Goal: Task Accomplishment & Management: Complete application form

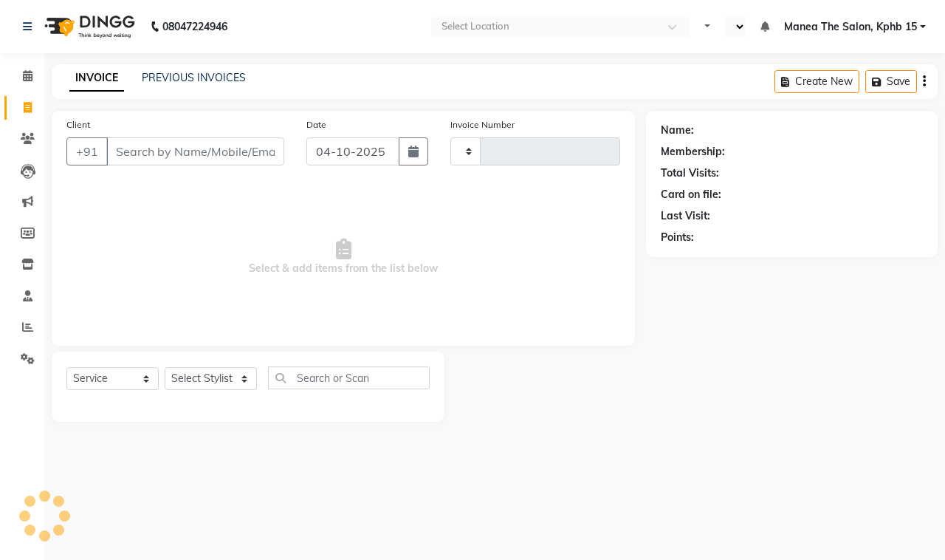
select select "service"
type input "1173"
select select "en"
select select "7321"
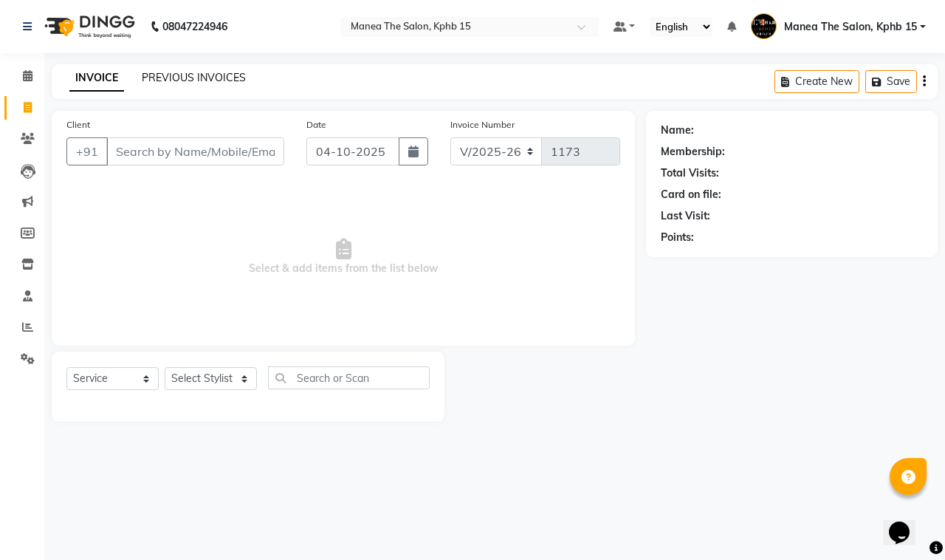
click at [179, 71] on link "PREVIOUS INVOICES" at bounding box center [194, 77] width 104 height 13
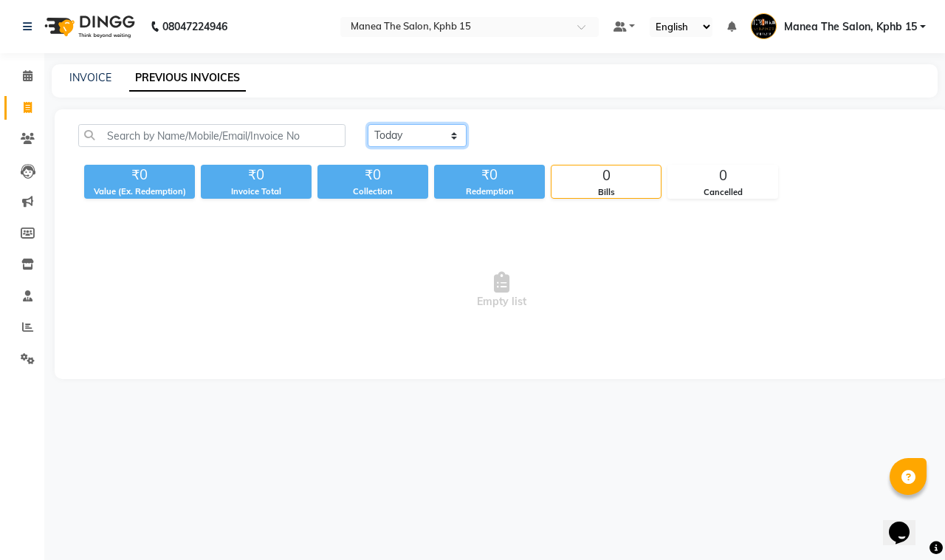
click at [433, 138] on select "[DATE] [DATE] Custom Range" at bounding box center [417, 135] width 99 height 23
select select "[DATE]"
click at [368, 124] on select "[DATE] [DATE] Custom Range" at bounding box center [417, 135] width 99 height 23
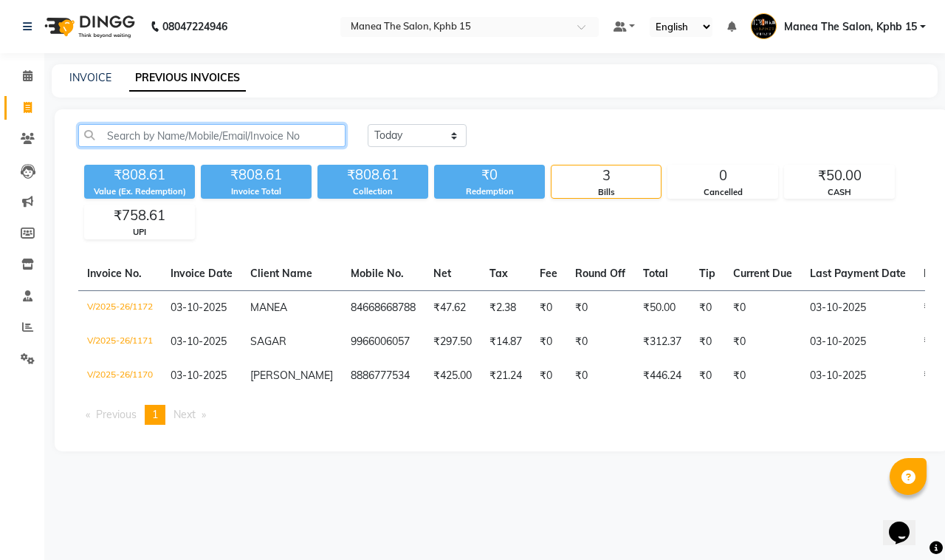
click at [131, 131] on input "text" at bounding box center [211, 135] width 267 height 23
click at [155, 130] on input "text" at bounding box center [211, 135] width 267 height 23
click at [117, 134] on input "text" at bounding box center [211, 135] width 267 height 23
click at [115, 130] on input "text" at bounding box center [211, 135] width 267 height 23
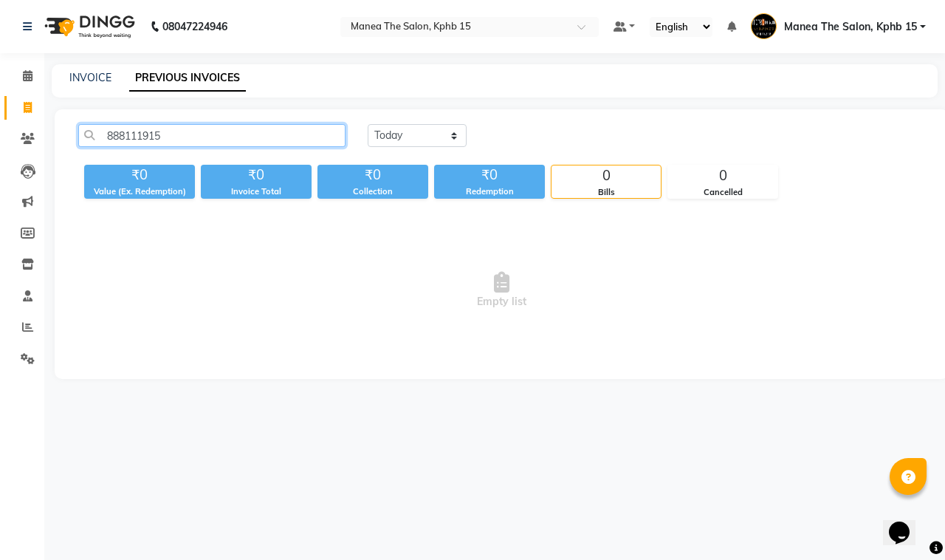
click at [125, 134] on input "888111915" at bounding box center [211, 135] width 267 height 23
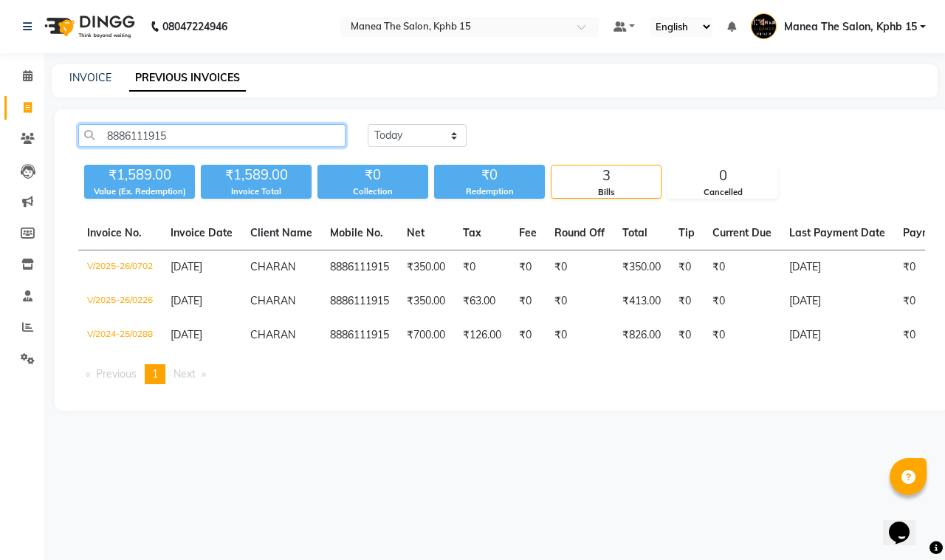
click at [186, 137] on input "8886111915" at bounding box center [211, 135] width 267 height 23
type input "8"
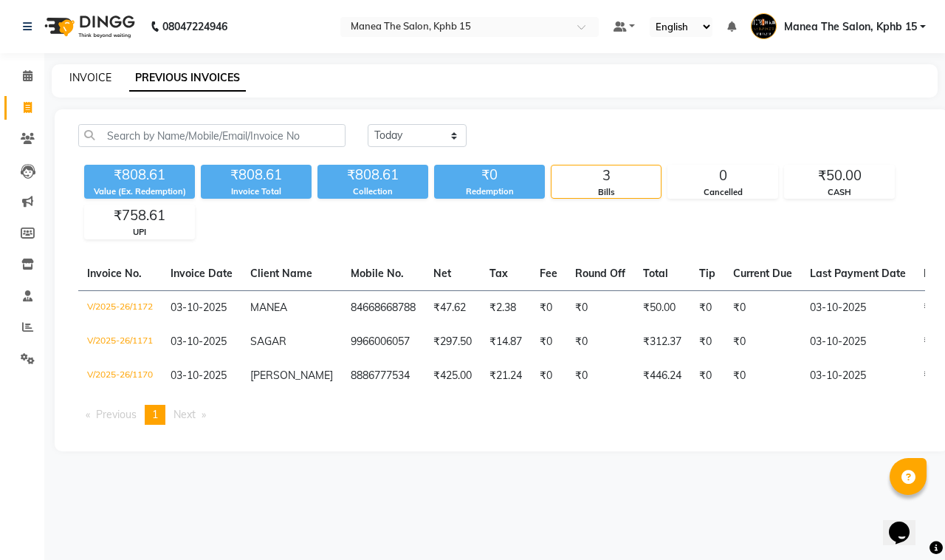
click at [94, 82] on link "INVOICE" at bounding box center [90, 77] width 42 height 13
select select "service"
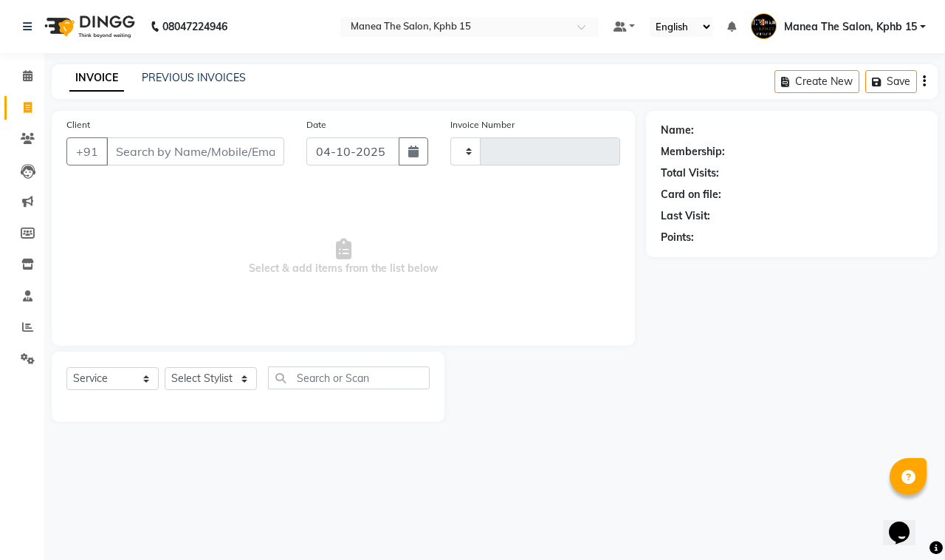
type input "1173"
select select "7321"
click at [399, 149] on button "button" at bounding box center [414, 151] width 30 height 28
select select "10"
select select "2025"
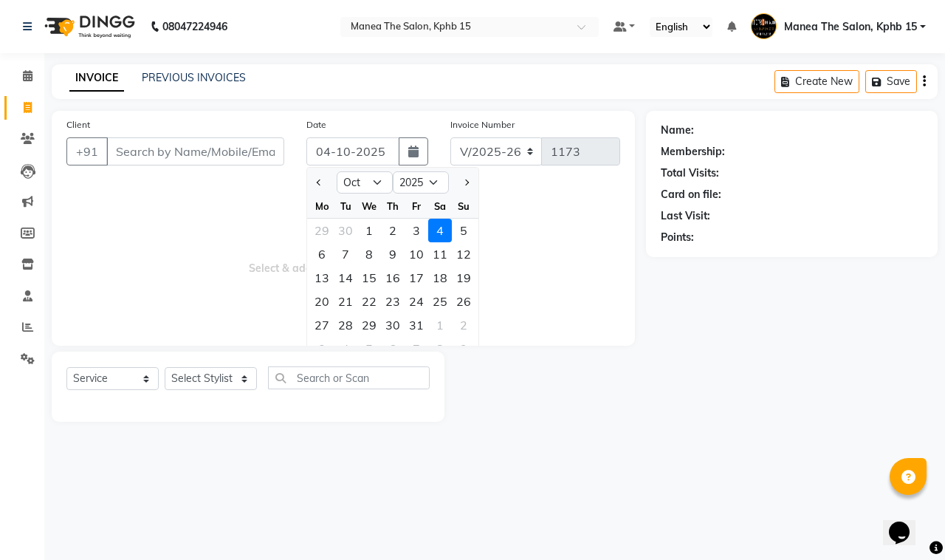
click at [410, 221] on div "3" at bounding box center [417, 231] width 24 height 24
type input "03-10-2025"
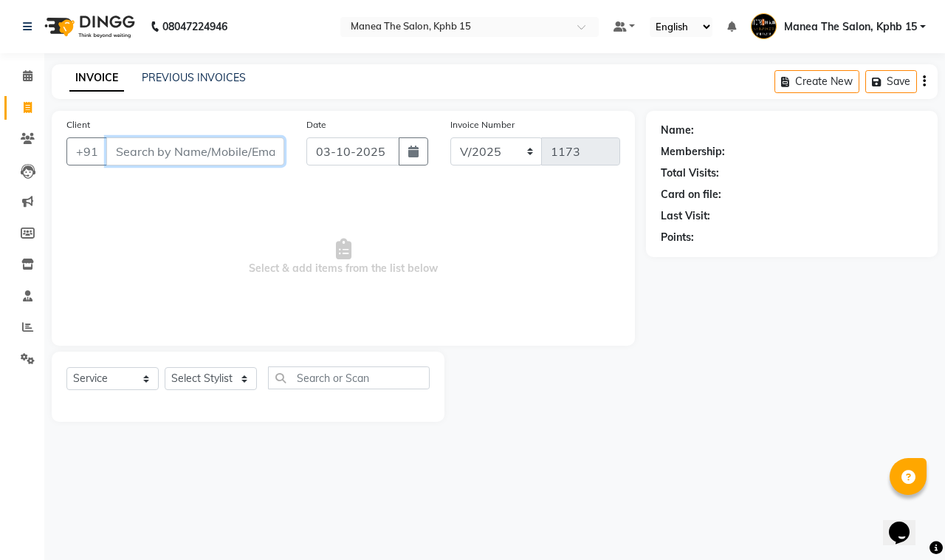
click at [209, 164] on input "Client" at bounding box center [195, 151] width 178 height 28
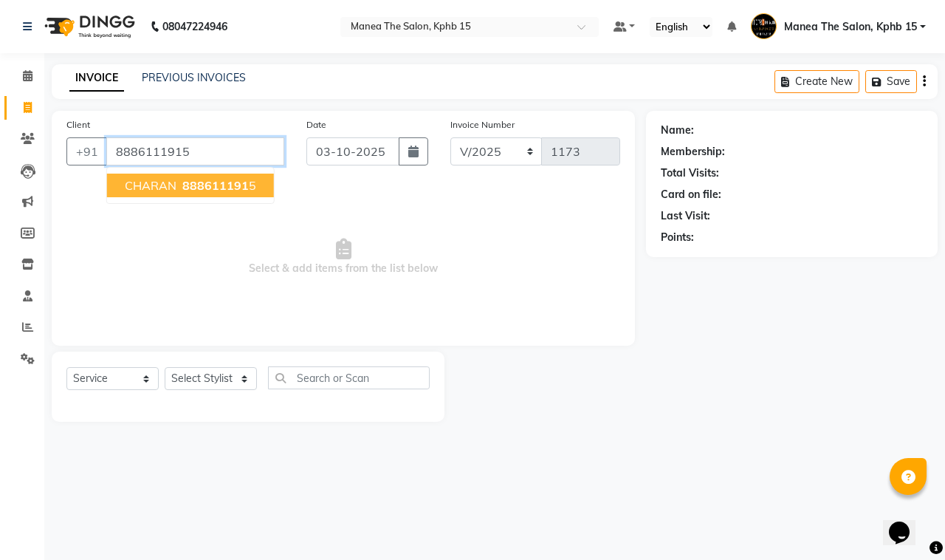
type input "8886111915"
click at [220, 193] on button "CHARAN 888611191 5" at bounding box center [190, 185] width 167 height 24
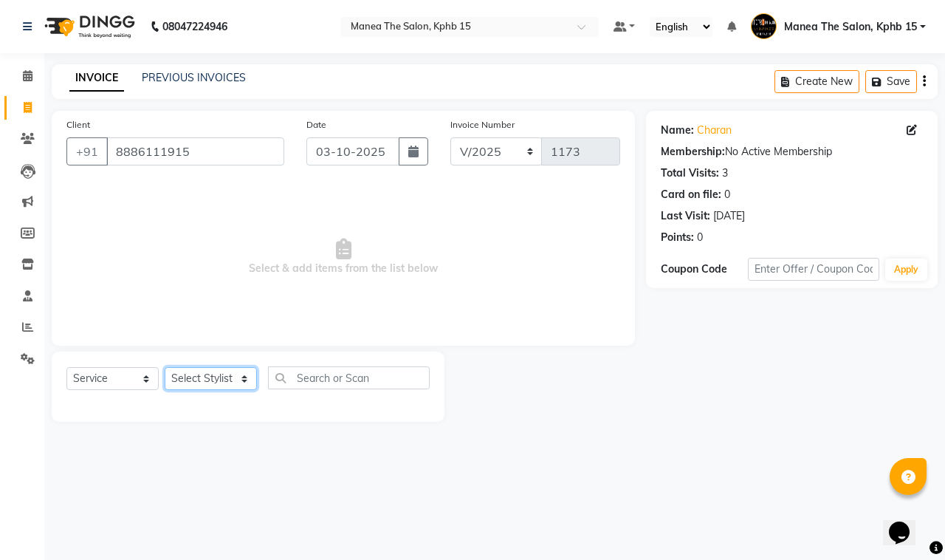
click at [207, 379] on select "Select Stylist [PERSON_NAME] Rohit [PERSON_NAME]" at bounding box center [211, 378] width 92 height 23
select select "93644"
click at [165, 367] on select "Select Stylist [PERSON_NAME] Rohit [PERSON_NAME]" at bounding box center [211, 378] width 92 height 23
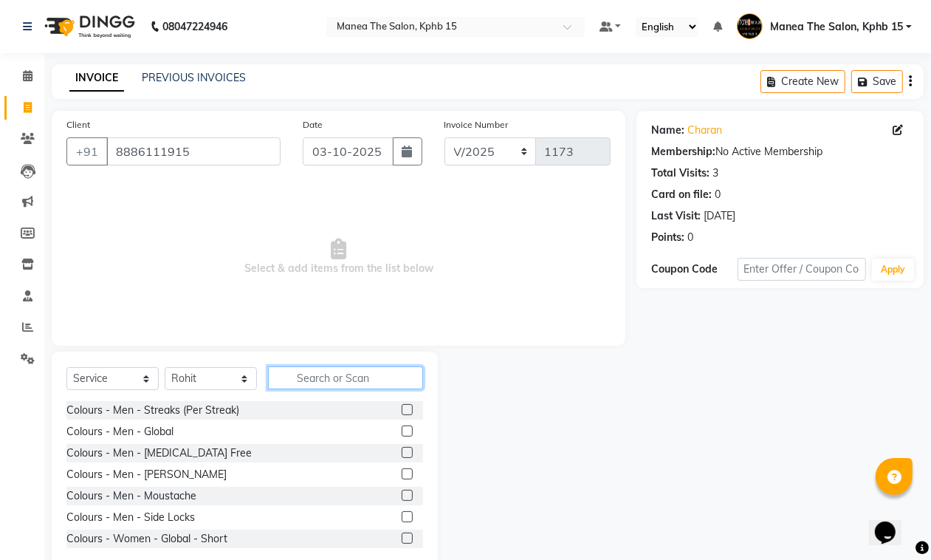
click at [317, 381] on input "text" at bounding box center [345, 377] width 155 height 23
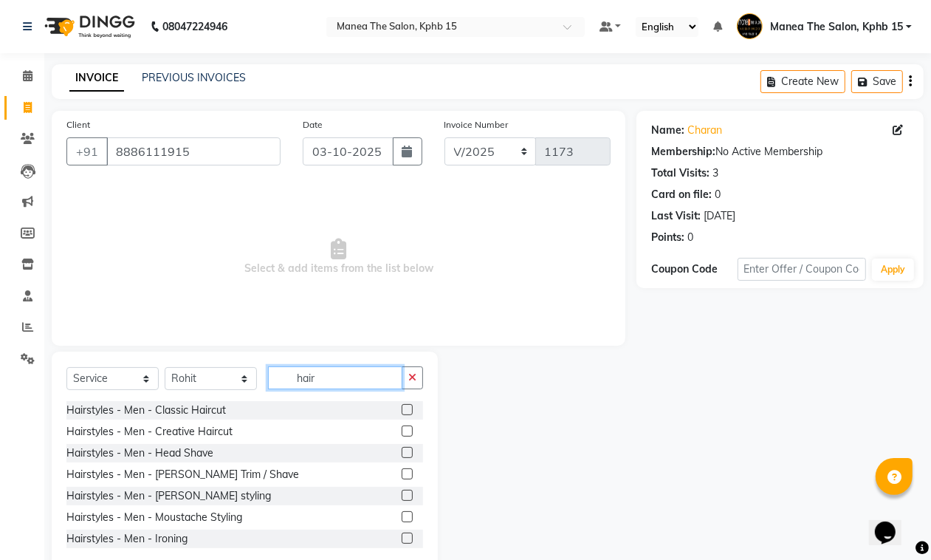
type input "hair"
click at [402, 410] on label at bounding box center [407, 409] width 11 height 11
click at [402, 410] on input "checkbox" at bounding box center [407, 410] width 10 height 10
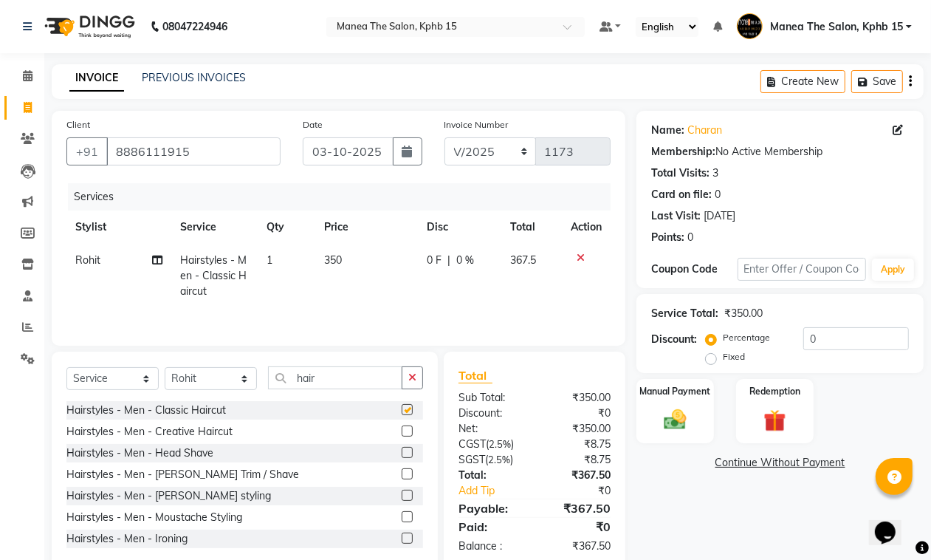
checkbox input "false"
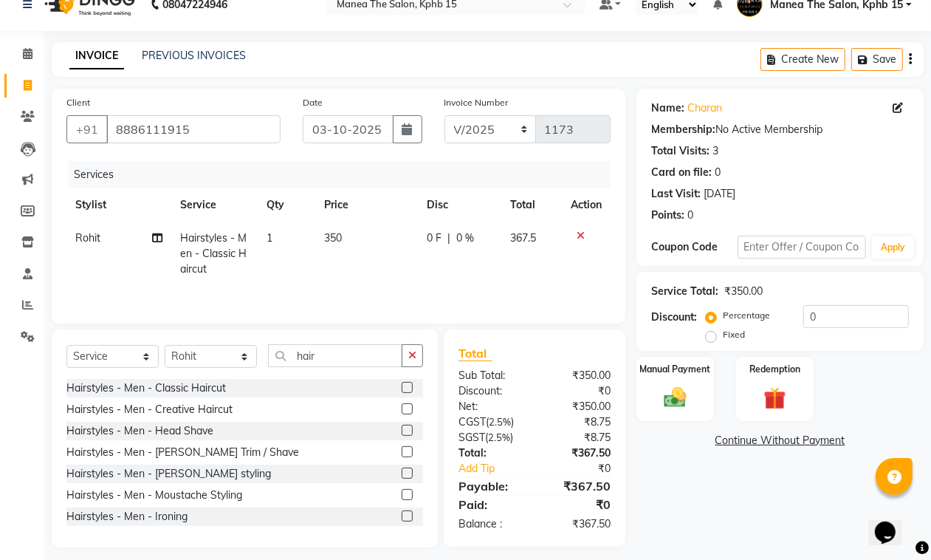
scroll to position [34, 0]
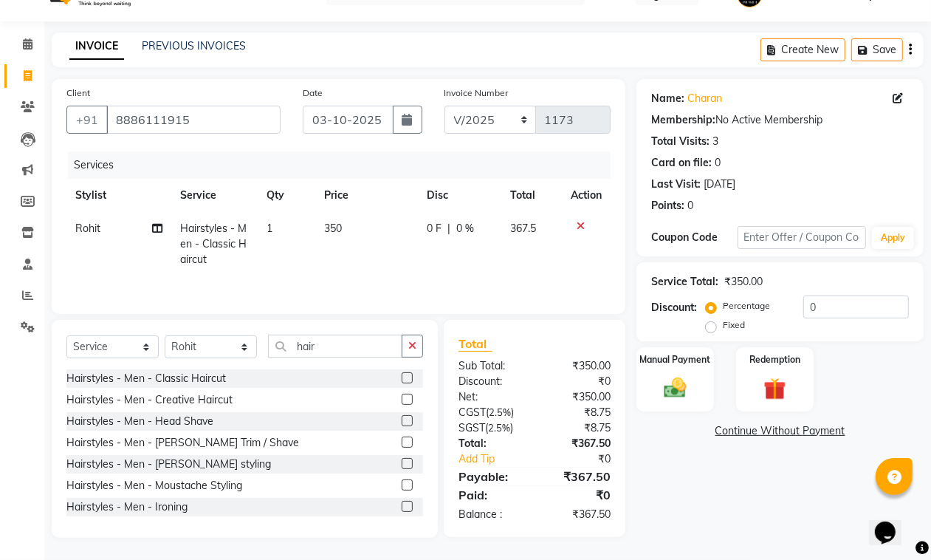
click at [723, 325] on label "Fixed" at bounding box center [734, 324] width 22 height 13
click at [712, 325] on input "Fixed" at bounding box center [714, 325] width 10 height 10
radio input "true"
click at [820, 301] on input "0" at bounding box center [856, 306] width 106 height 23
type input "17"
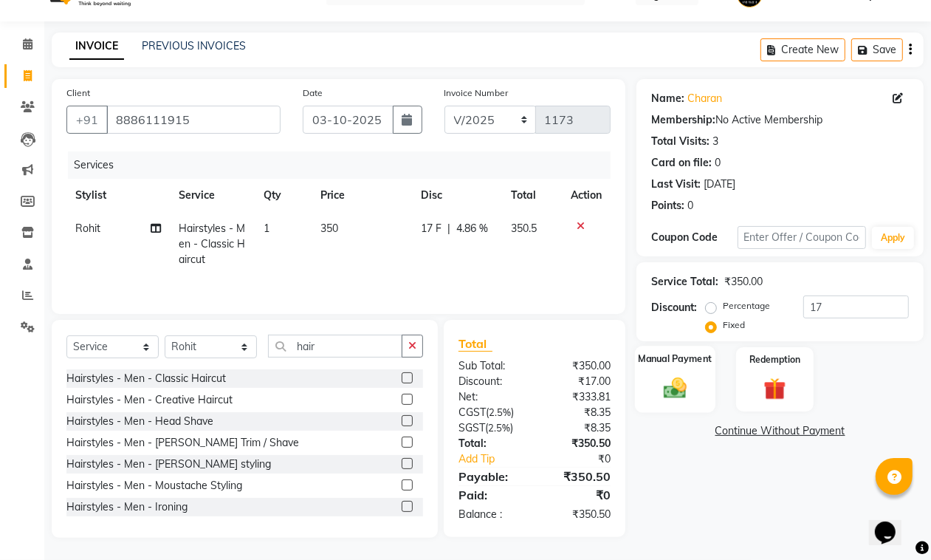
click at [681, 374] on img at bounding box center [674, 387] width 37 height 27
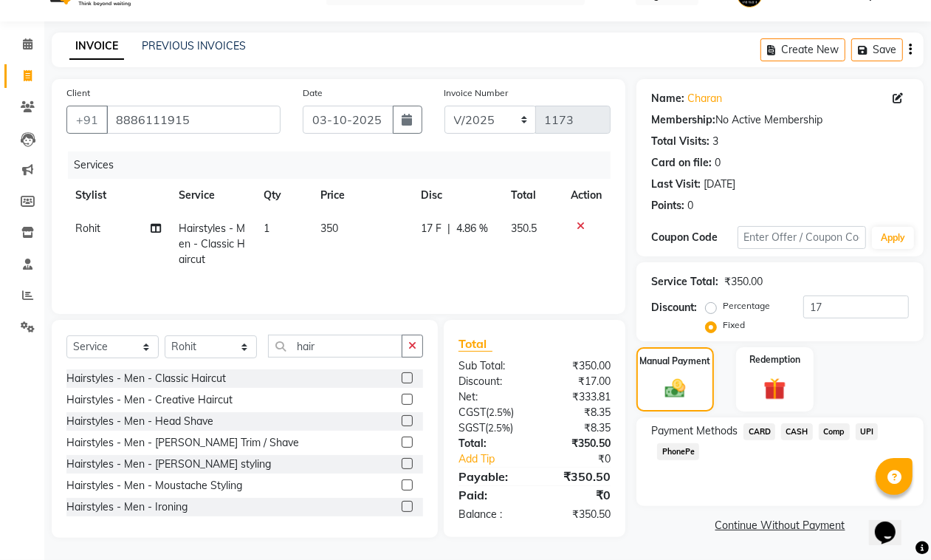
click at [864, 429] on span "UPI" at bounding box center [867, 431] width 23 height 17
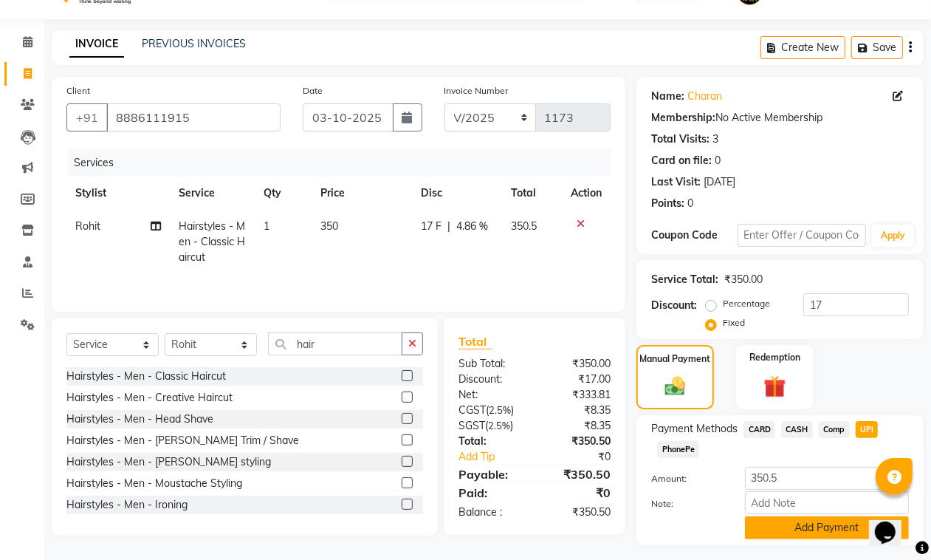
click at [779, 525] on button "Add Payment" at bounding box center [827, 527] width 164 height 23
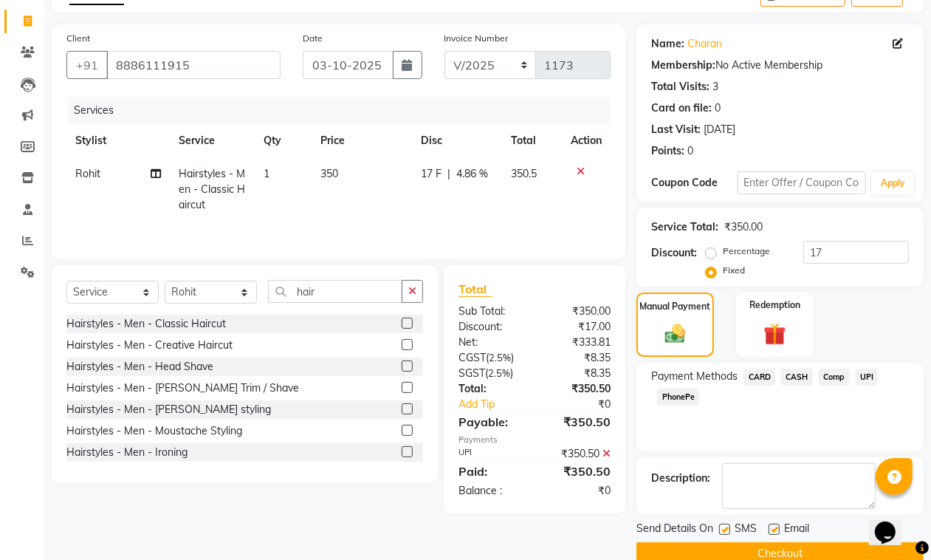
scroll to position [113, 0]
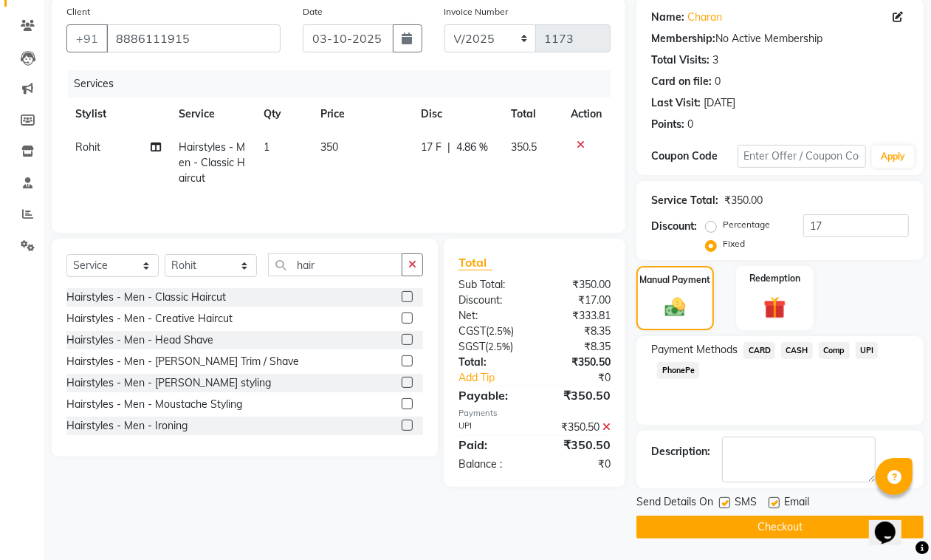
click at [727, 503] on label at bounding box center [724, 502] width 11 height 11
click at [727, 503] on input "checkbox" at bounding box center [724, 503] width 10 height 10
checkbox input "false"
click at [777, 497] on label at bounding box center [773, 502] width 11 height 11
click at [777, 498] on input "checkbox" at bounding box center [773, 503] width 10 height 10
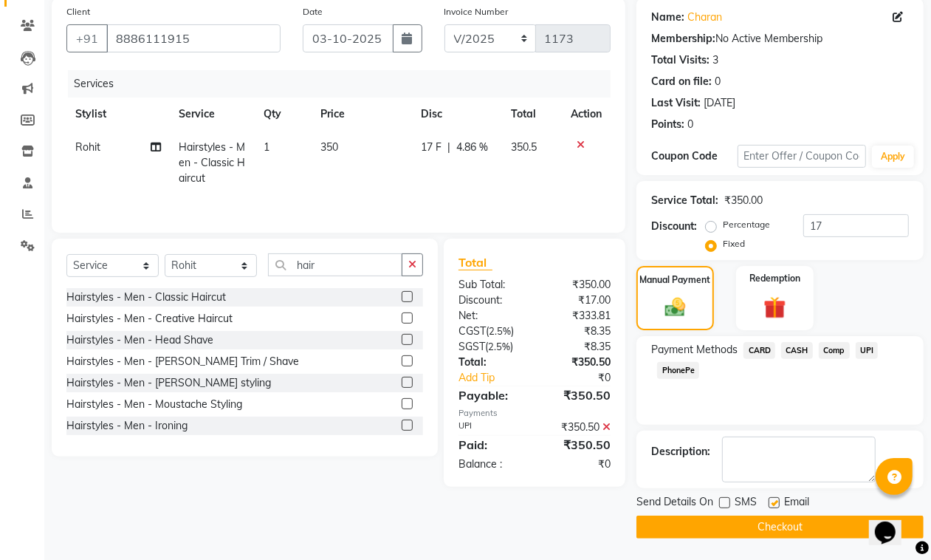
checkbox input "false"
click at [763, 517] on button "Checkout" at bounding box center [779, 526] width 287 height 23
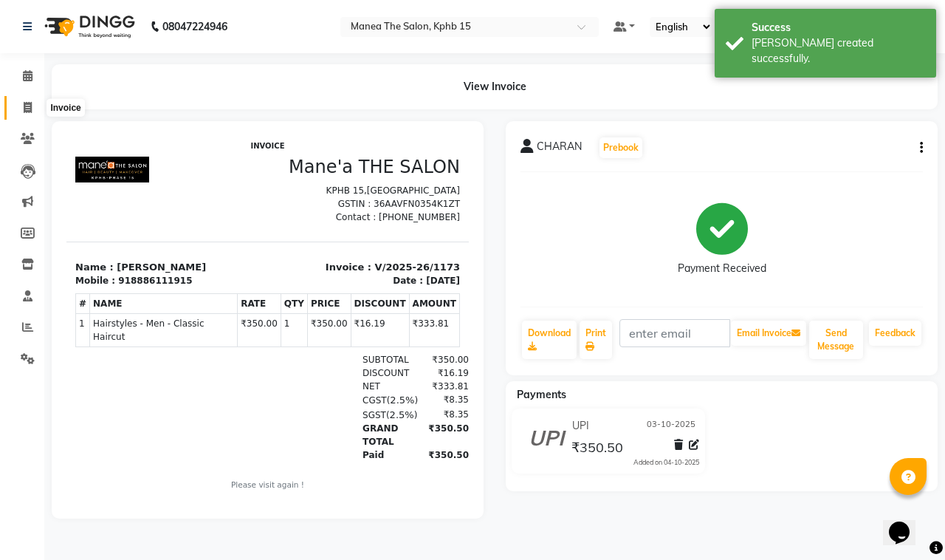
click at [26, 105] on icon at bounding box center [28, 107] width 8 height 11
select select "service"
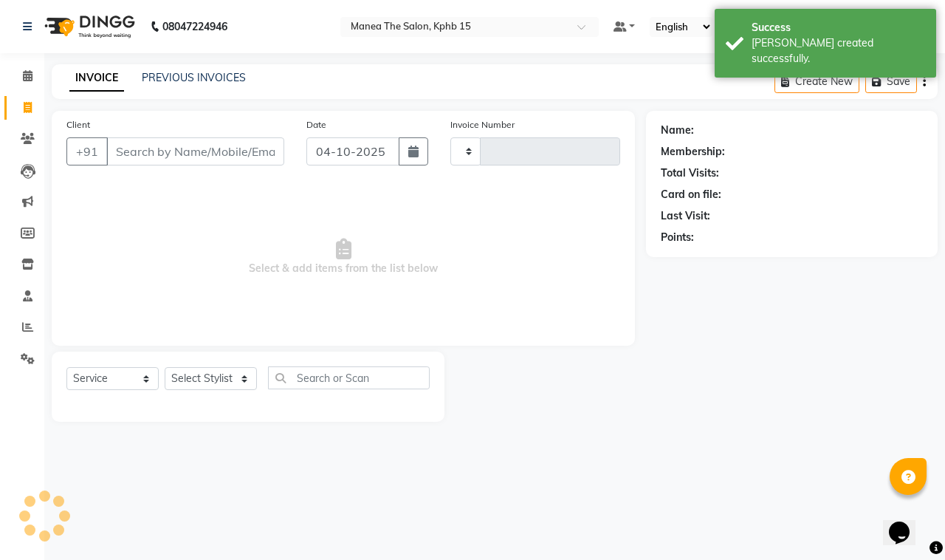
type input "1174"
select select "7321"
click at [176, 76] on link "PREVIOUS INVOICES" at bounding box center [194, 77] width 104 height 13
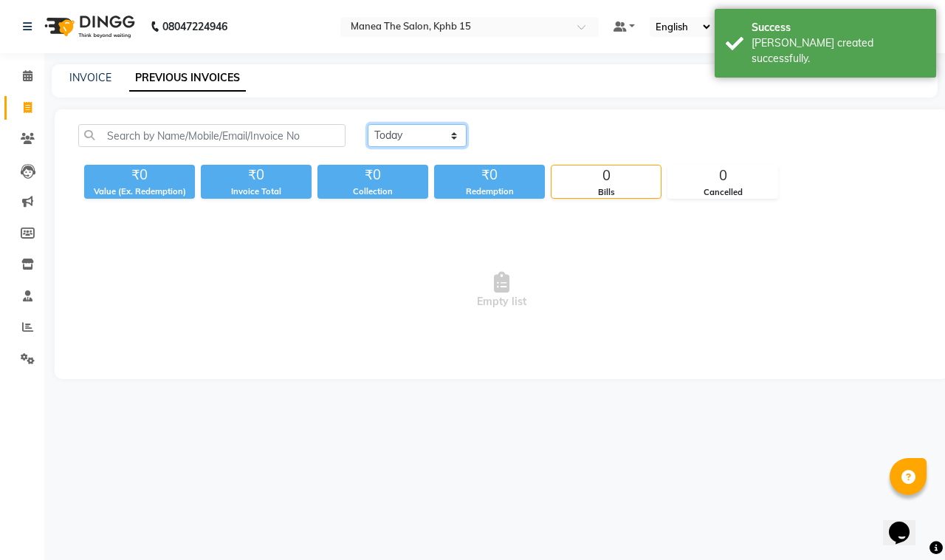
click at [401, 141] on select "[DATE] [DATE] Custom Range" at bounding box center [417, 135] width 99 height 23
select select "[DATE]"
click at [368, 124] on select "[DATE] [DATE] Custom Range" at bounding box center [417, 135] width 99 height 23
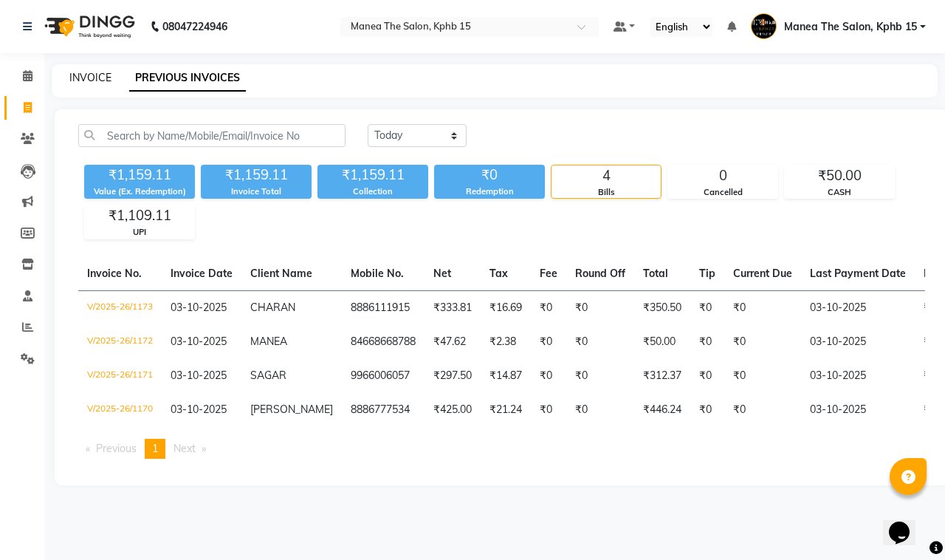
click at [94, 80] on link "INVOICE" at bounding box center [90, 77] width 42 height 13
select select "service"
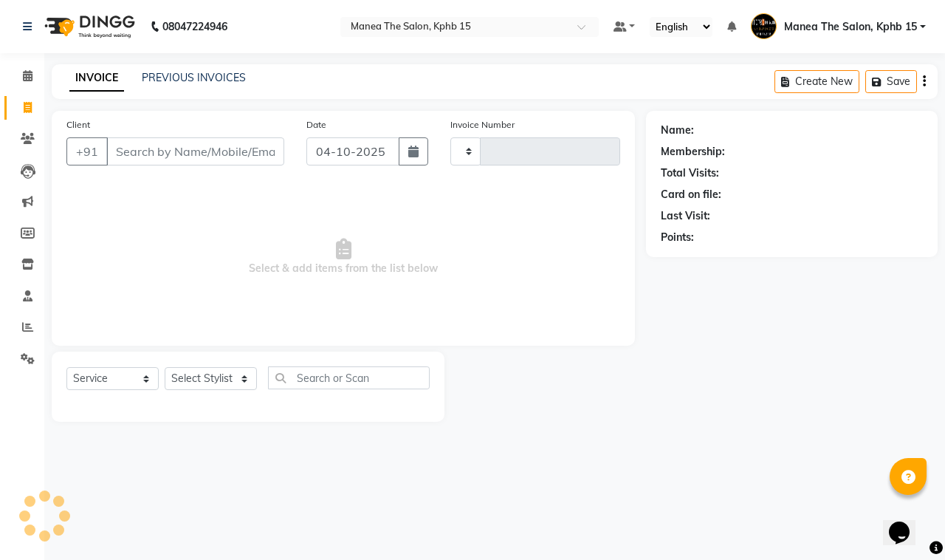
type input "1174"
select select "7321"
click at [408, 156] on icon "button" at bounding box center [413, 151] width 10 height 12
select select "10"
select select "2025"
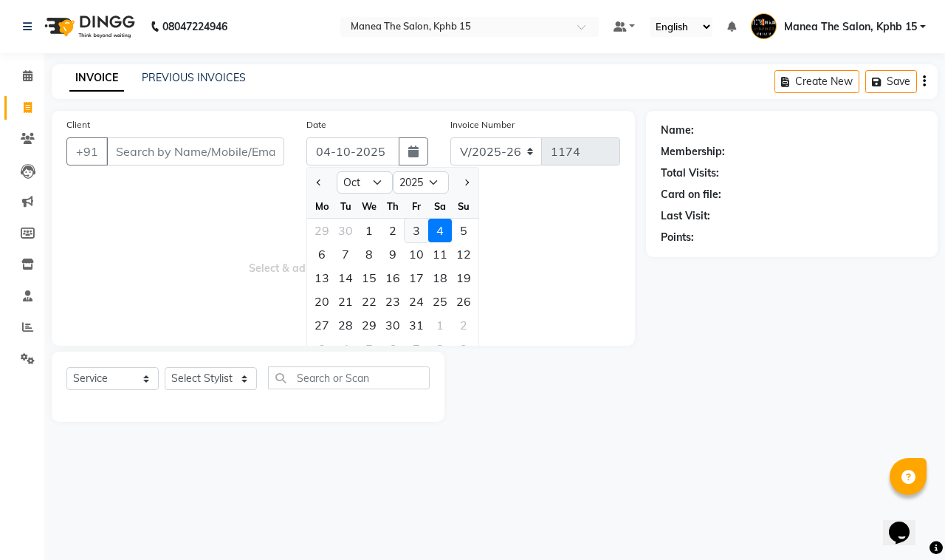
click at [416, 226] on div "3" at bounding box center [417, 231] width 24 height 24
type input "03-10-2025"
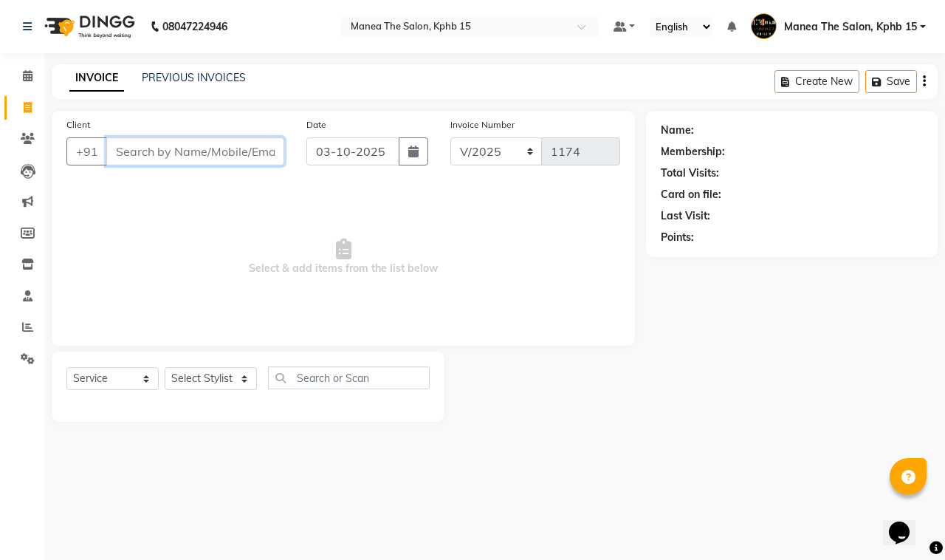
click at [148, 153] on input "Client" at bounding box center [195, 151] width 178 height 28
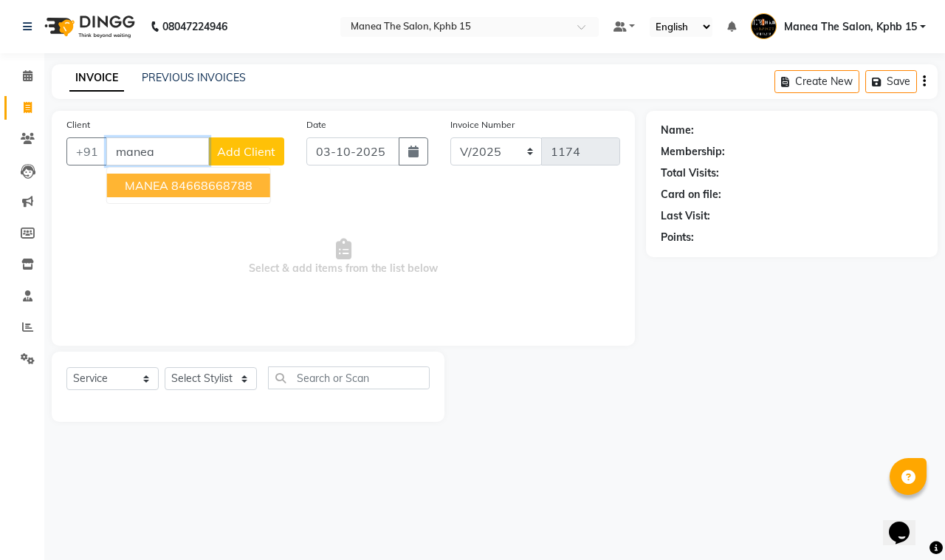
drag, startPoint x: 197, startPoint y: 190, endPoint x: 190, endPoint y: 182, distance: 10.4
click at [196, 189] on ngb-highlight "84668668788" at bounding box center [211, 185] width 81 height 15
type input "84668668788"
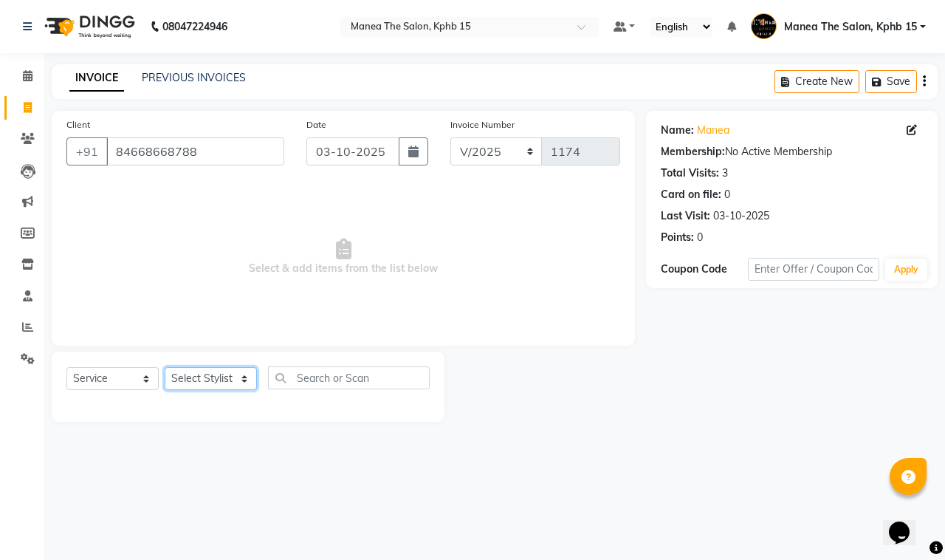
click at [213, 380] on select "Select Stylist [PERSON_NAME] Rohit [PERSON_NAME]" at bounding box center [211, 378] width 92 height 23
select select "93644"
click at [165, 367] on select "Select Stylist [PERSON_NAME] Rohit [PERSON_NAME]" at bounding box center [211, 378] width 92 height 23
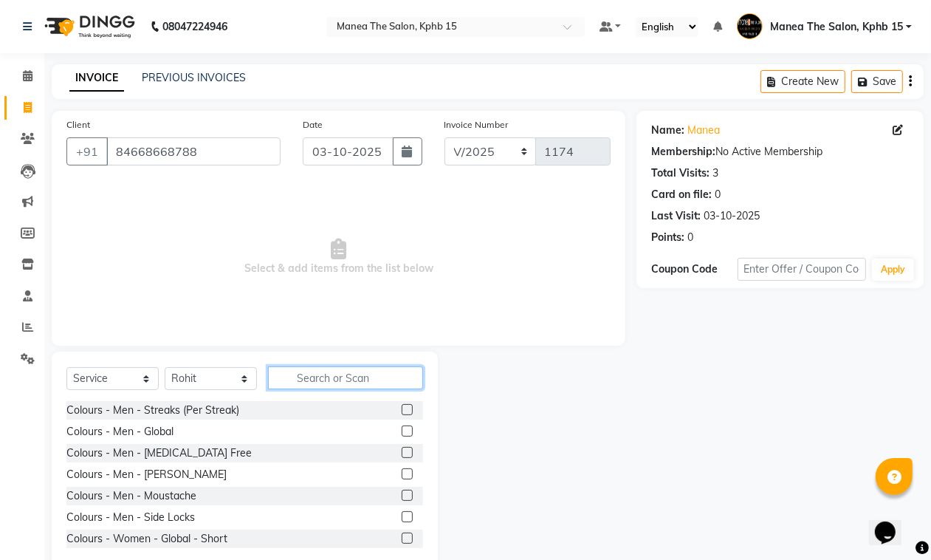
click at [355, 373] on input "text" at bounding box center [345, 377] width 155 height 23
click at [340, 374] on input "text" at bounding box center [345, 377] width 155 height 23
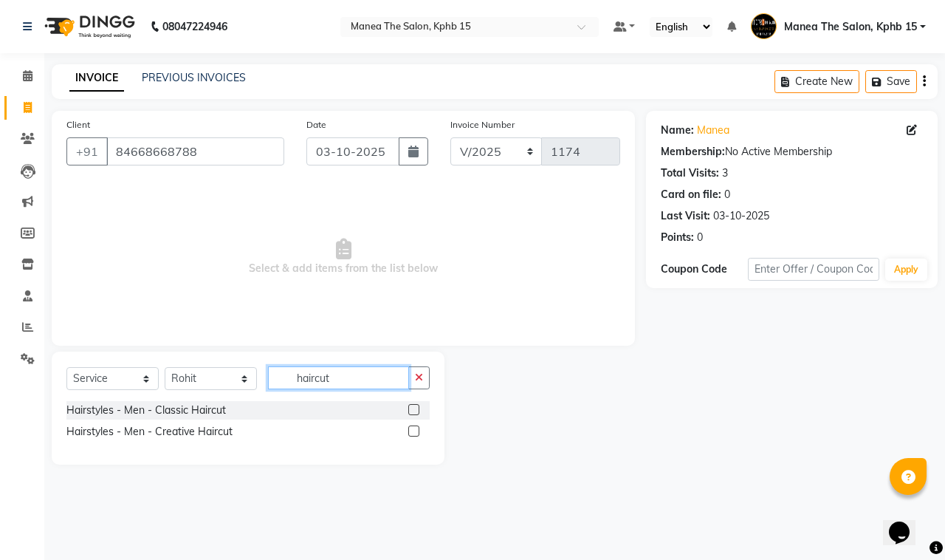
type input "haircut"
click at [415, 410] on label at bounding box center [413, 409] width 11 height 11
click at [415, 410] on input "checkbox" at bounding box center [413, 410] width 10 height 10
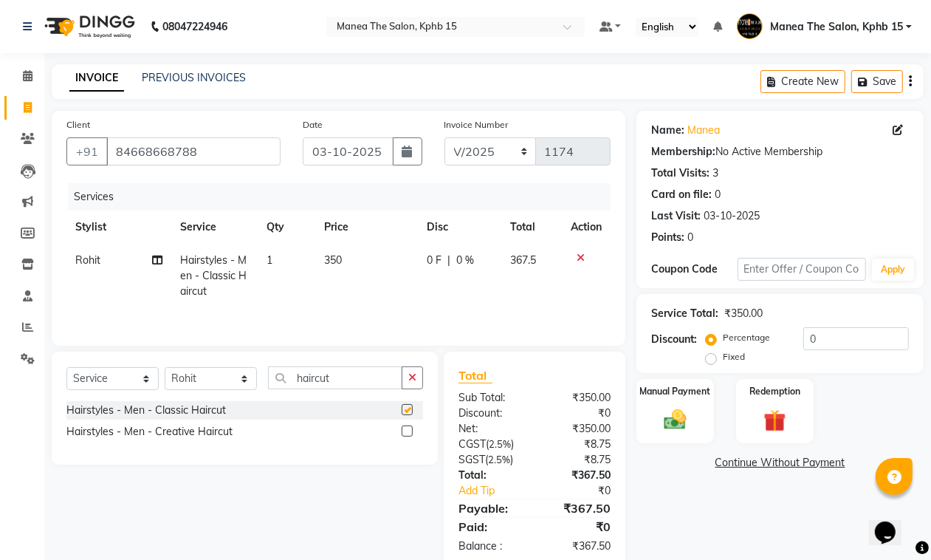
checkbox input "false"
click at [343, 388] on input "haircut" at bounding box center [335, 377] width 134 height 23
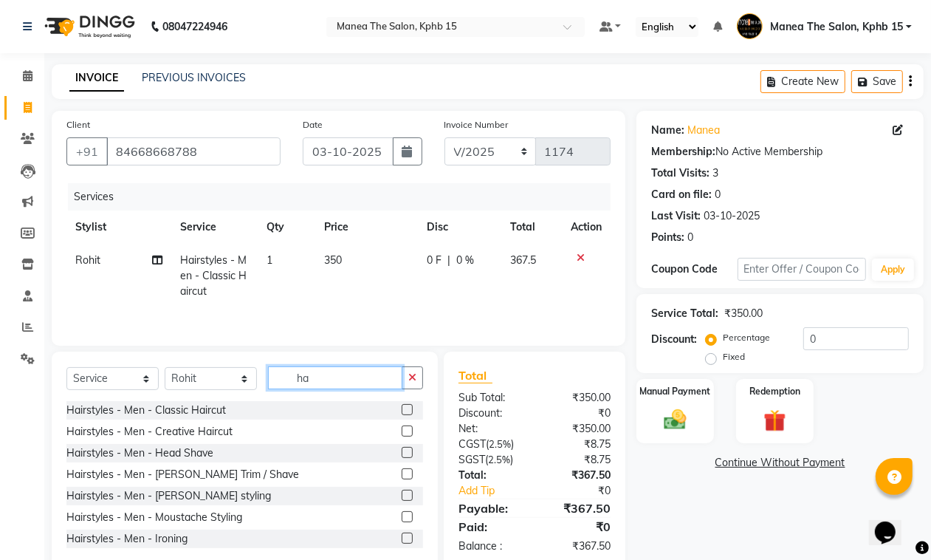
type input "h"
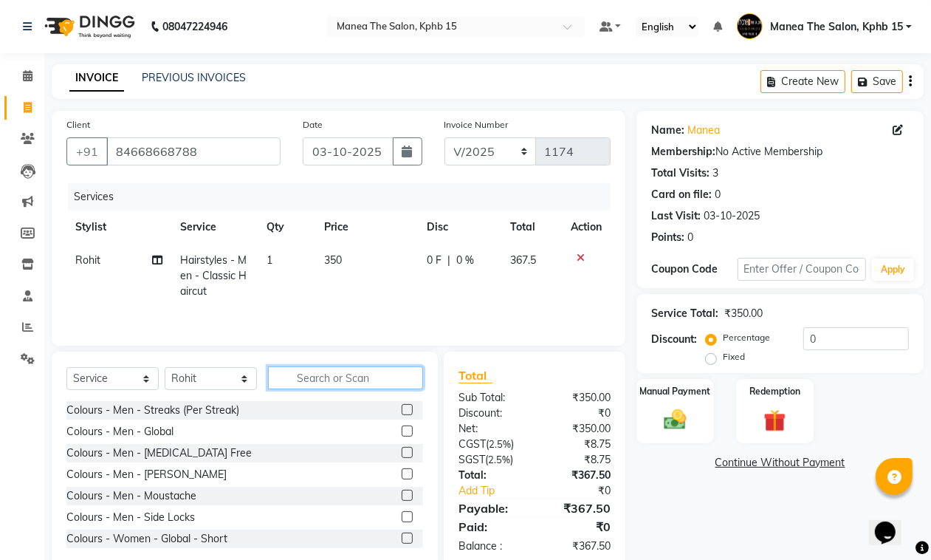
click at [300, 378] on input "text" at bounding box center [345, 377] width 155 height 23
click at [299, 385] on input "text" at bounding box center [345, 377] width 155 height 23
click at [297, 379] on input "text" at bounding box center [345, 377] width 155 height 23
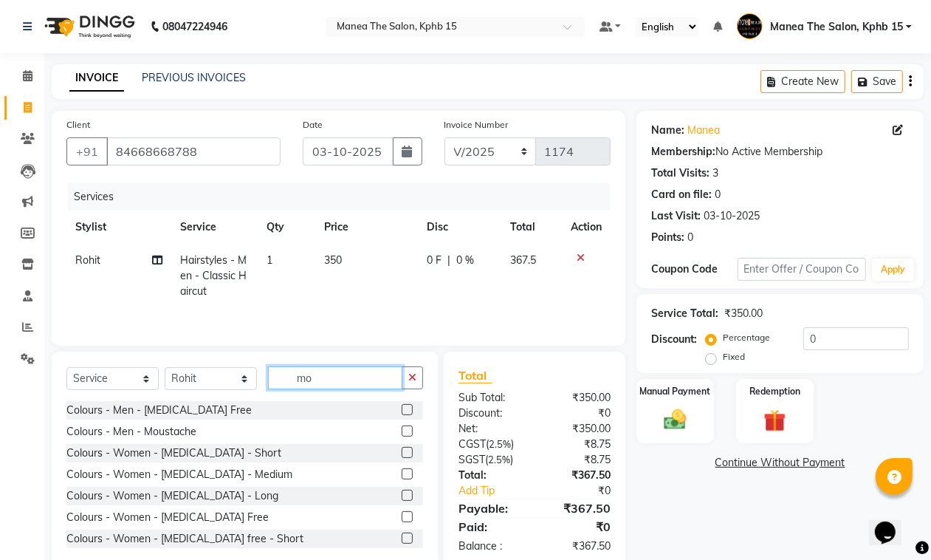
type input "m"
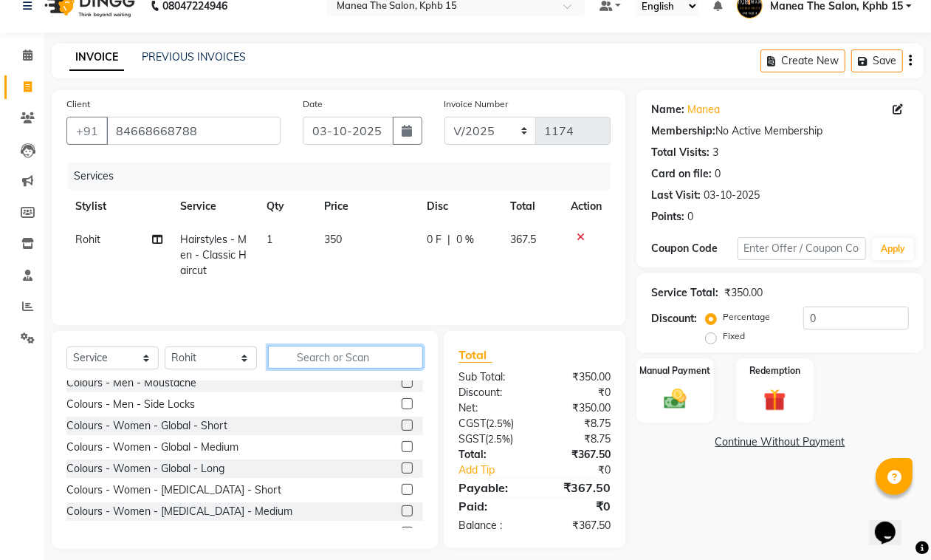
scroll to position [33, 0]
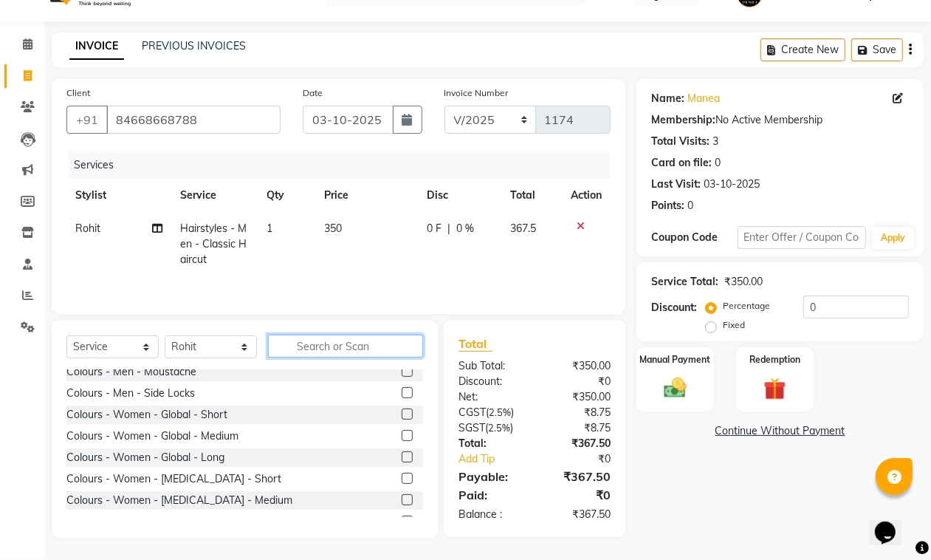
click at [318, 347] on input "text" at bounding box center [345, 345] width 155 height 23
click at [306, 341] on input "text" at bounding box center [345, 345] width 155 height 23
click at [277, 419] on div "Colours - Women - Global - Short" at bounding box center [244, 414] width 357 height 18
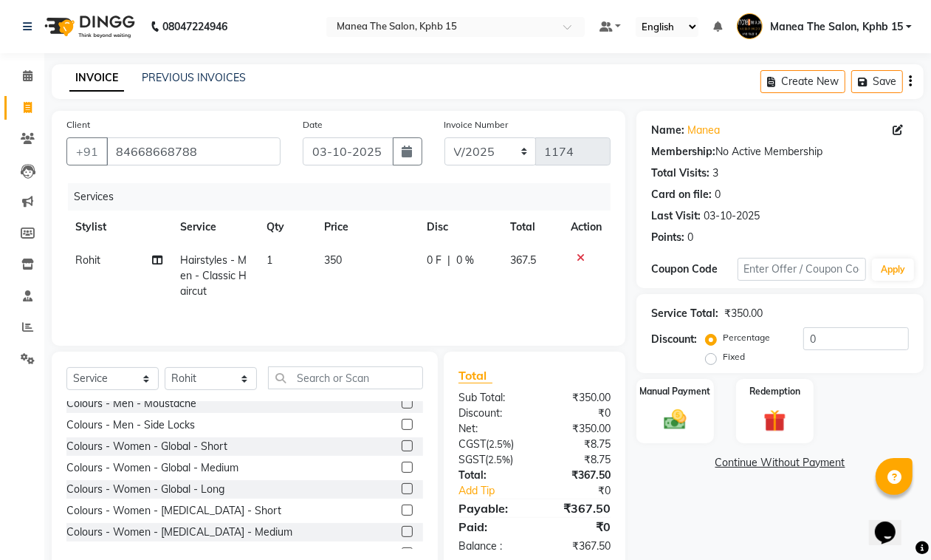
scroll to position [0, 0]
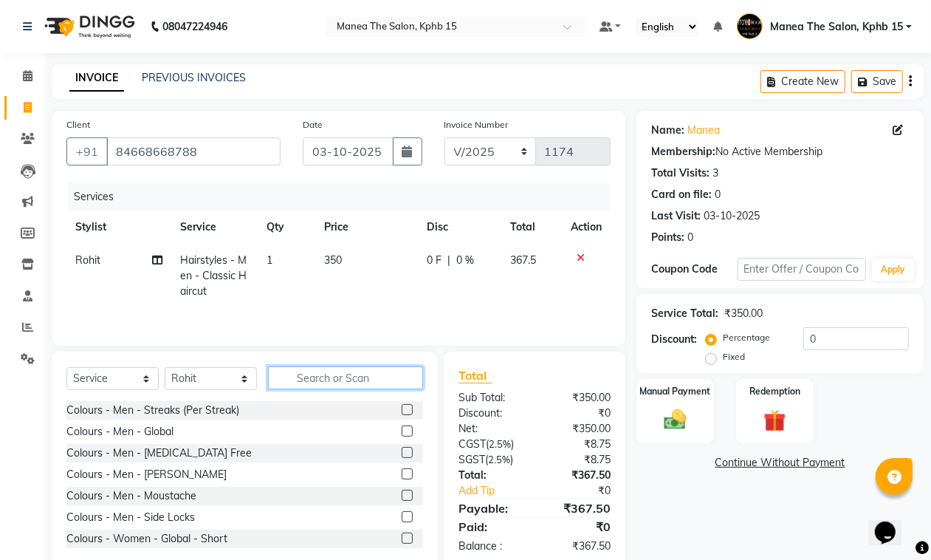
click at [299, 373] on input "text" at bounding box center [345, 377] width 155 height 23
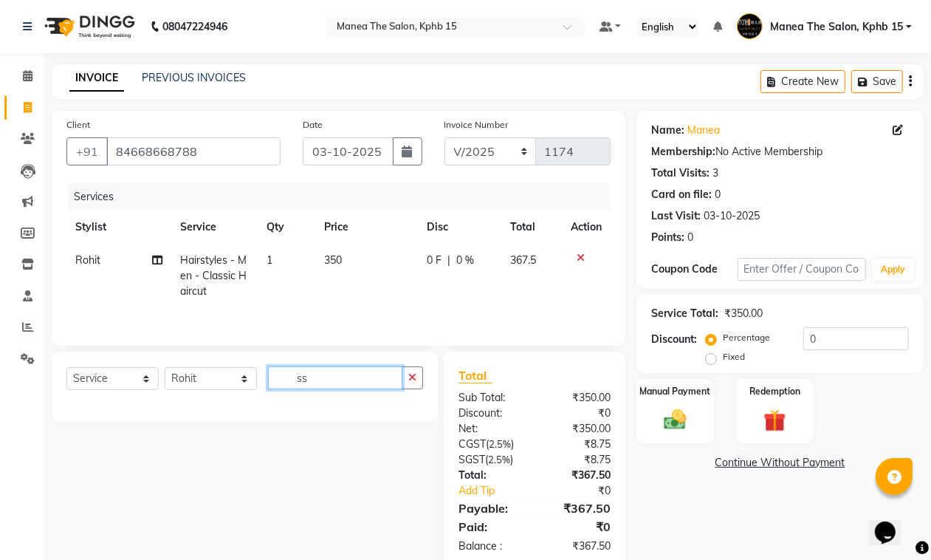
type input "s"
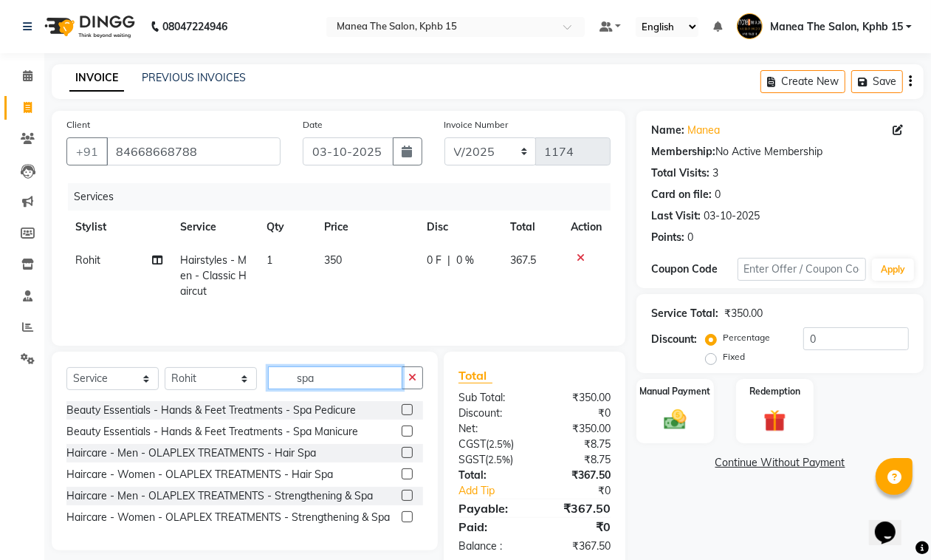
type input "spa"
click at [406, 476] on label at bounding box center [407, 473] width 11 height 11
click at [406, 476] on input "checkbox" at bounding box center [407, 475] width 10 height 10
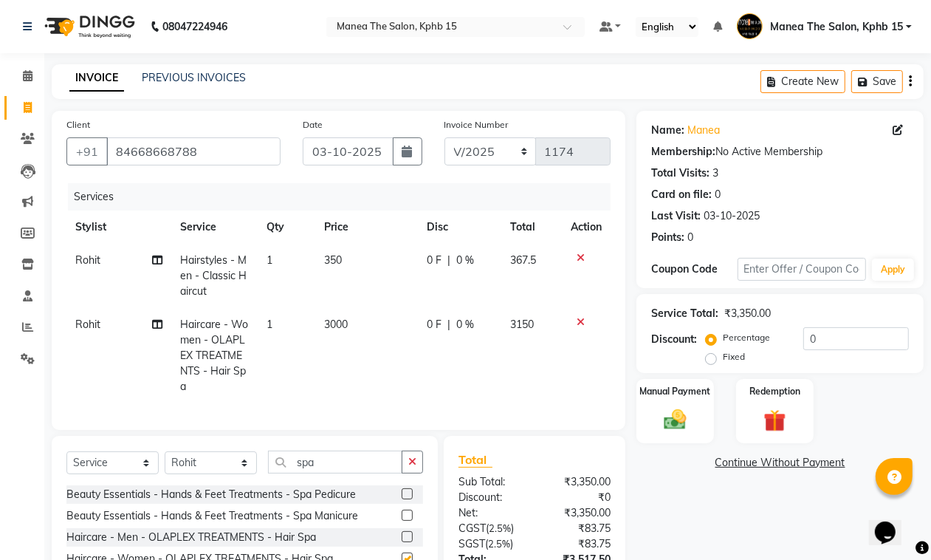
checkbox input "false"
click at [360, 320] on td "3000" at bounding box center [366, 355] width 103 height 95
select select "93644"
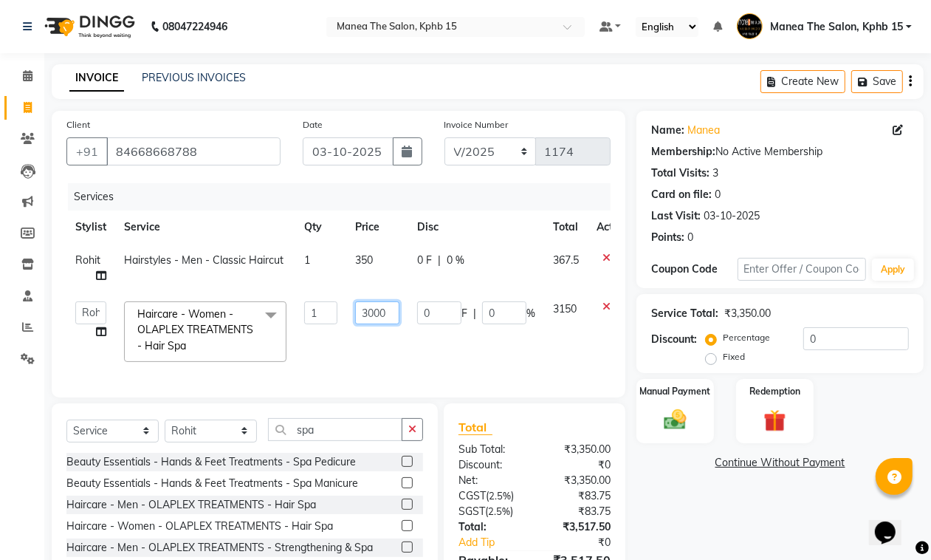
click at [396, 305] on input "3000" at bounding box center [377, 312] width 44 height 23
type input "3"
type input "1000"
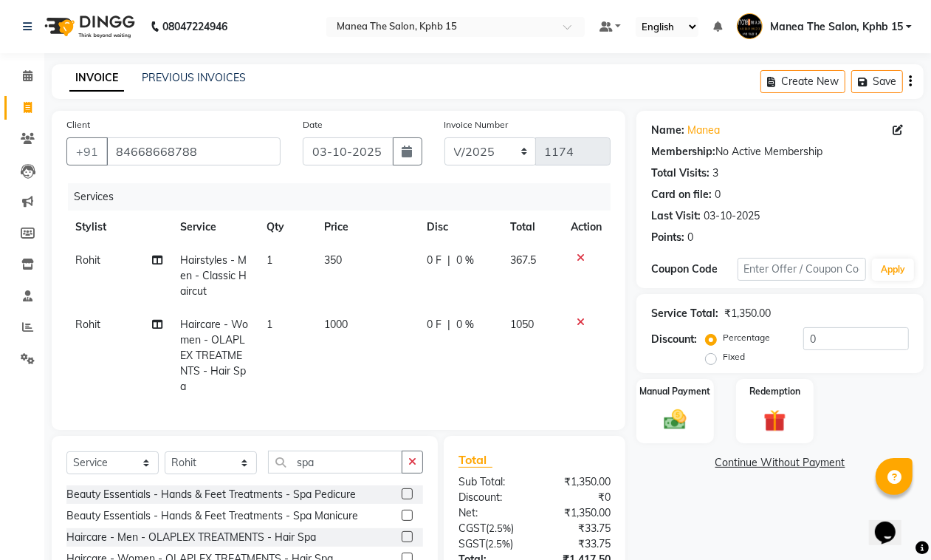
click at [703, 502] on div "Name: Manea Membership: No Active Membership Total Visits: 3 Card on file: 0 La…" at bounding box center [785, 382] width 298 height 542
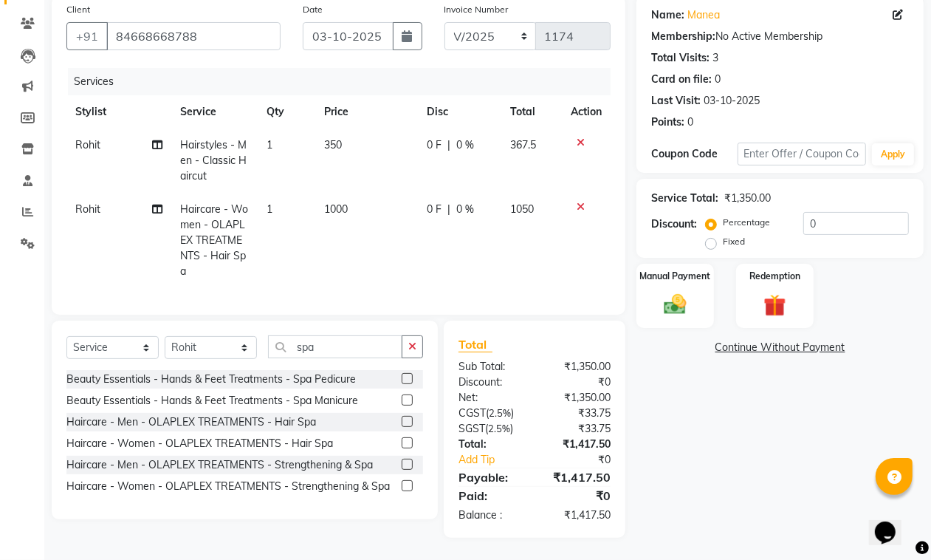
scroll to position [128, 0]
click at [814, 213] on input "0" at bounding box center [856, 223] width 106 height 23
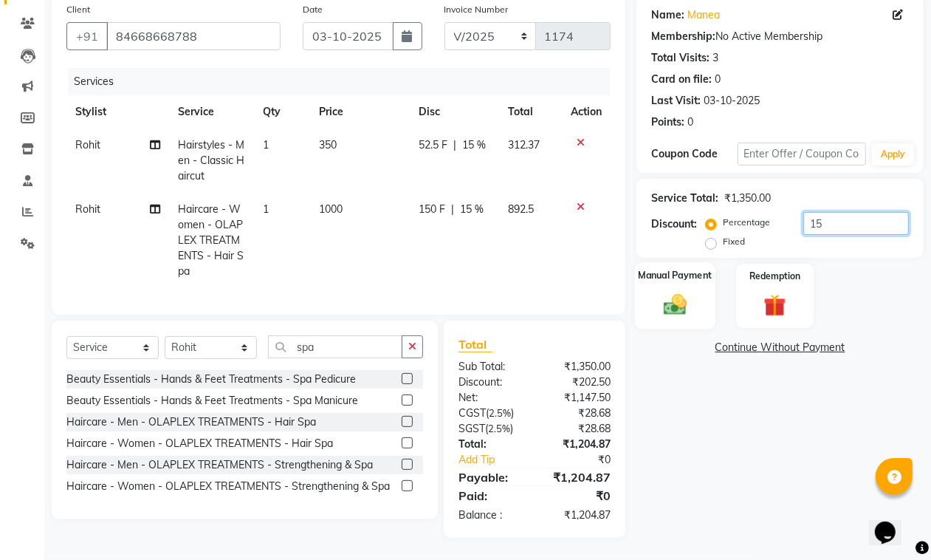
type input "15"
click at [665, 292] on img at bounding box center [674, 304] width 37 height 27
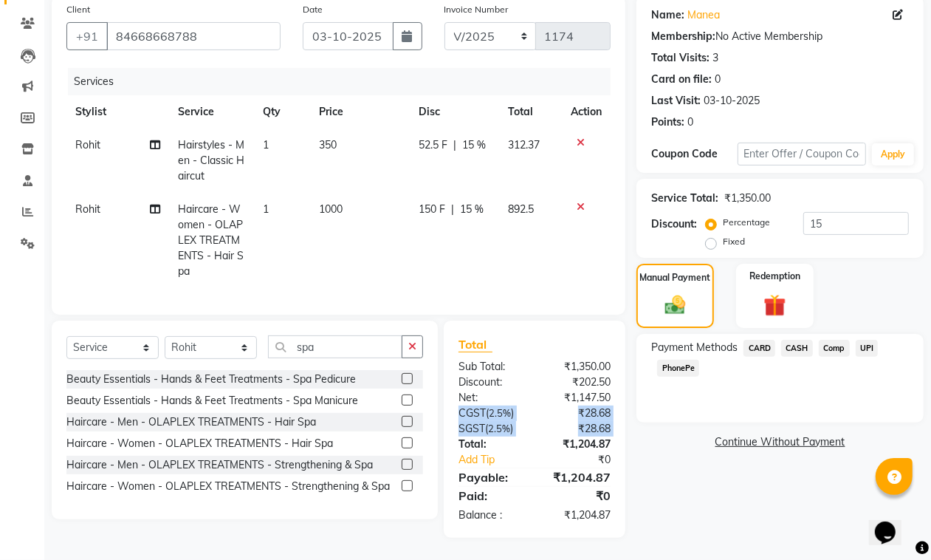
drag, startPoint x: 438, startPoint y: 444, endPoint x: 443, endPoint y: 418, distance: 27.1
click at [443, 418] on div "Total Sub Total: ₹1,350.00 Discount: ₹202.50 Net: ₹1,147.50 CGST ( 2.5% ) ₹28.6…" at bounding box center [537, 428] width 199 height 217
click at [341, 349] on input "spa" at bounding box center [335, 346] width 134 height 23
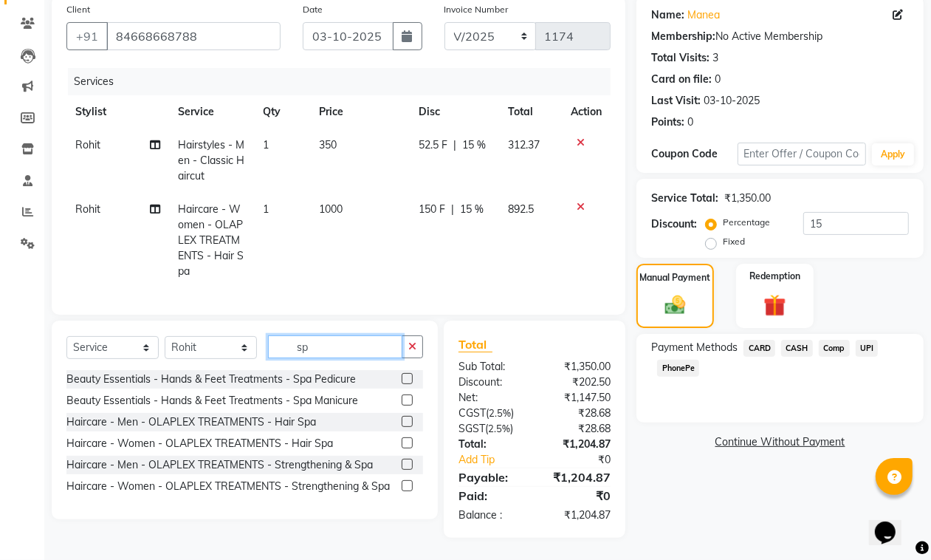
type input "s"
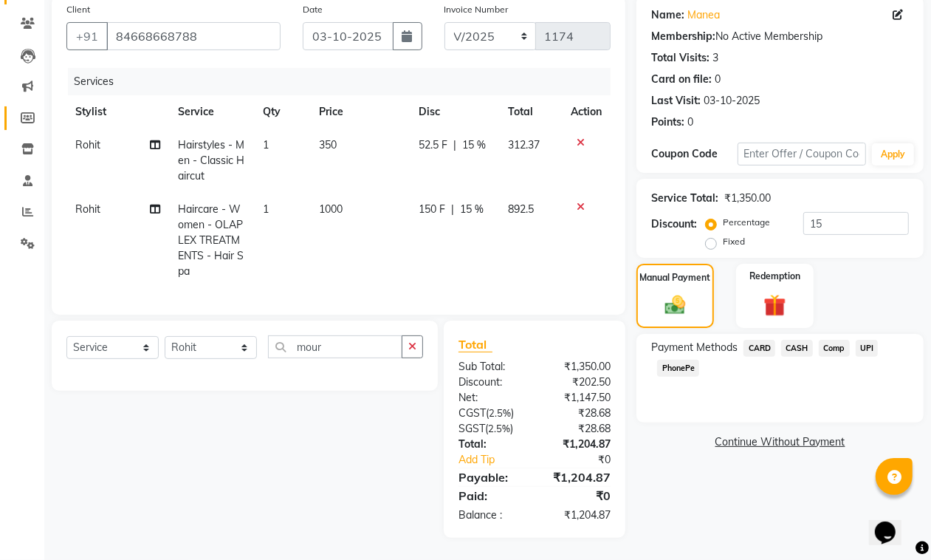
click at [12, 106] on link "Members" at bounding box center [21, 118] width 35 height 24
click at [329, 340] on input "mour" at bounding box center [335, 346] width 134 height 23
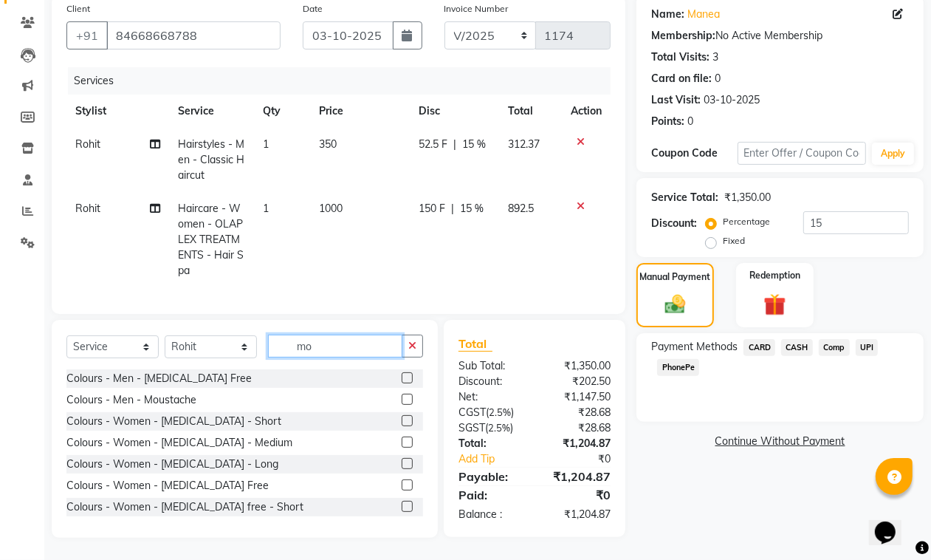
type input "m"
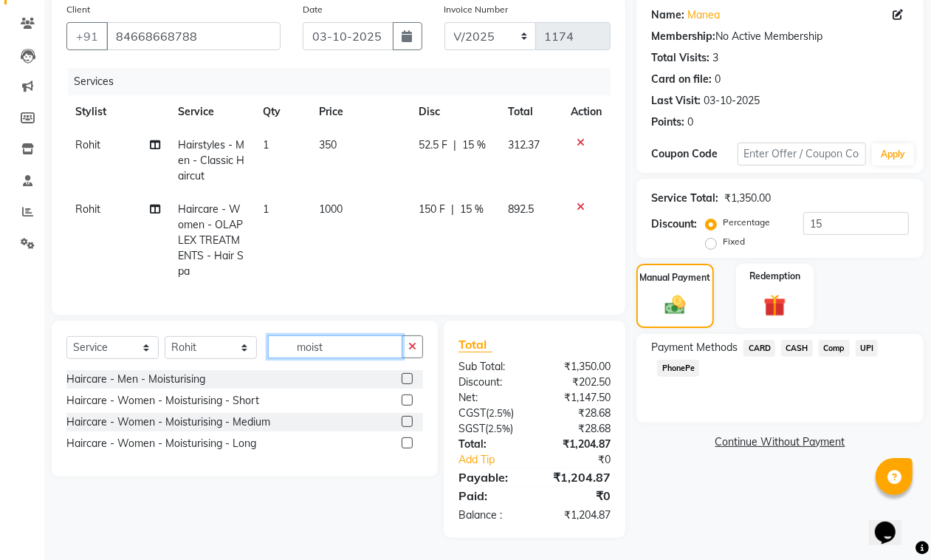
type input "moist"
click at [400, 378] on div "Haircare - Men - Moisturising" at bounding box center [244, 379] width 357 height 18
click at [405, 380] on label at bounding box center [407, 378] width 11 height 11
click at [405, 380] on input "checkbox" at bounding box center [407, 379] width 10 height 10
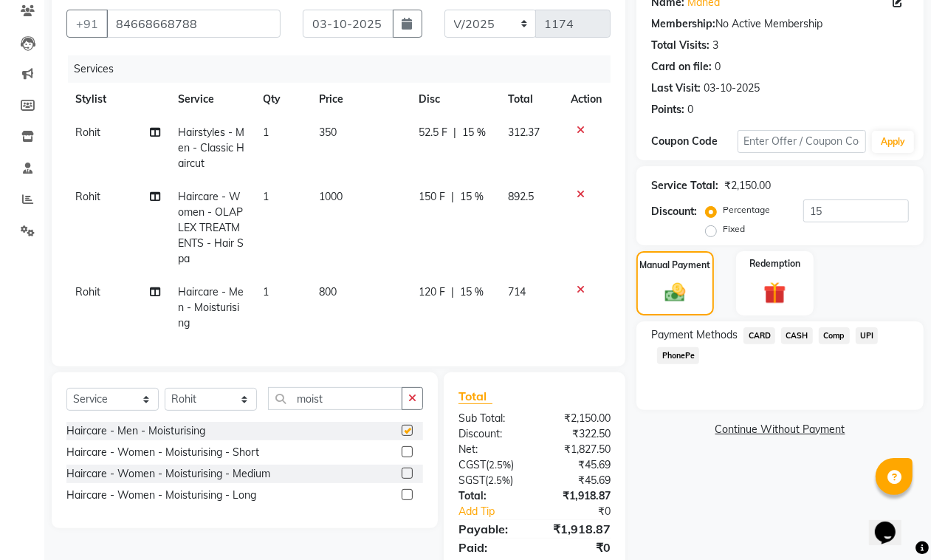
checkbox input "false"
click at [578, 190] on icon at bounding box center [581, 194] width 8 height 10
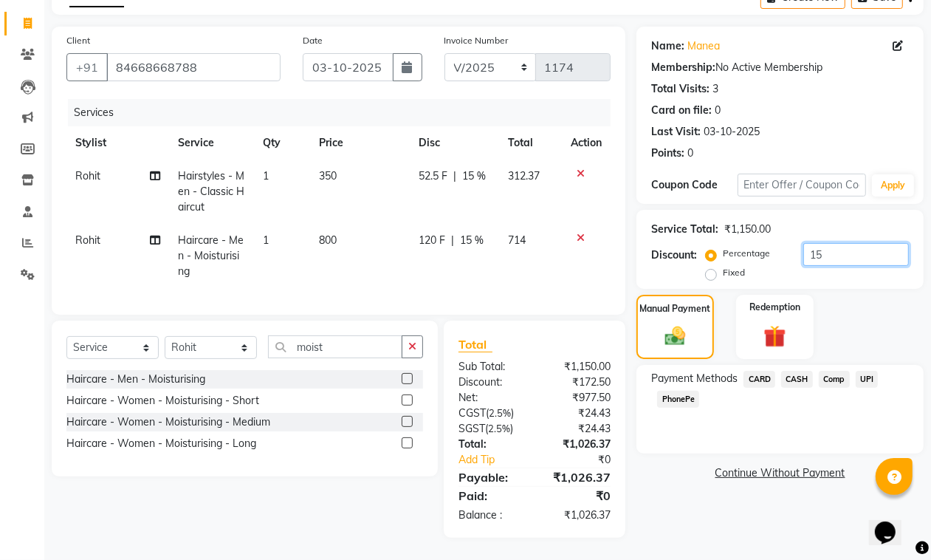
click at [820, 243] on input "15" at bounding box center [856, 254] width 106 height 23
type input "1"
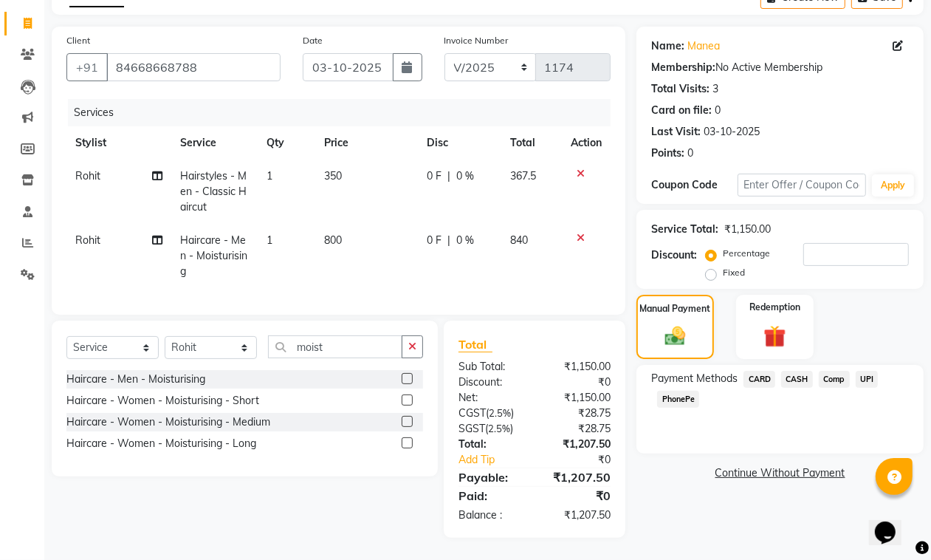
click at [869, 371] on span "UPI" at bounding box center [867, 379] width 23 height 17
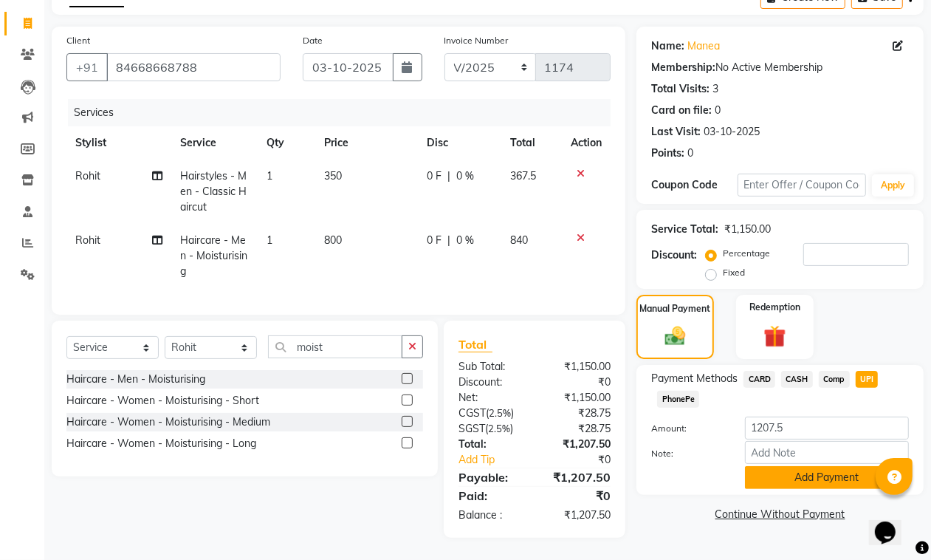
click at [814, 466] on button "Add Payment" at bounding box center [827, 477] width 164 height 23
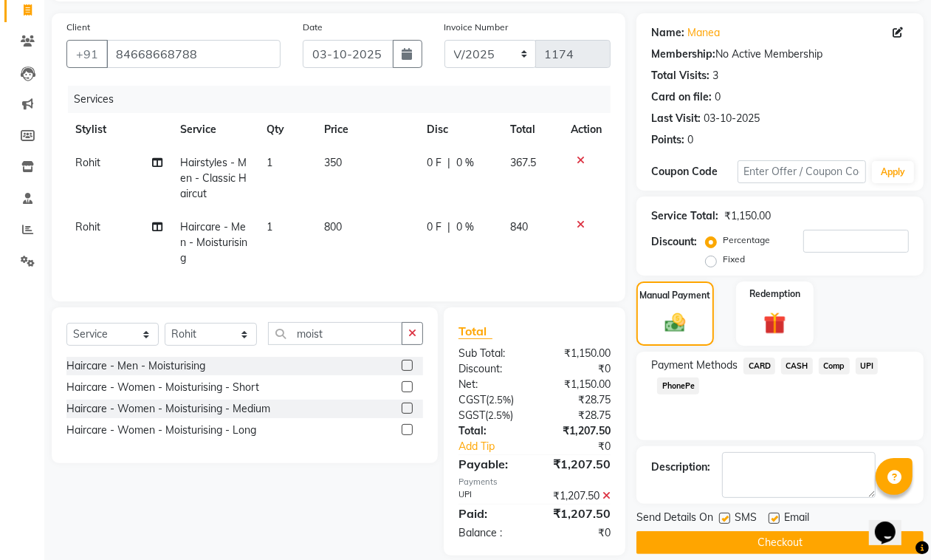
click at [777, 517] on label at bounding box center [773, 517] width 11 height 11
click at [777, 517] on input "checkbox" at bounding box center [773, 519] width 10 height 10
checkbox input "false"
click at [729, 518] on label at bounding box center [724, 517] width 11 height 11
click at [729, 518] on input "checkbox" at bounding box center [724, 519] width 10 height 10
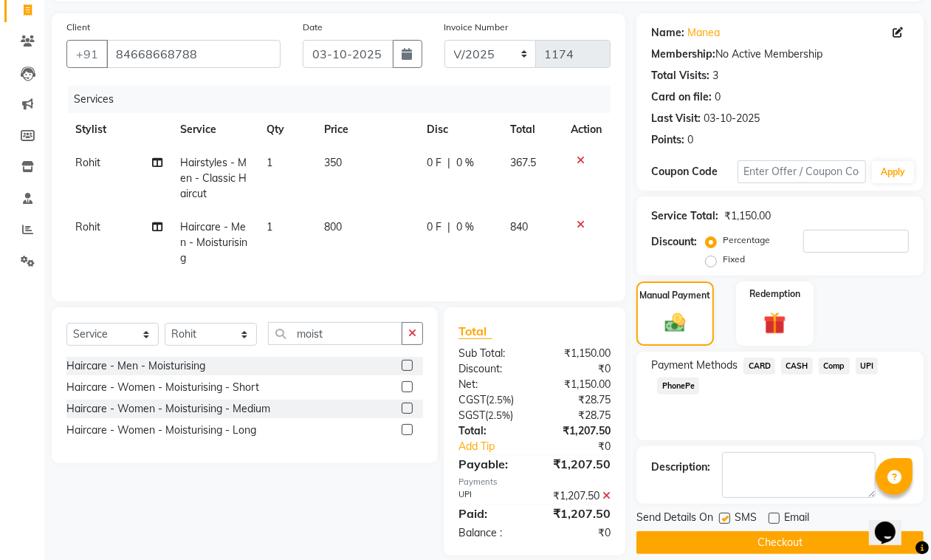
checkbox input "false"
click at [732, 532] on button "Checkout" at bounding box center [779, 542] width 287 height 23
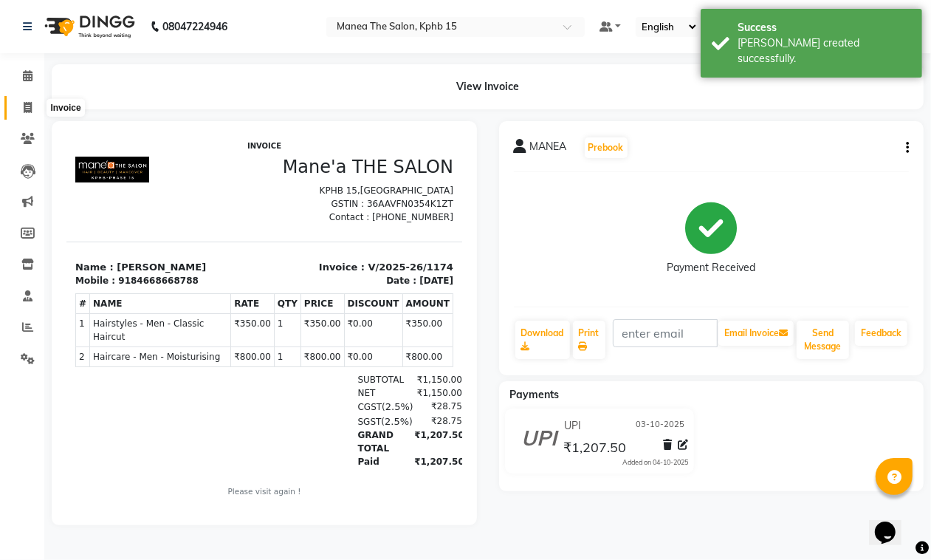
click at [30, 106] on icon at bounding box center [28, 107] width 8 height 11
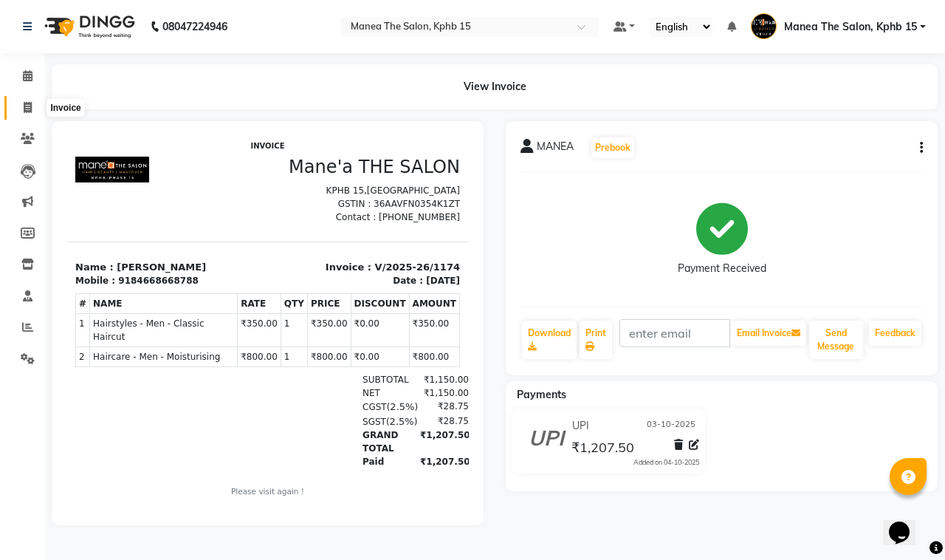
select select "7321"
select select "service"
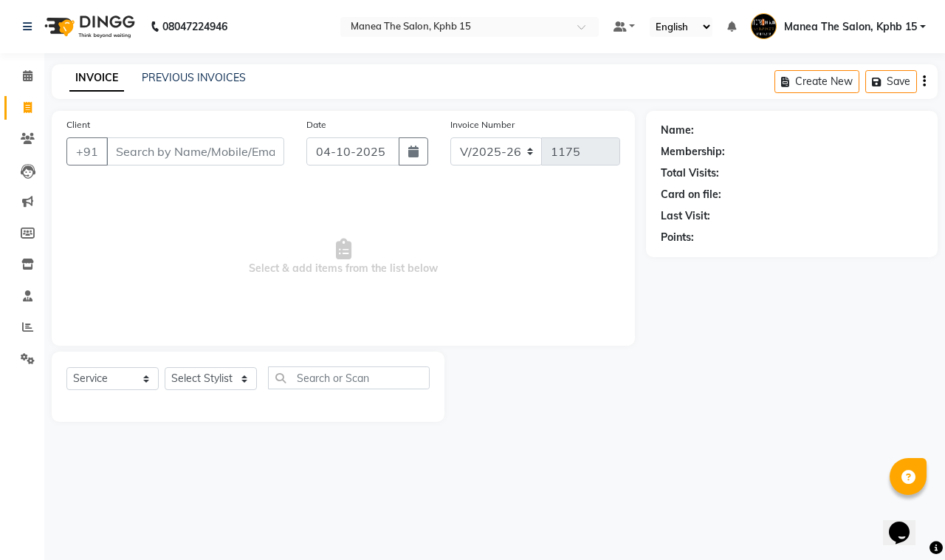
click at [162, 142] on input "Client" at bounding box center [195, 151] width 178 height 28
click at [415, 156] on icon "button" at bounding box center [413, 151] width 10 height 12
select select "10"
select select "2025"
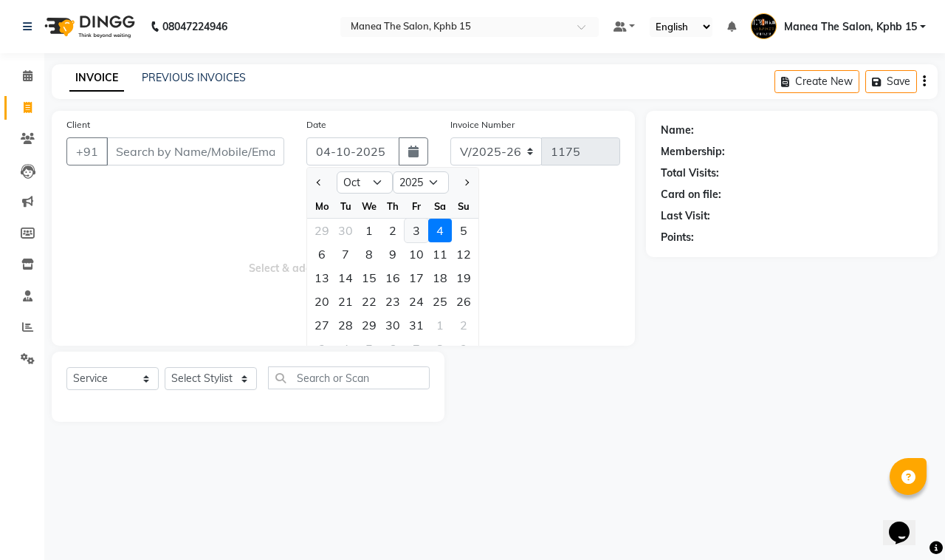
click at [415, 229] on div "3" at bounding box center [417, 231] width 24 height 24
type input "03-10-2025"
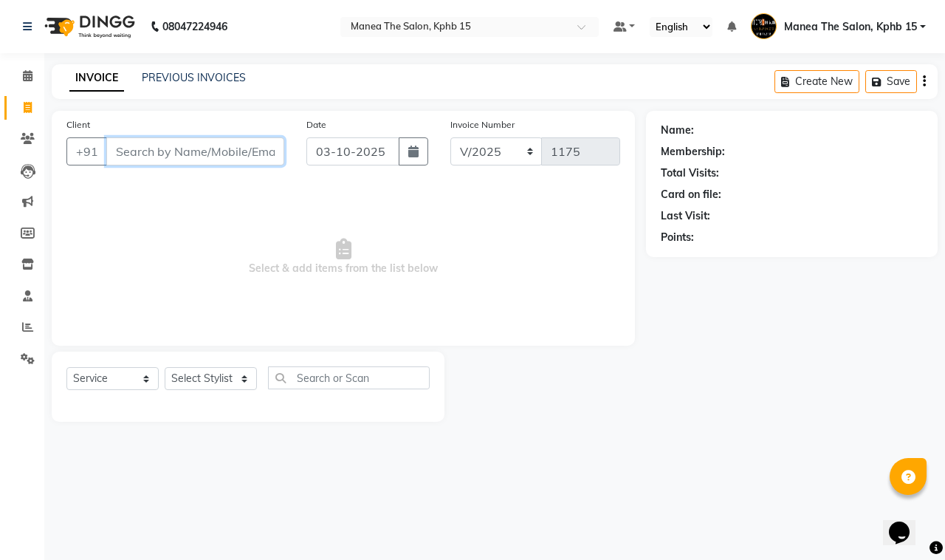
click at [185, 150] on input "Client" at bounding box center [195, 151] width 178 height 28
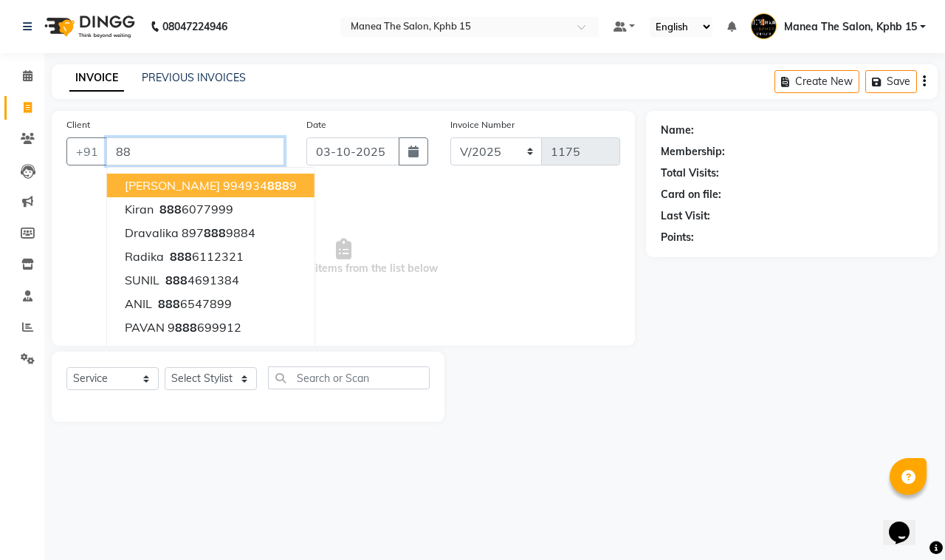
type input "8"
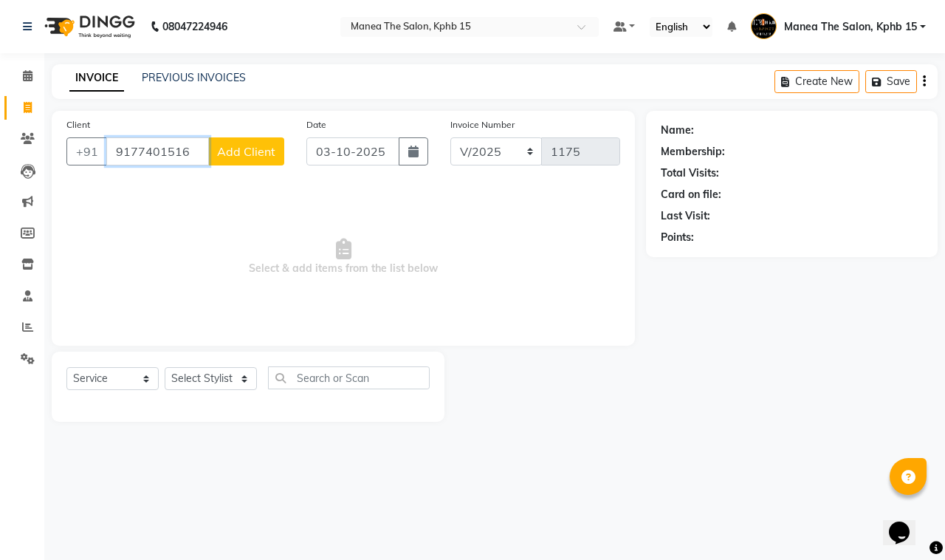
type input "9177401516"
click at [311, 386] on input "text" at bounding box center [349, 377] width 162 height 23
click at [207, 380] on select "Select Stylist [PERSON_NAME] Rohit [PERSON_NAME]" at bounding box center [211, 378] width 92 height 23
select select "93644"
click at [165, 367] on select "Select Stylist [PERSON_NAME] Rohit [PERSON_NAME]" at bounding box center [211, 378] width 92 height 23
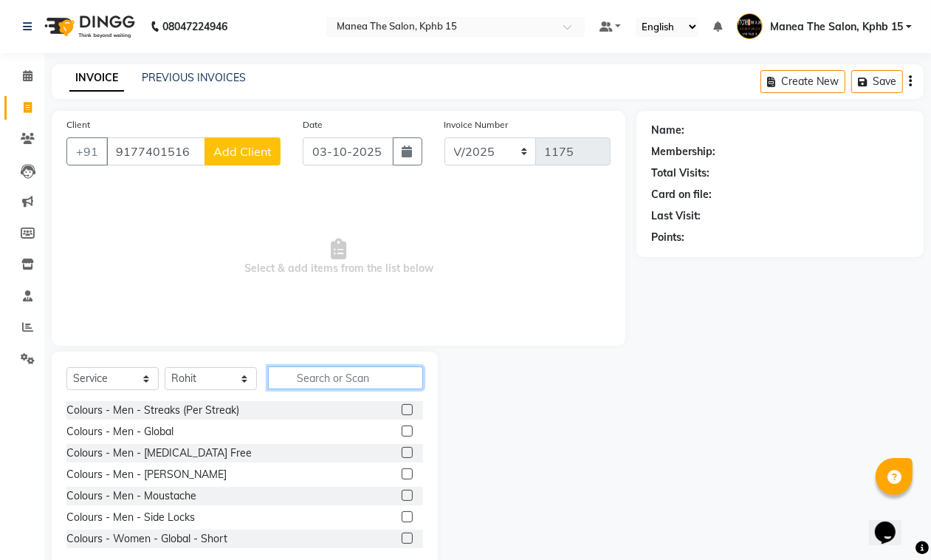
click at [314, 374] on input "text" at bounding box center [345, 377] width 155 height 23
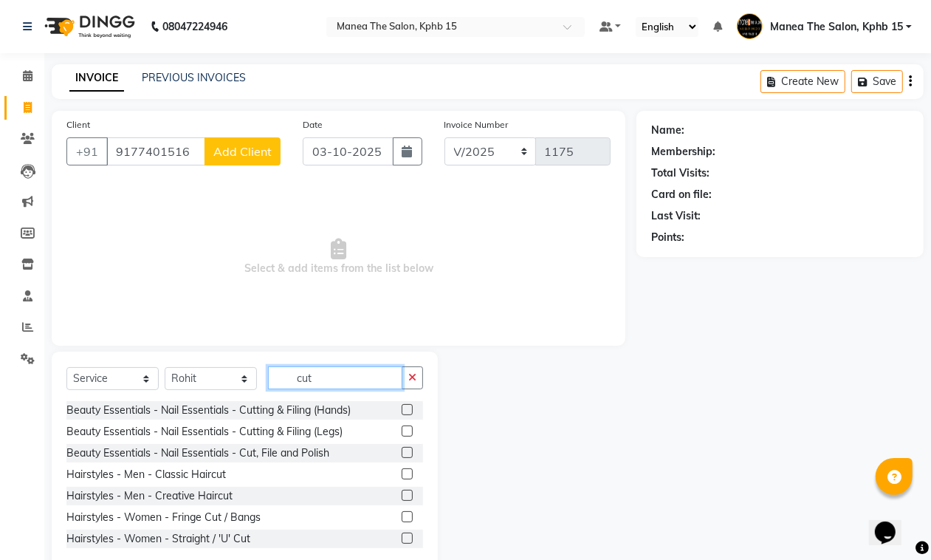
type input "cut"
click at [402, 472] on label at bounding box center [407, 473] width 11 height 11
click at [402, 472] on input "checkbox" at bounding box center [407, 475] width 10 height 10
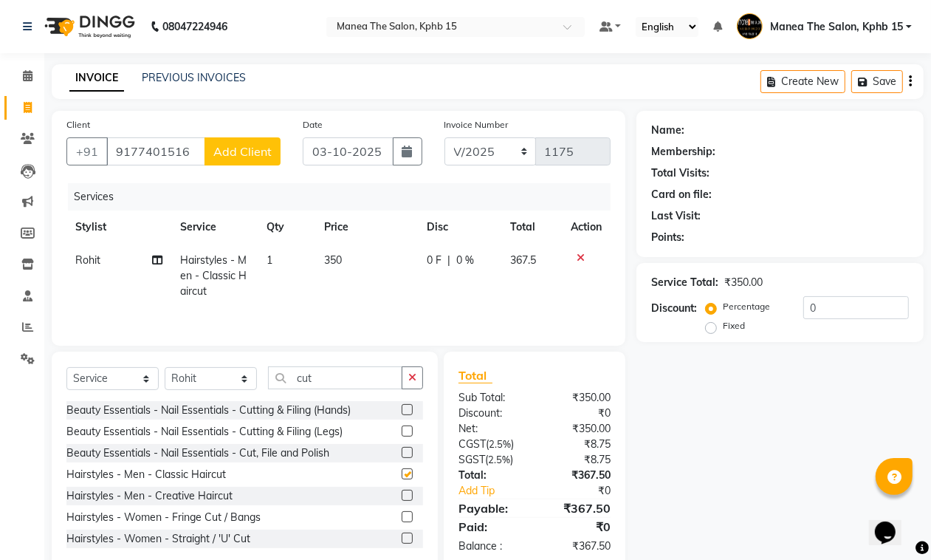
checkbox input "false"
click at [357, 388] on input "cut" at bounding box center [335, 377] width 134 height 23
type input "c"
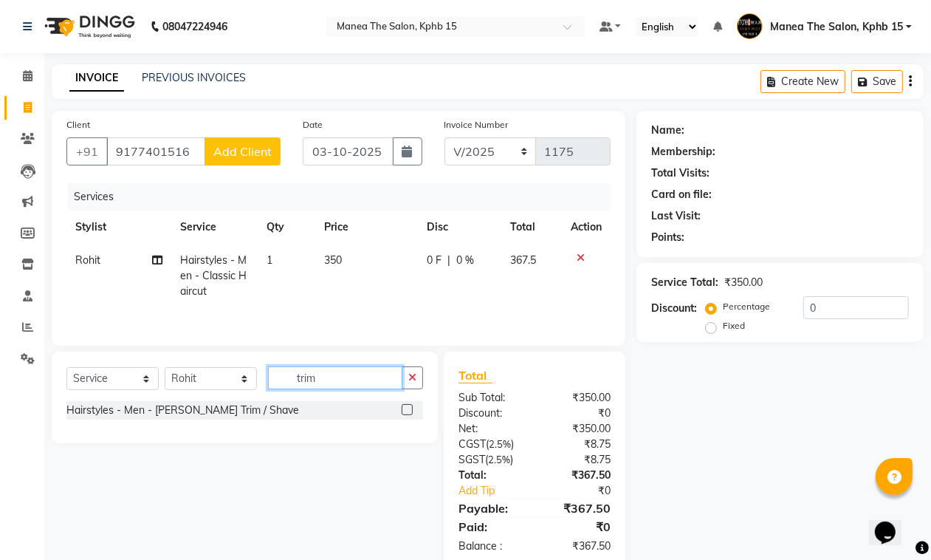
type input "trim"
click at [407, 412] on label at bounding box center [407, 409] width 11 height 11
click at [407, 412] on input "checkbox" at bounding box center [407, 410] width 10 height 10
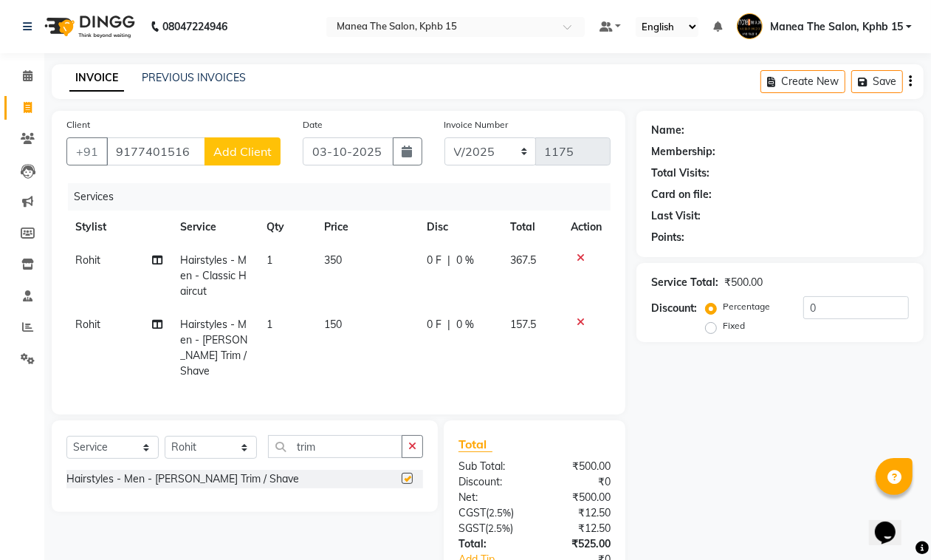
checkbox input "false"
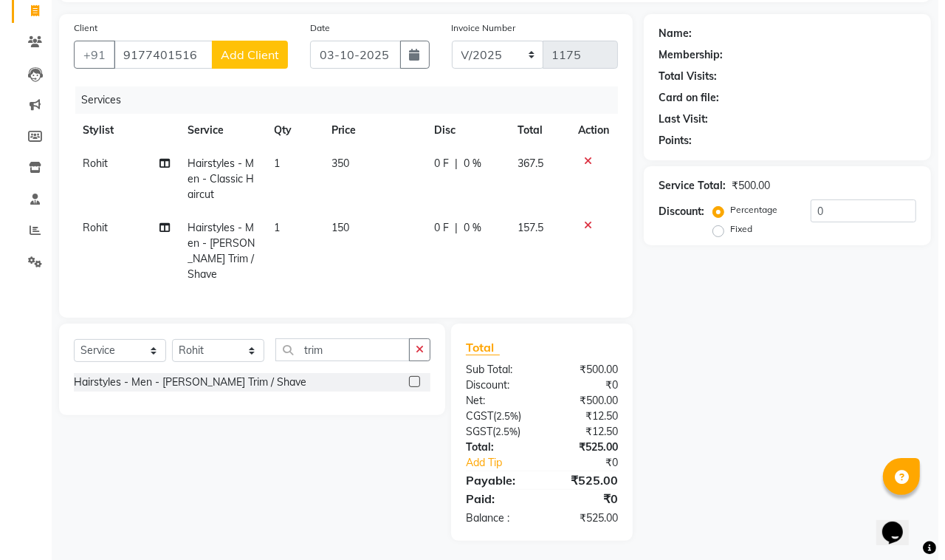
scroll to position [97, 0]
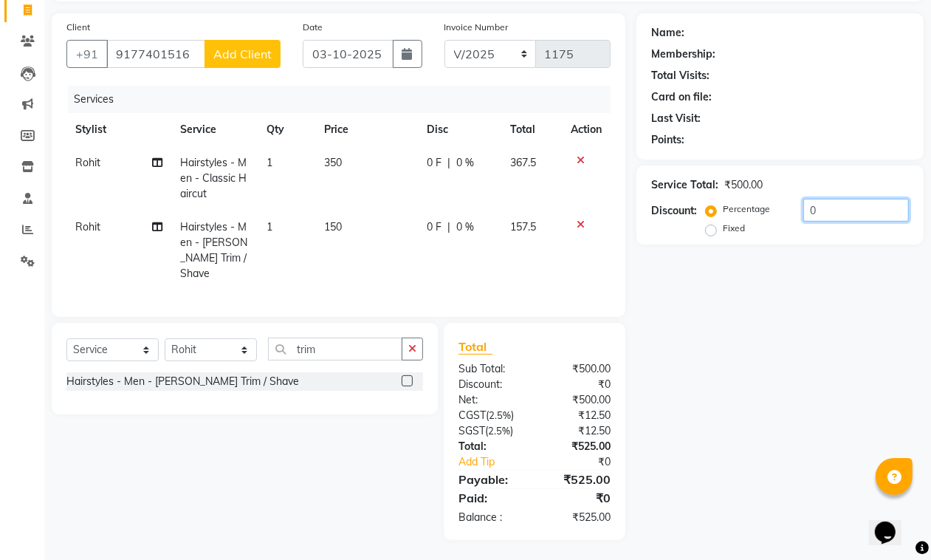
click at [828, 203] on input "0" at bounding box center [856, 210] width 106 height 23
type input "15"
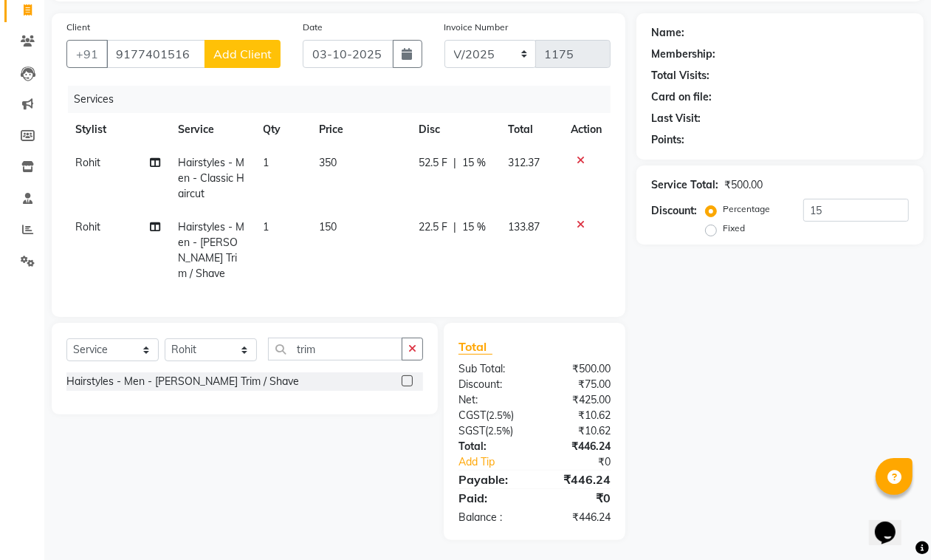
click at [257, 60] on span "Add Client" at bounding box center [242, 54] width 58 height 15
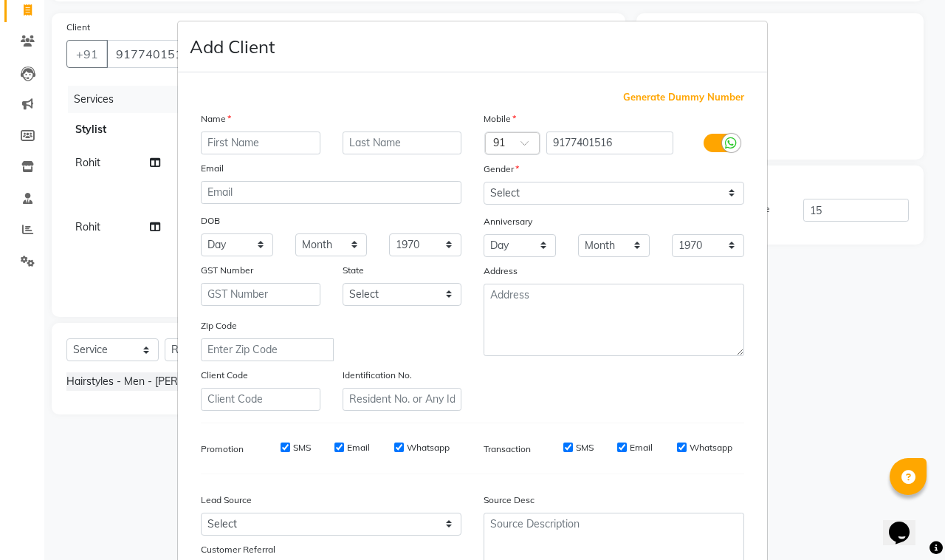
click at [271, 131] on input "text" at bounding box center [261, 142] width 120 height 23
type input "praveen"
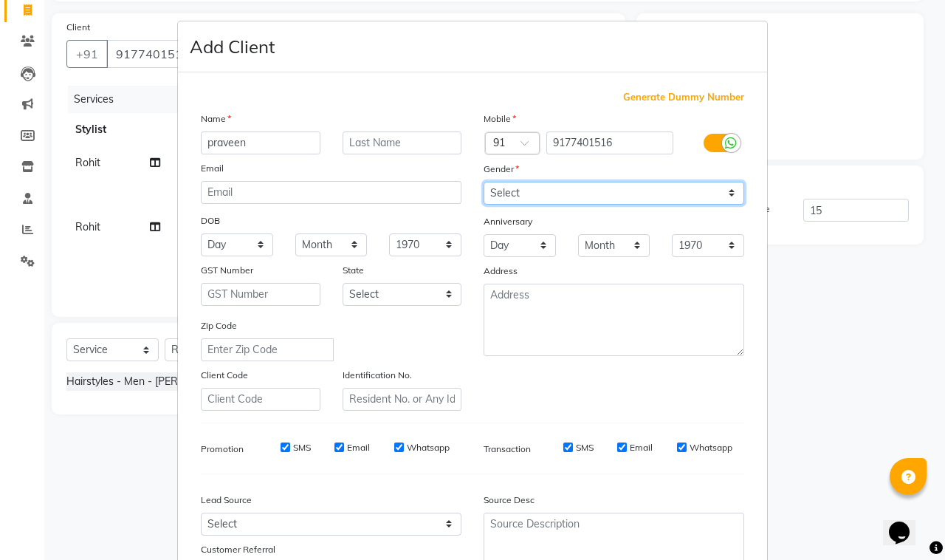
click at [489, 190] on select "Select [DEMOGRAPHIC_DATA] [DEMOGRAPHIC_DATA] Other Prefer Not To Say" at bounding box center [614, 193] width 261 height 23
select select "[DEMOGRAPHIC_DATA]"
click at [484, 182] on select "Select [DEMOGRAPHIC_DATA] [DEMOGRAPHIC_DATA] Other Prefer Not To Say" at bounding box center [614, 193] width 261 height 23
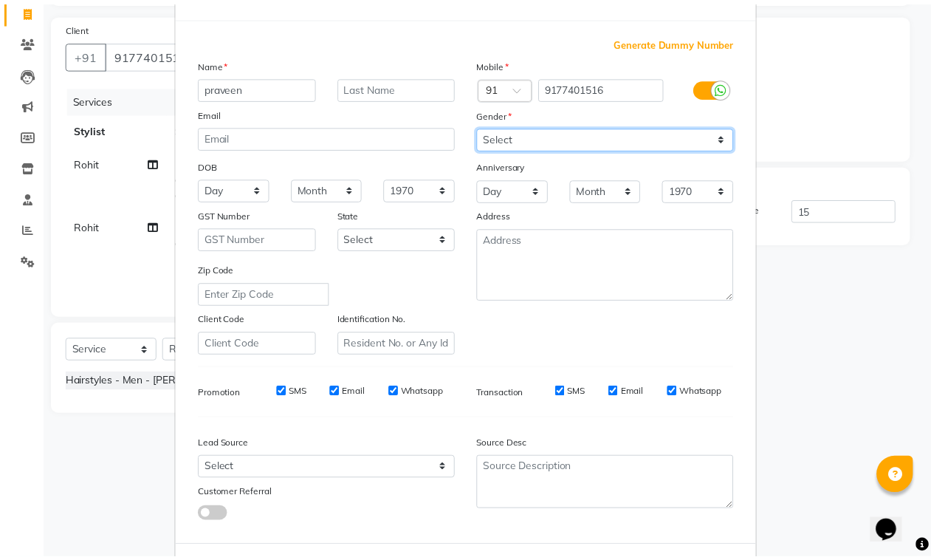
scroll to position [116, 0]
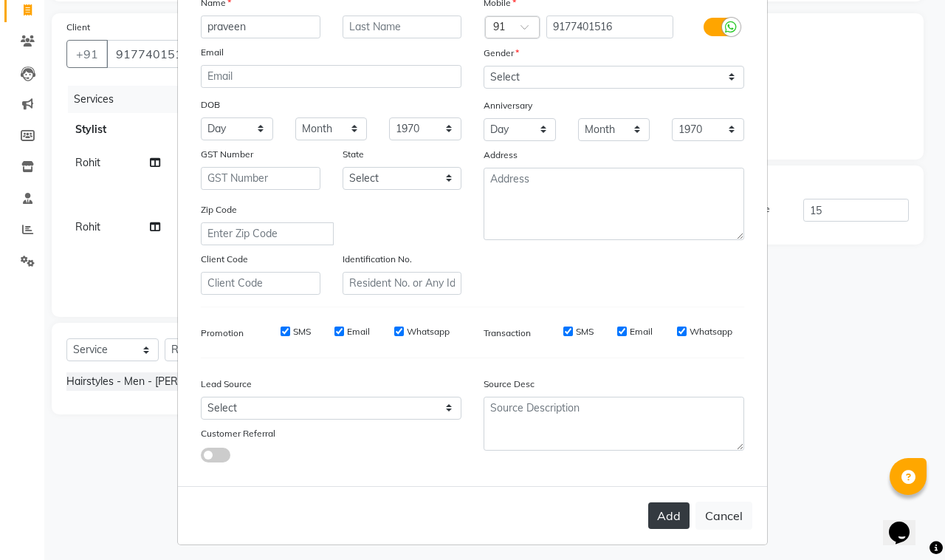
click at [648, 512] on button "Add" at bounding box center [668, 515] width 41 height 27
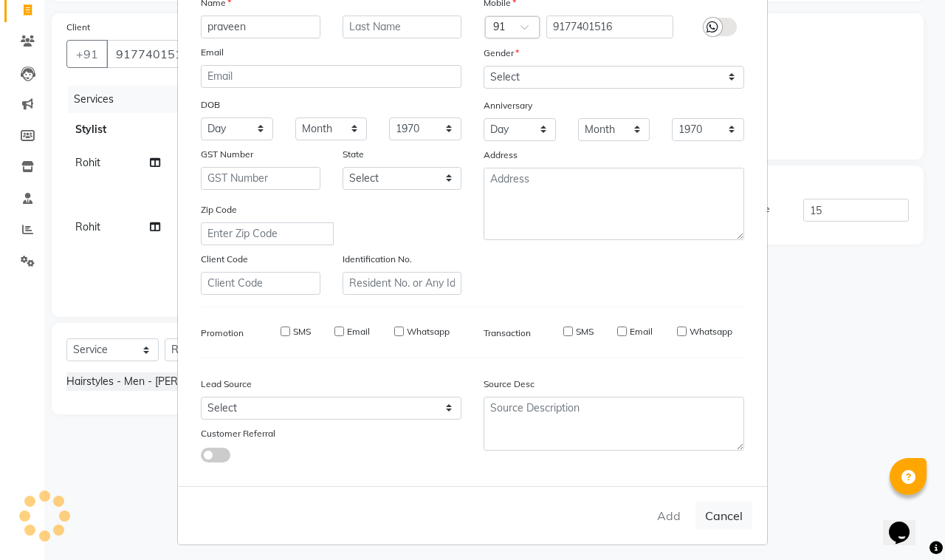
type input "0"
select select
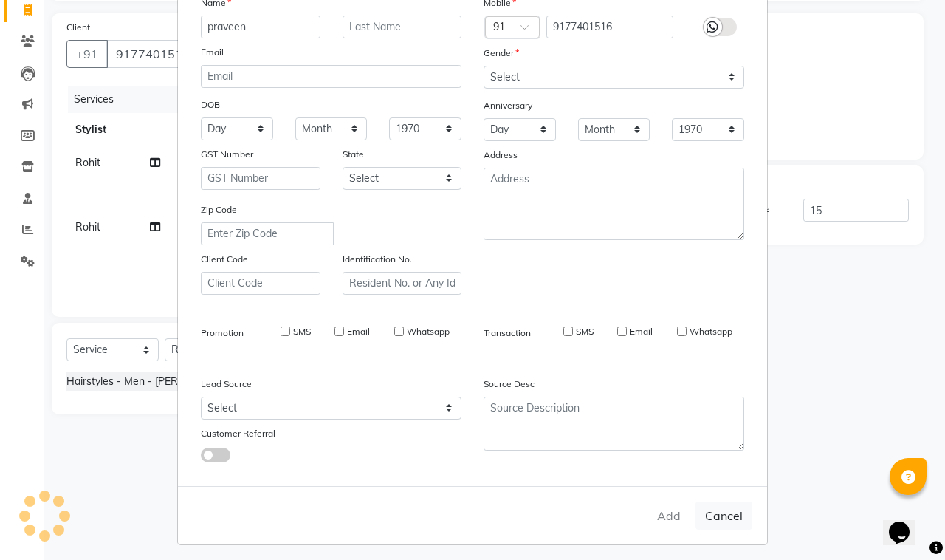
select select
checkbox input "false"
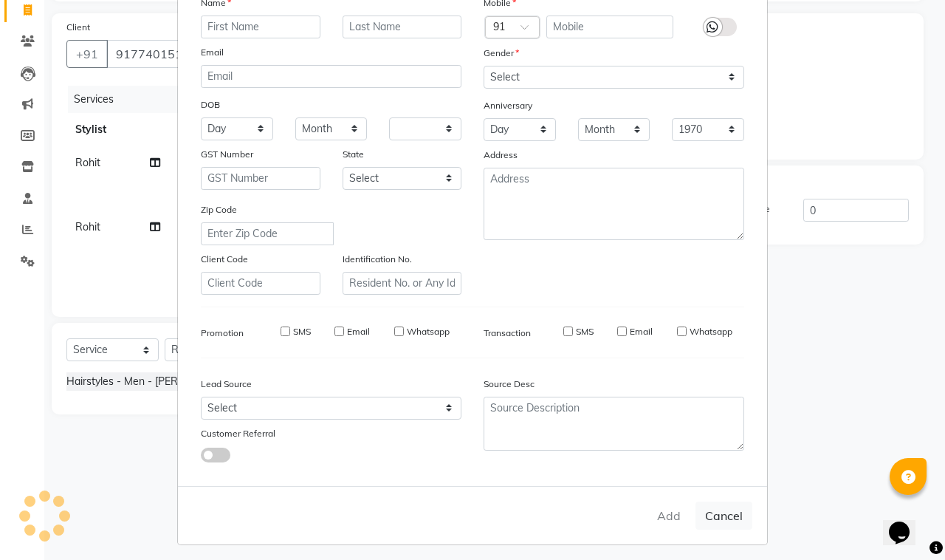
checkbox input "false"
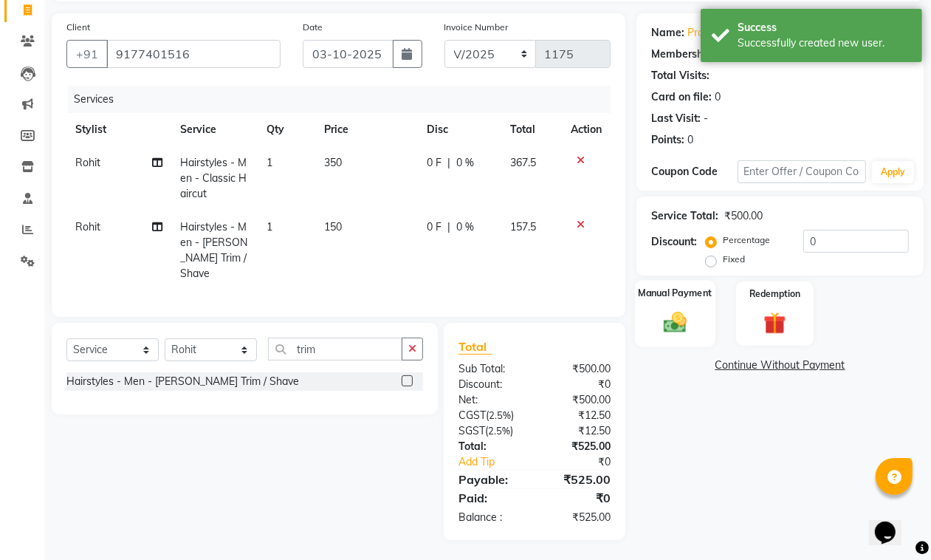
click at [668, 314] on img at bounding box center [674, 322] width 37 height 27
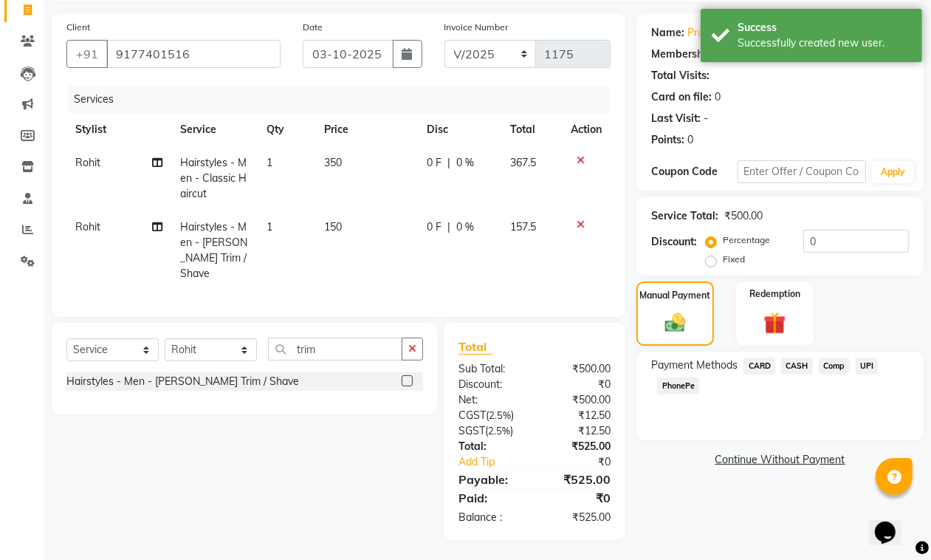
click at [864, 365] on span "UPI" at bounding box center [867, 365] width 23 height 17
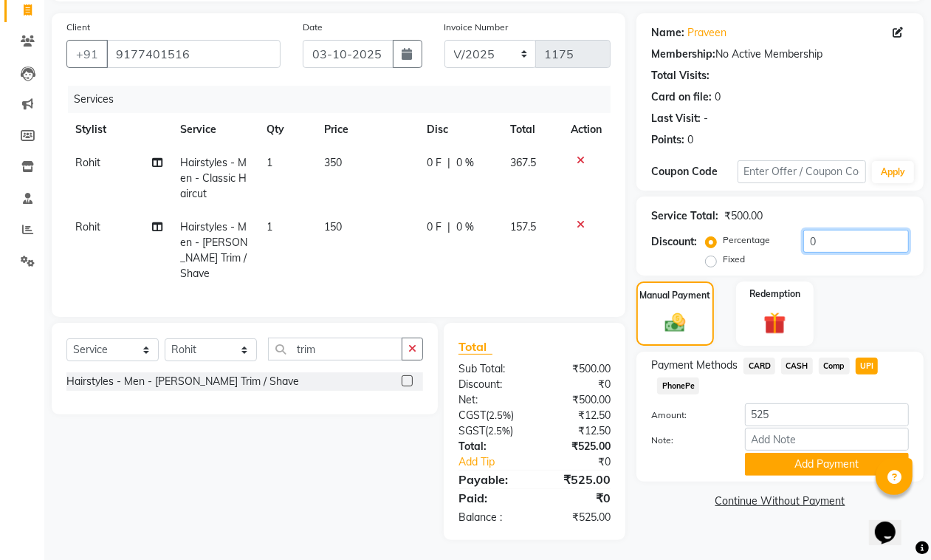
click at [823, 240] on input "0" at bounding box center [856, 241] width 106 height 23
type input "0"
type input "15"
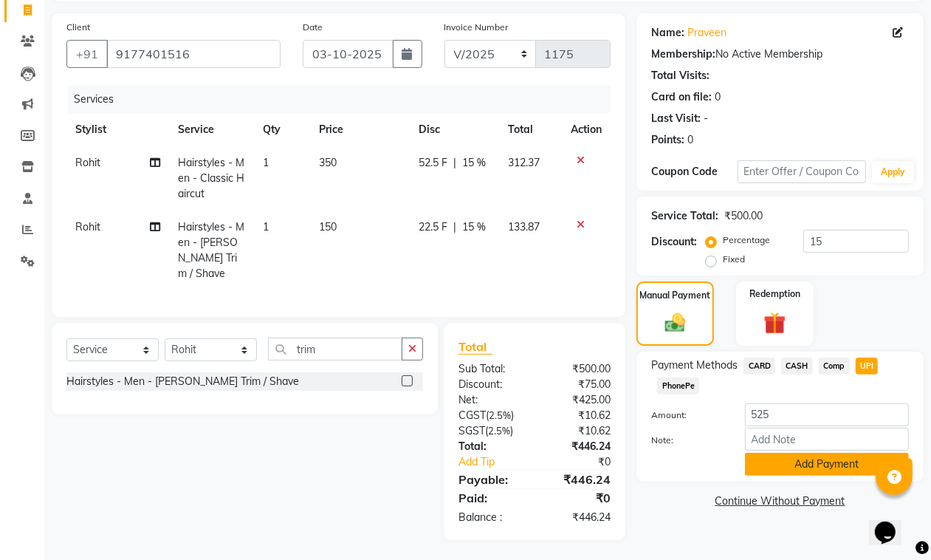
click at [836, 464] on button "Add Payment" at bounding box center [827, 464] width 164 height 23
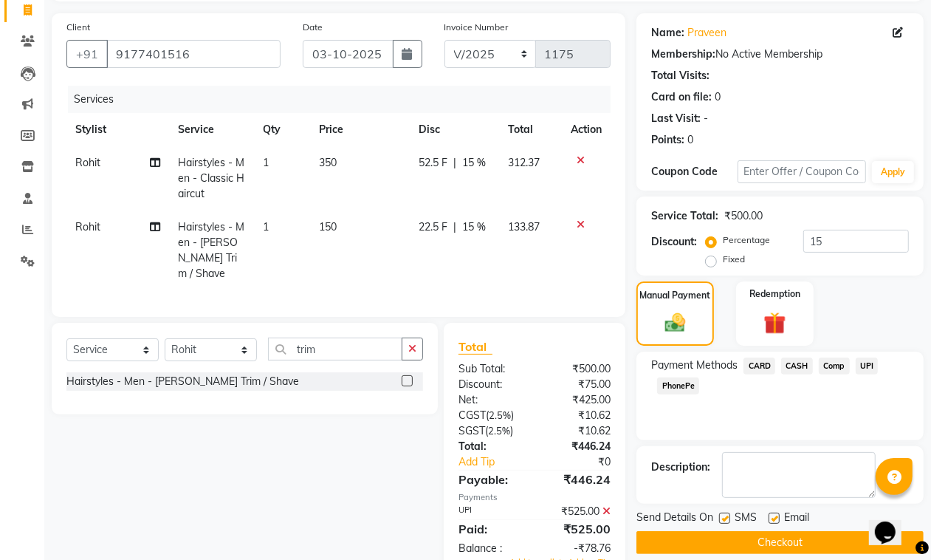
scroll to position [140, 0]
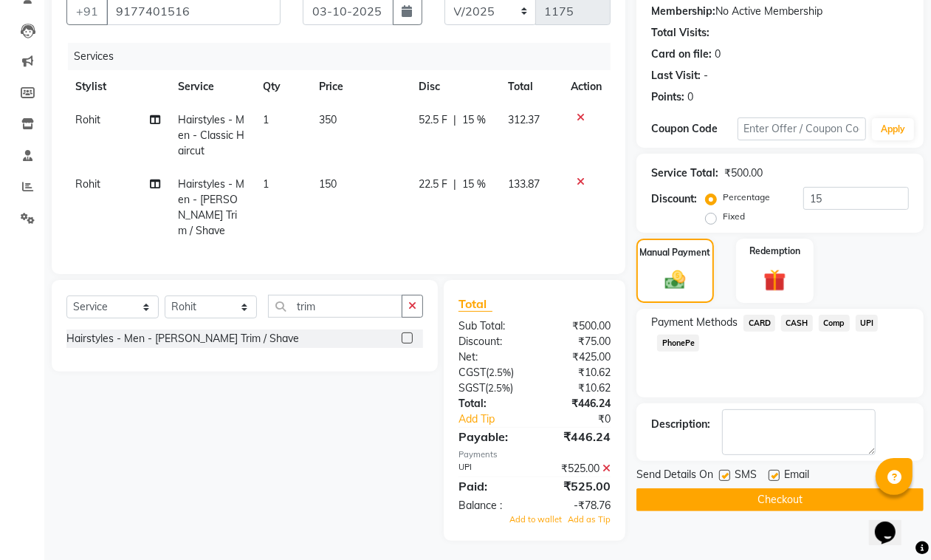
click at [774, 470] on label at bounding box center [773, 475] width 11 height 11
click at [774, 471] on input "checkbox" at bounding box center [773, 476] width 10 height 10
checkbox input "false"
click at [604, 465] on icon at bounding box center [606, 468] width 8 height 10
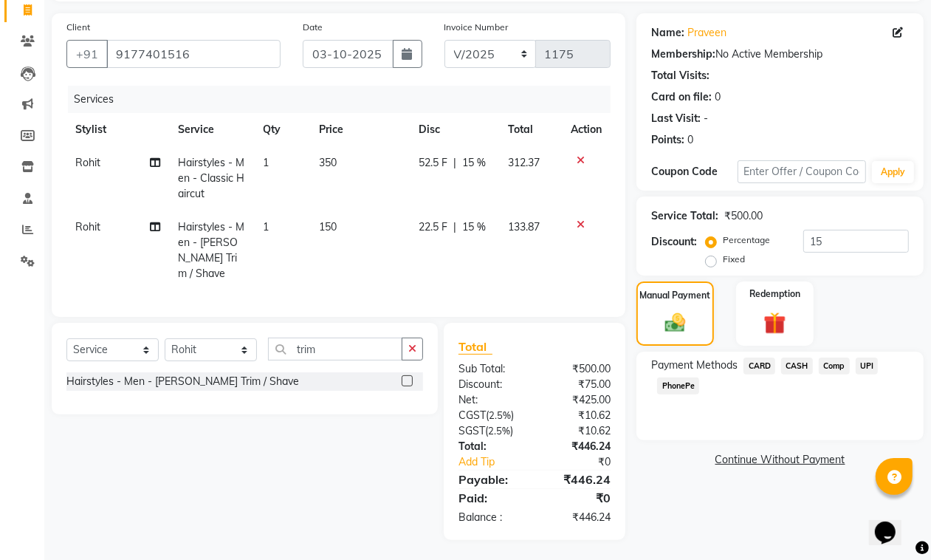
click at [867, 363] on span "UPI" at bounding box center [867, 365] width 23 height 17
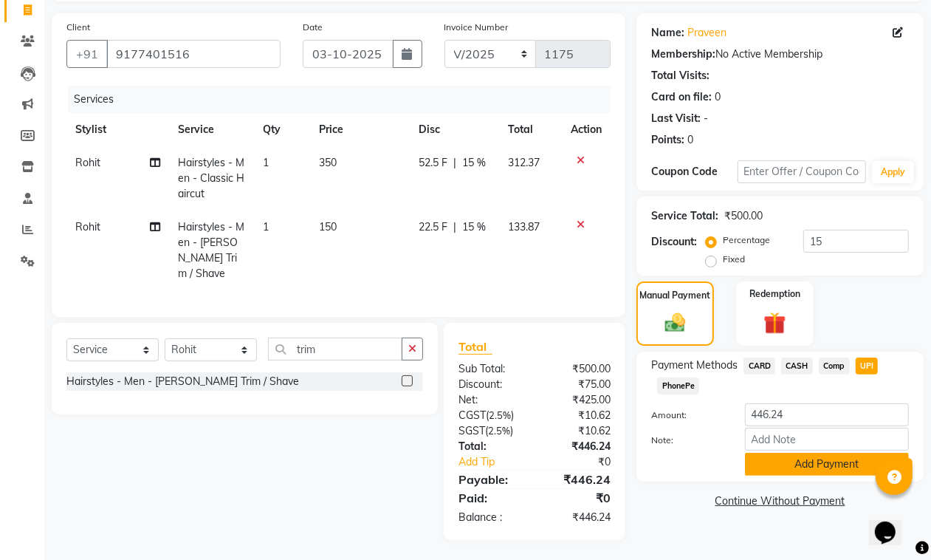
click at [805, 461] on button "Add Payment" at bounding box center [827, 464] width 164 height 23
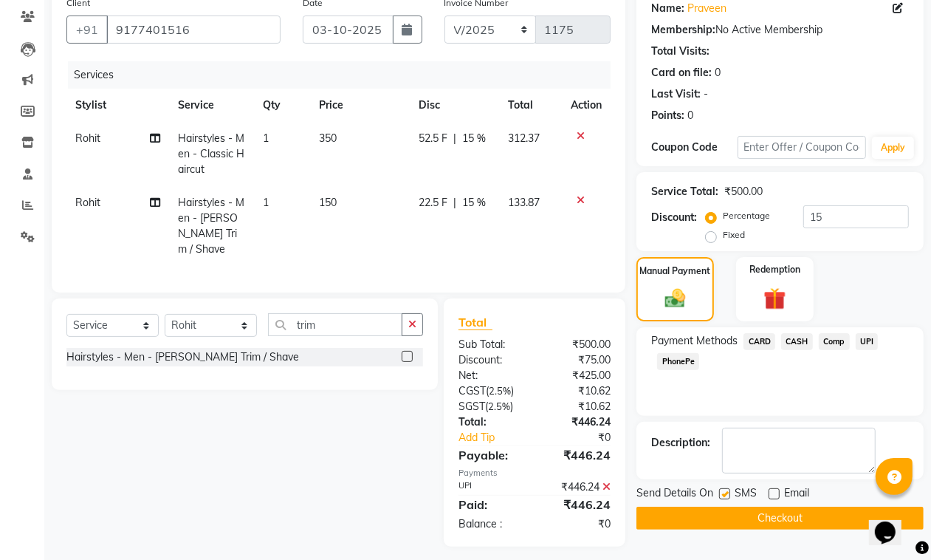
scroll to position [128, 0]
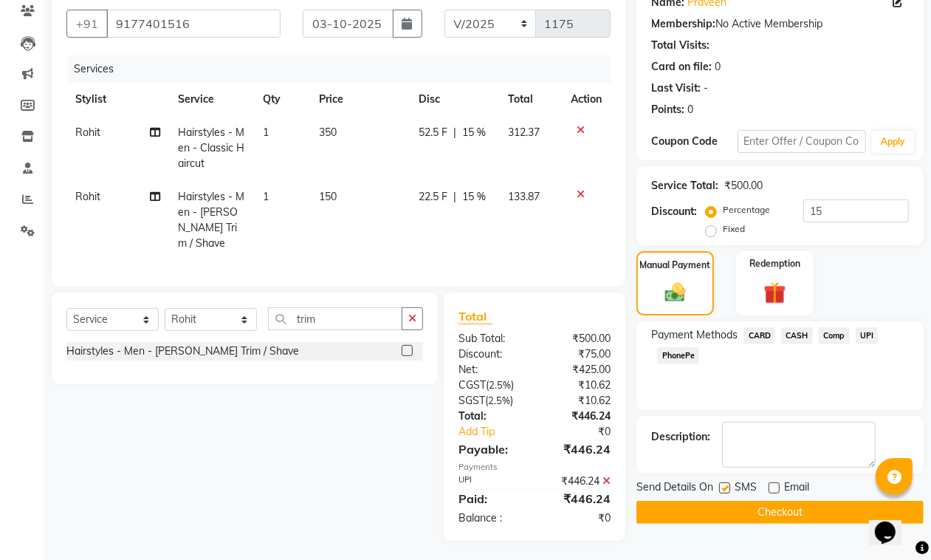
click at [731, 506] on button "Checkout" at bounding box center [779, 512] width 287 height 23
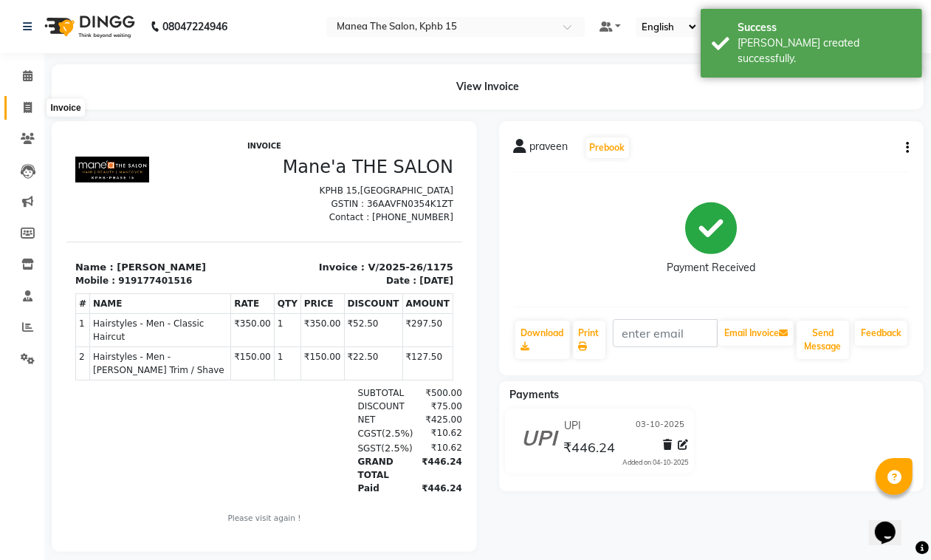
click at [28, 109] on icon at bounding box center [28, 107] width 8 height 11
select select "service"
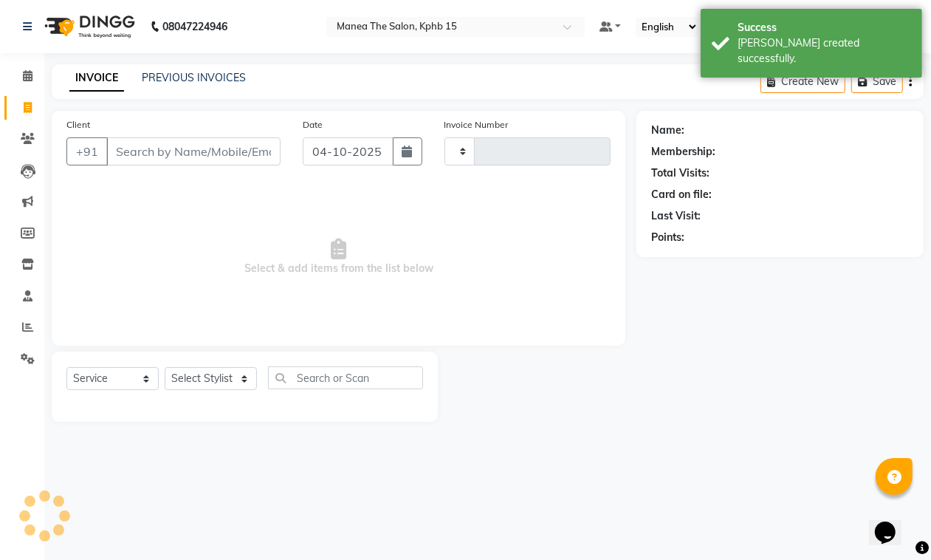
type input "1176"
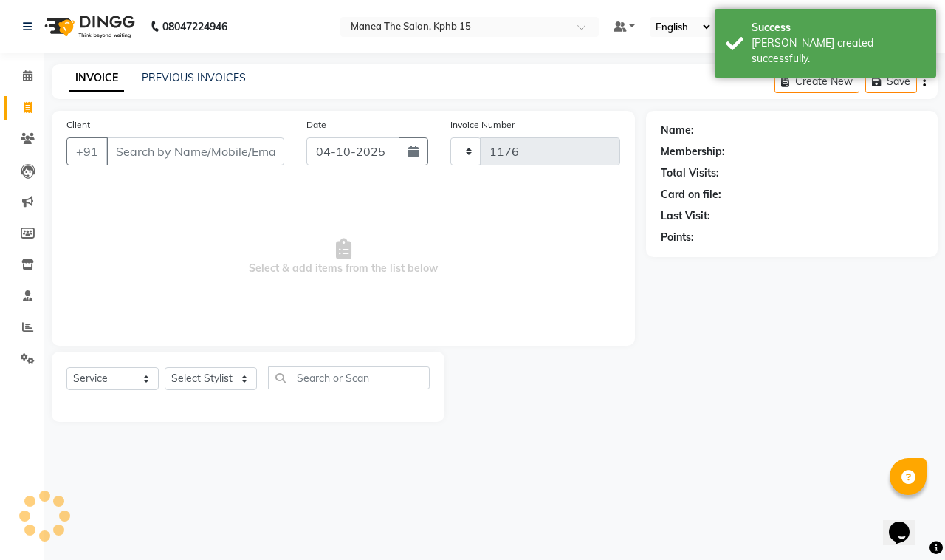
select select "7321"
click at [411, 152] on icon "button" at bounding box center [413, 151] width 10 height 12
select select "10"
select select "2025"
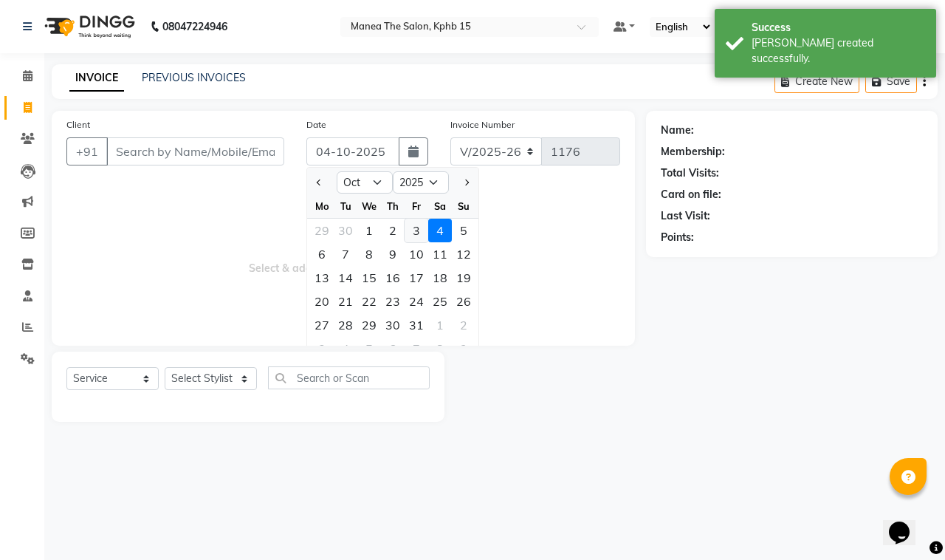
click at [415, 230] on div "3" at bounding box center [417, 231] width 24 height 24
type input "03-10-2025"
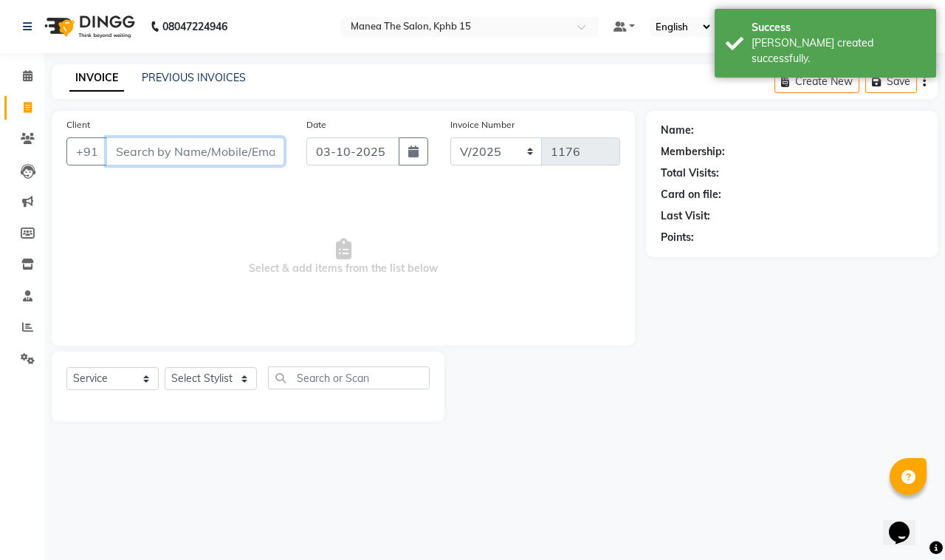
click at [238, 149] on input "Client" at bounding box center [195, 151] width 178 height 28
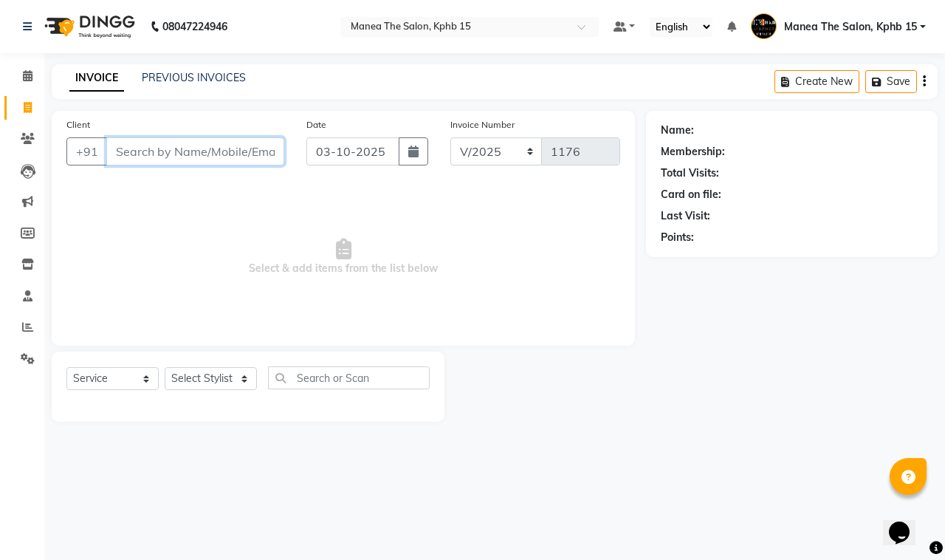
click at [214, 142] on input "Client" at bounding box center [195, 151] width 178 height 28
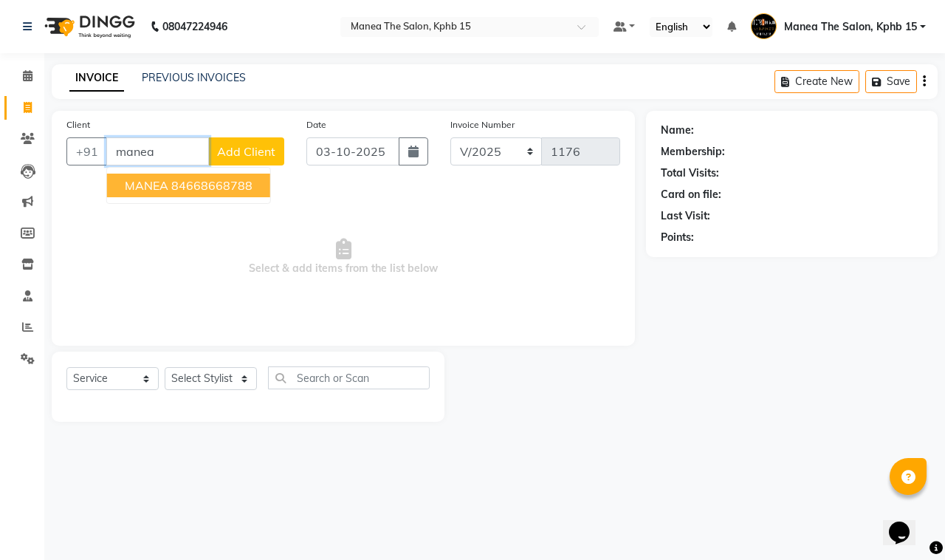
click at [210, 193] on button "MANEA 84668668788" at bounding box center [188, 185] width 163 height 24
type input "84668668788"
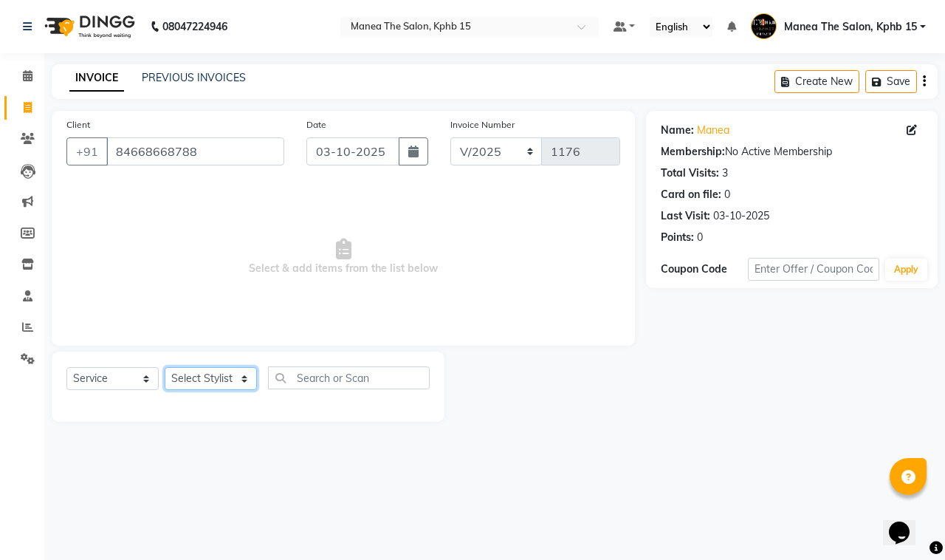
click at [210, 385] on select "Select Stylist [PERSON_NAME] Rohit [PERSON_NAME]" at bounding box center [211, 378] width 92 height 23
select select "93644"
click at [165, 367] on select "Select Stylist [PERSON_NAME] Rohit [PERSON_NAME]" at bounding box center [211, 378] width 92 height 23
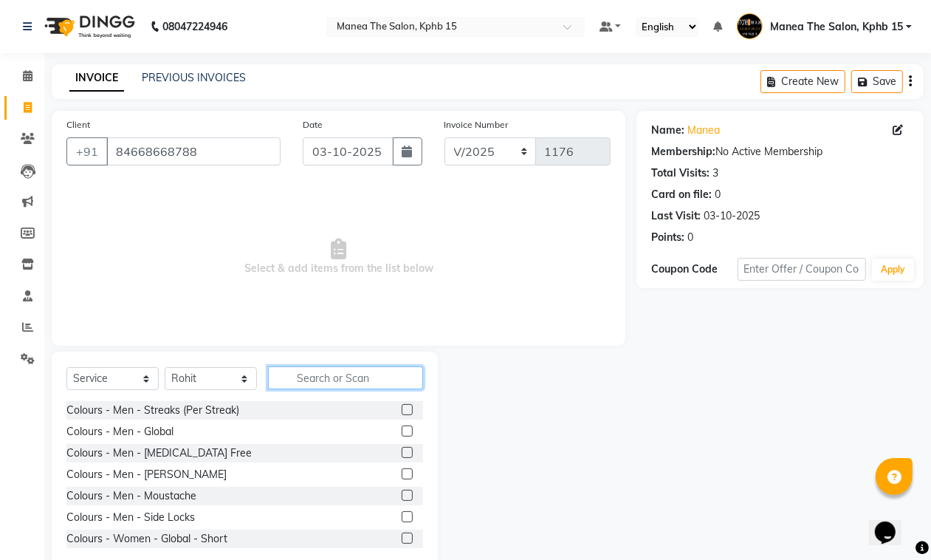
click at [305, 371] on input "text" at bounding box center [345, 377] width 155 height 23
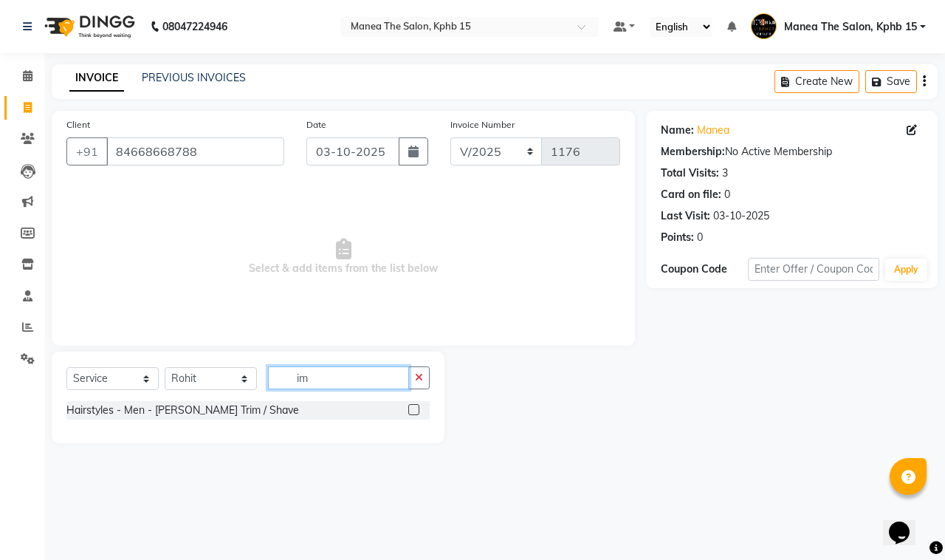
type input "i"
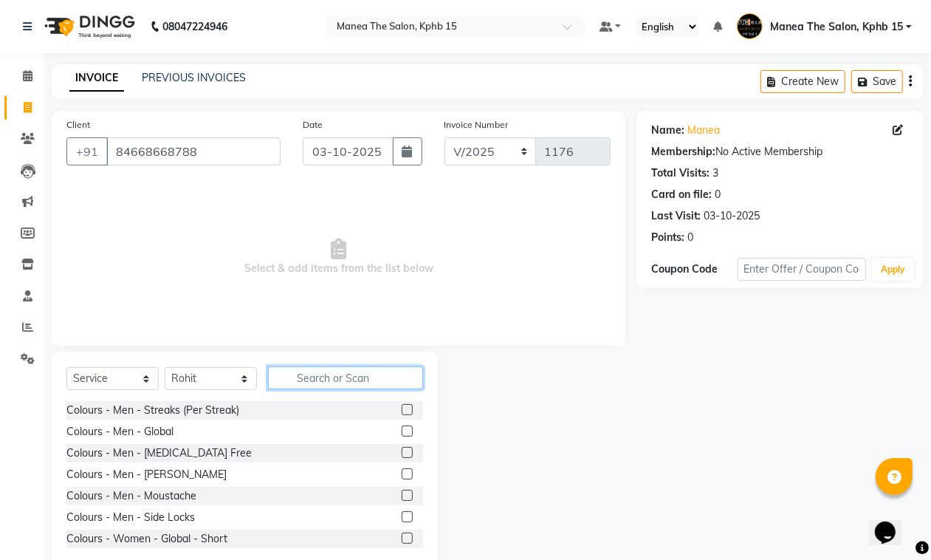
click at [299, 371] on input "text" at bounding box center [345, 377] width 155 height 23
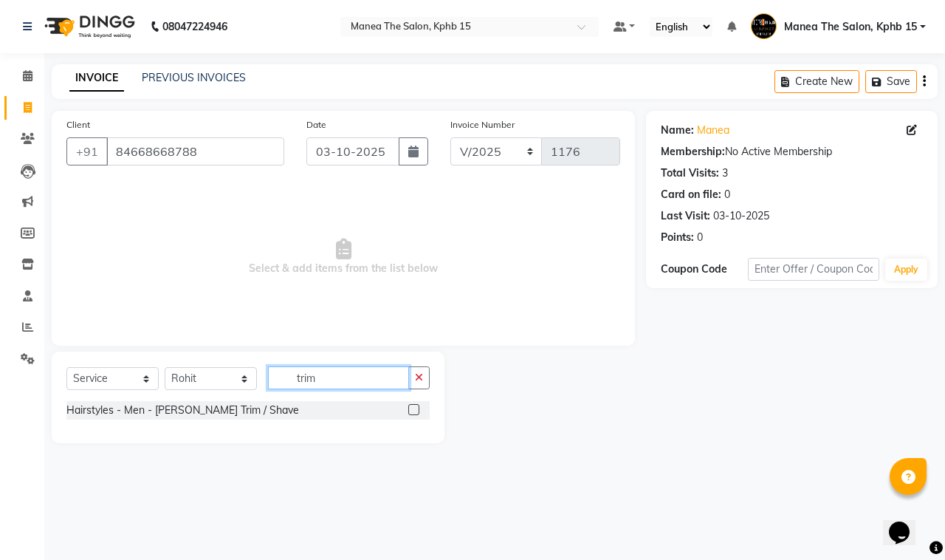
type input "trim"
click at [416, 408] on label at bounding box center [413, 409] width 11 height 11
click at [416, 408] on input "checkbox" at bounding box center [413, 410] width 10 height 10
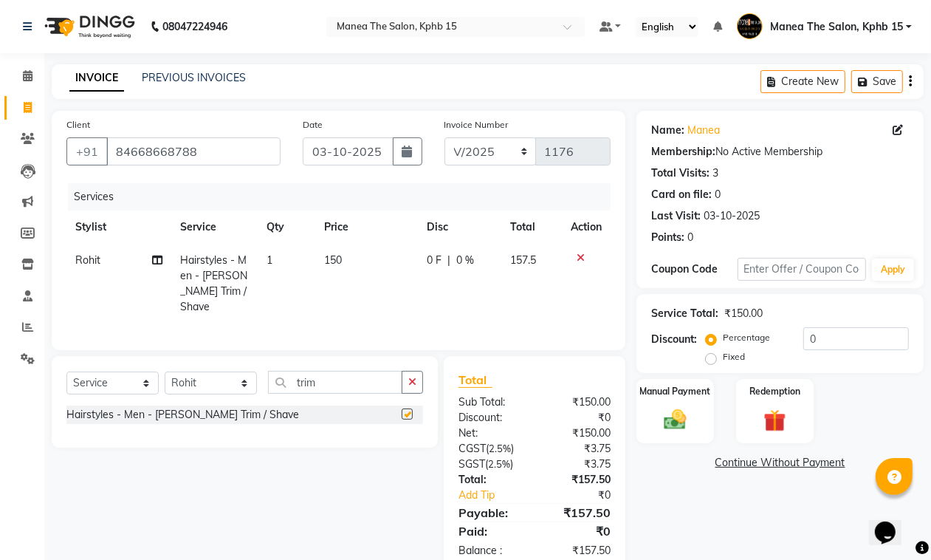
checkbox input "false"
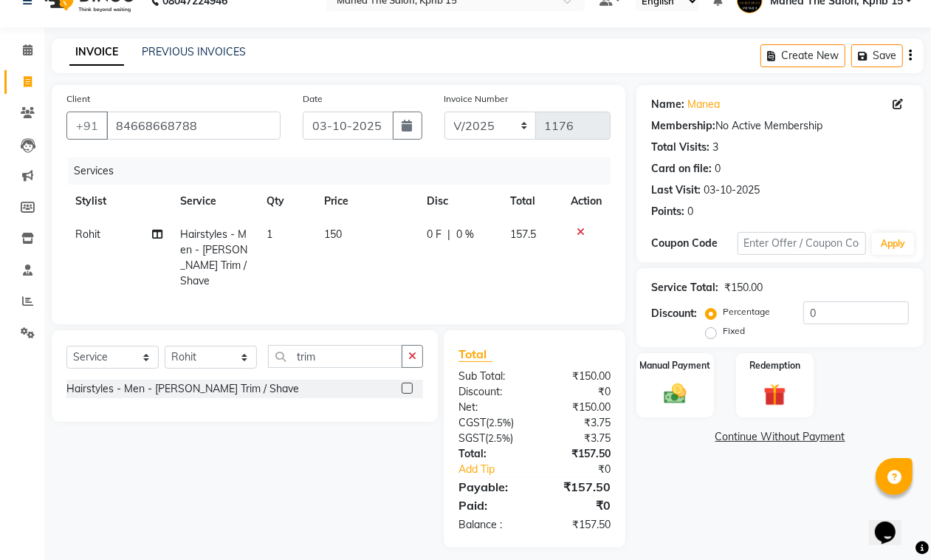
scroll to position [33, 0]
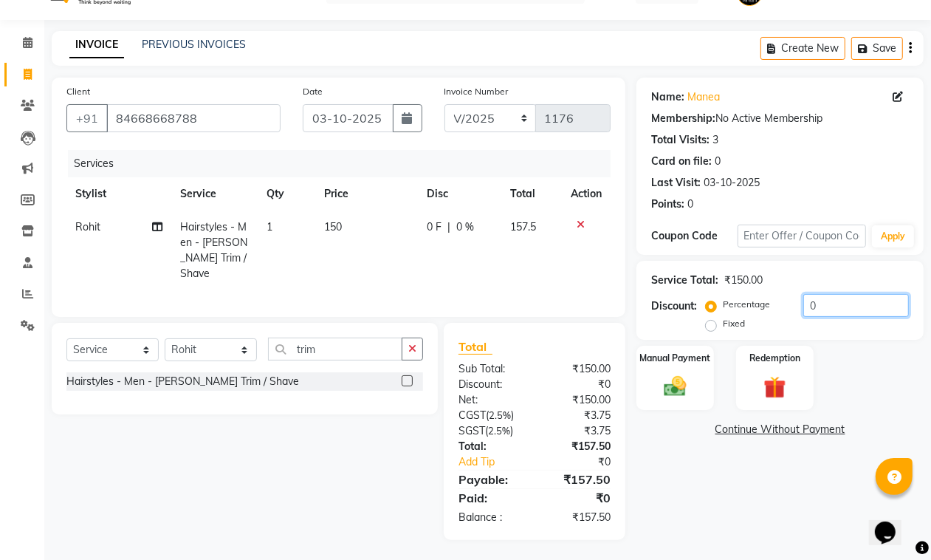
click at [836, 298] on input "0" at bounding box center [856, 305] width 106 height 23
click at [834, 298] on input "15" at bounding box center [856, 305] width 106 height 23
type input "1"
click at [723, 322] on label "Fixed" at bounding box center [734, 323] width 22 height 13
click at [711, 322] on input "Fixed" at bounding box center [714, 323] width 10 height 10
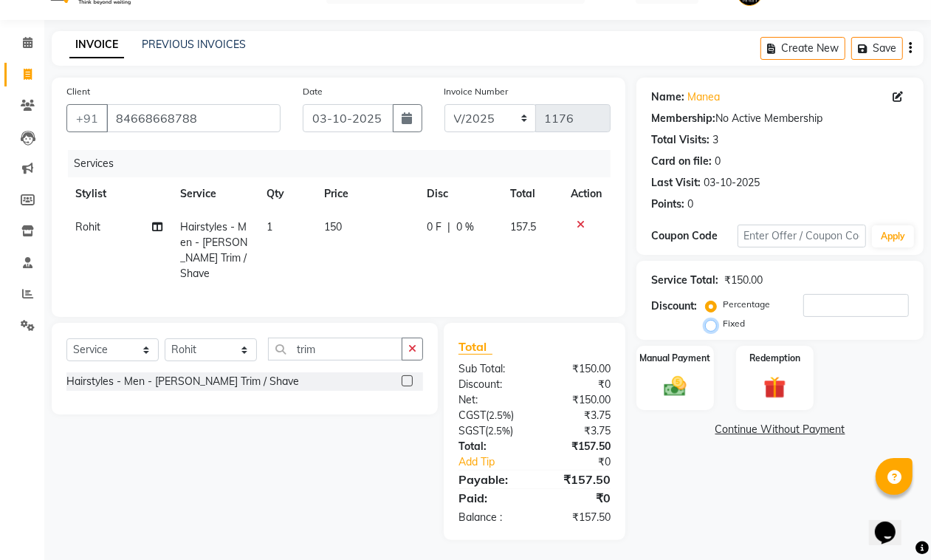
radio input "true"
click at [806, 307] on input "number" at bounding box center [856, 305] width 106 height 23
type input "7"
click at [680, 370] on div "Manual Payment" at bounding box center [675, 377] width 80 height 67
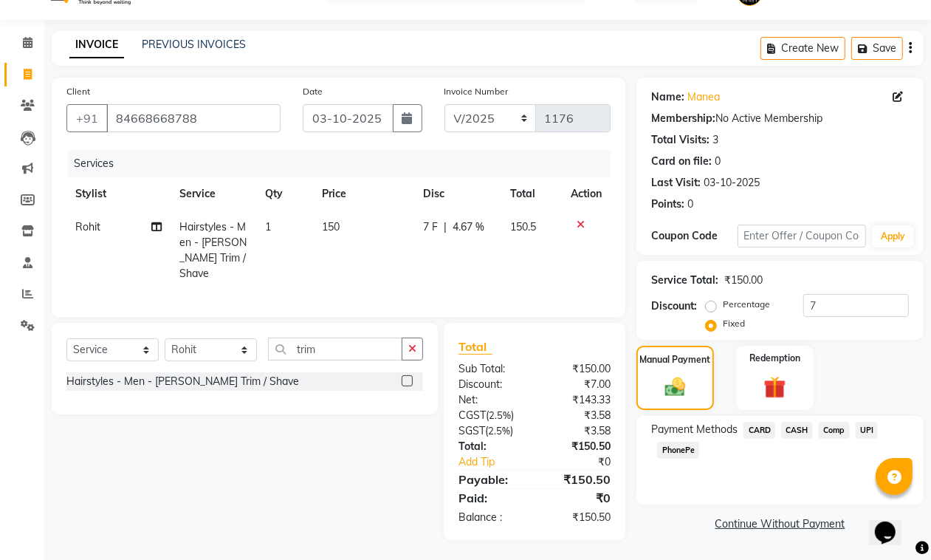
click at [873, 426] on span "UPI" at bounding box center [867, 430] width 23 height 17
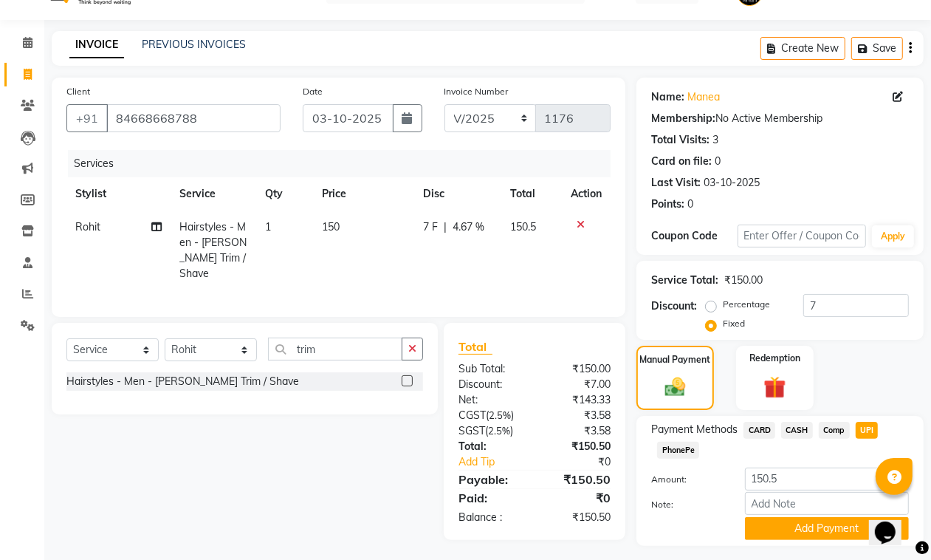
scroll to position [70, 0]
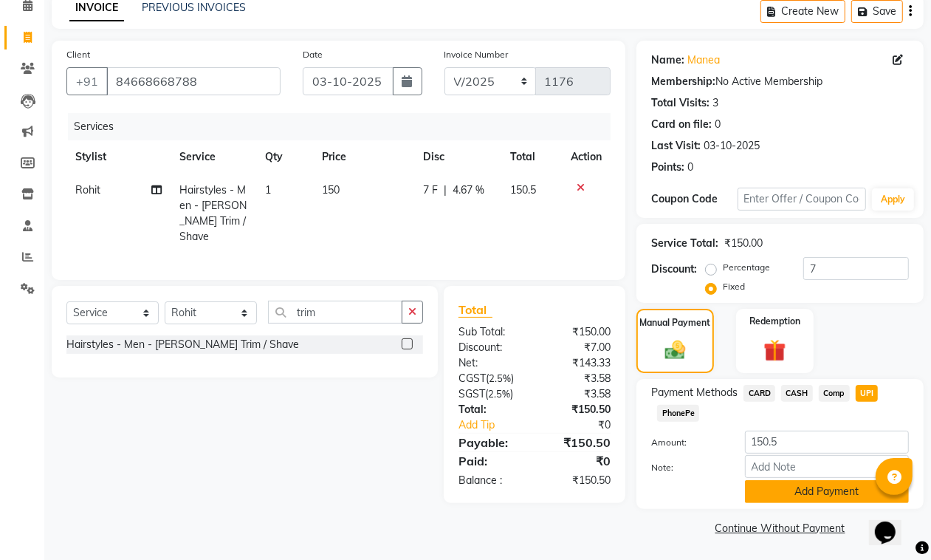
click at [812, 480] on button "Add Payment" at bounding box center [827, 491] width 164 height 23
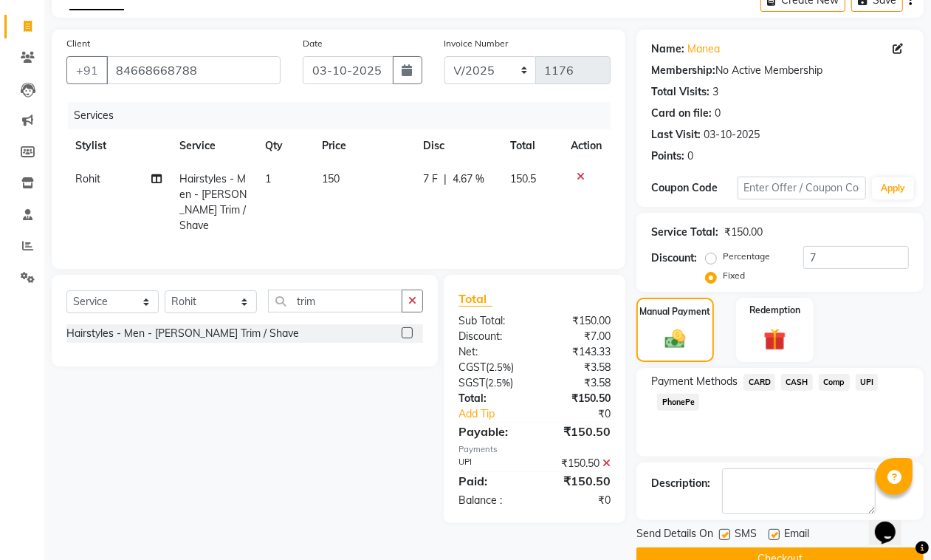
scroll to position [113, 0]
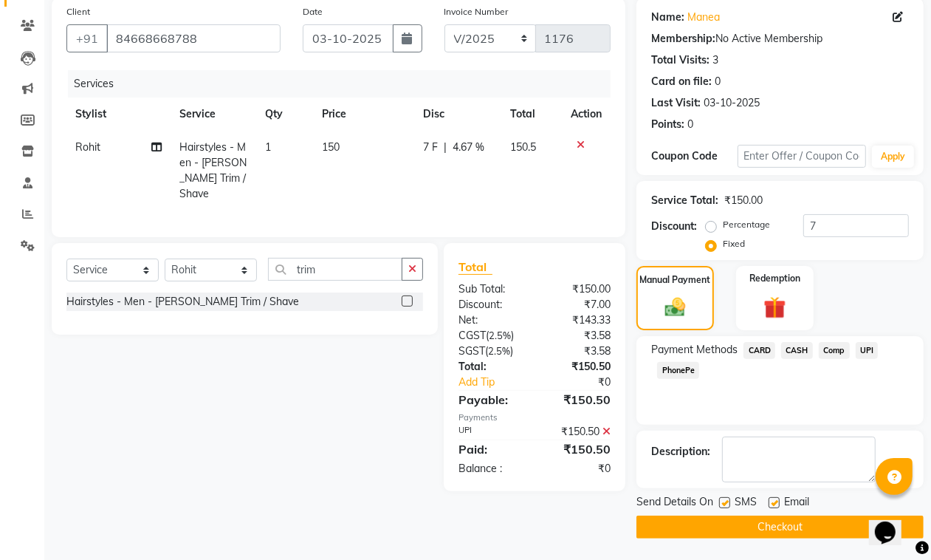
click at [771, 501] on label at bounding box center [773, 502] width 11 height 11
click at [771, 501] on input "checkbox" at bounding box center [773, 503] width 10 height 10
checkbox input "false"
click at [726, 503] on label at bounding box center [724, 502] width 11 height 11
click at [726, 503] on input "checkbox" at bounding box center [724, 503] width 10 height 10
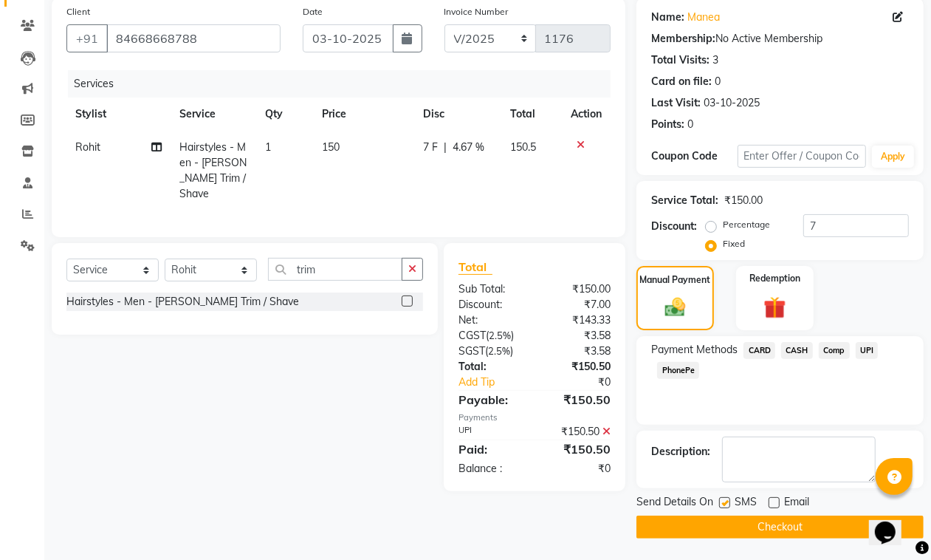
checkbox input "false"
click at [732, 526] on button "Checkout" at bounding box center [779, 526] width 287 height 23
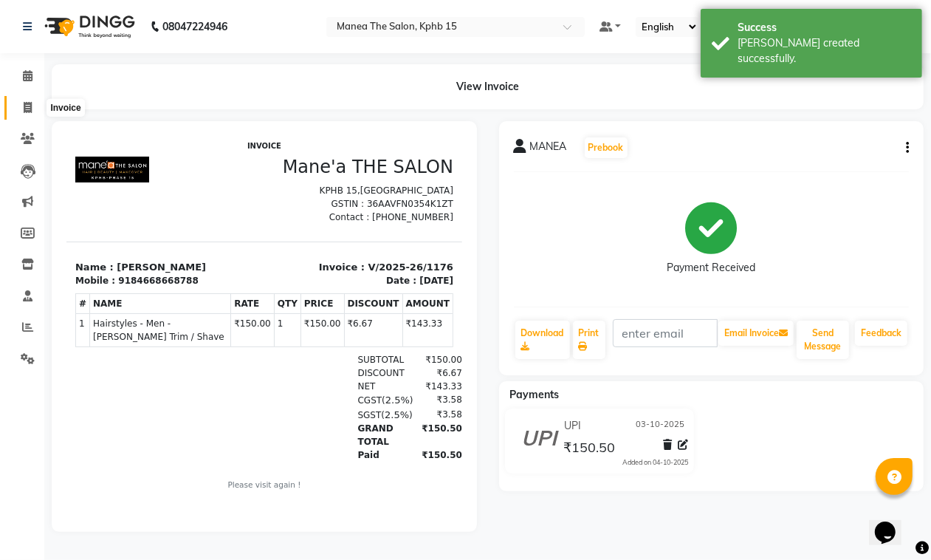
click at [21, 109] on span at bounding box center [28, 108] width 26 height 17
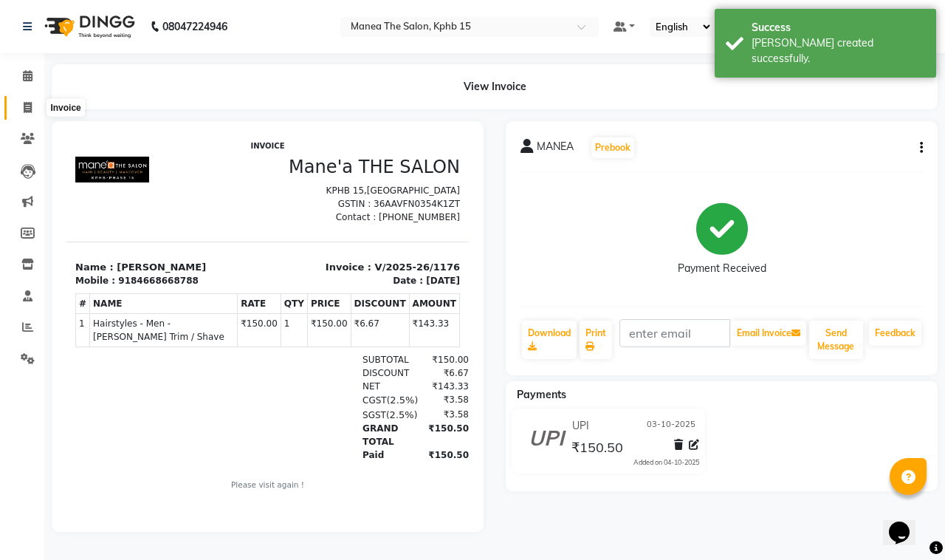
select select "7321"
select select "service"
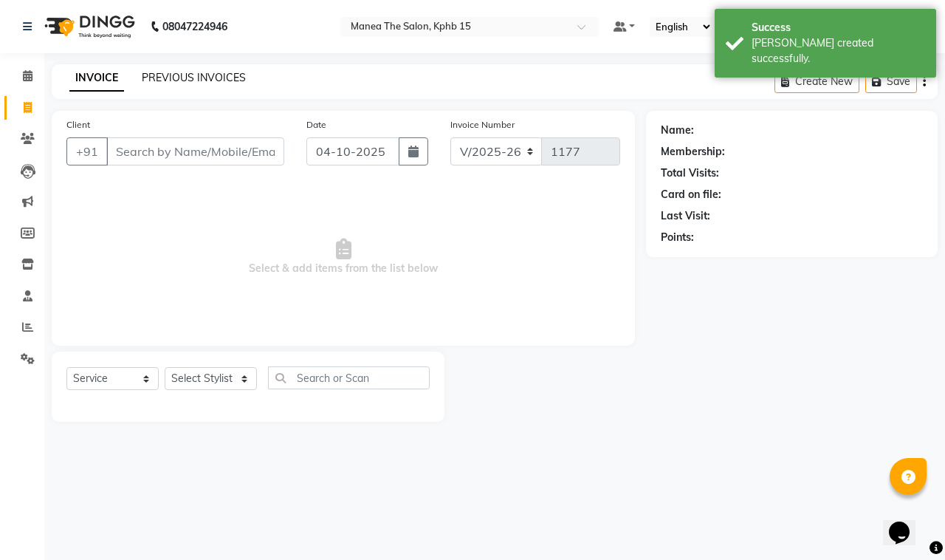
click at [207, 79] on link "PREVIOUS INVOICES" at bounding box center [194, 77] width 104 height 13
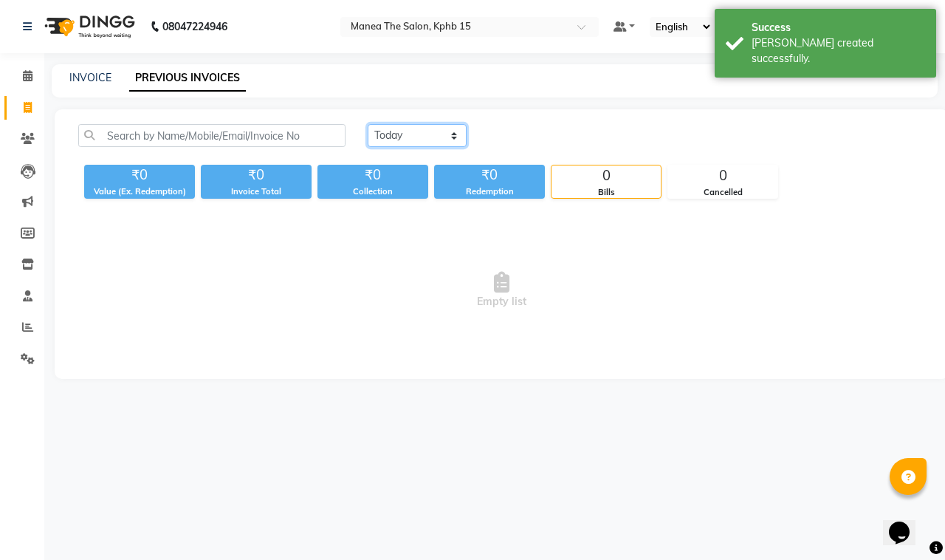
drag, startPoint x: 403, startPoint y: 134, endPoint x: 410, endPoint y: 145, distance: 12.7
click at [403, 134] on select "[DATE] [DATE] Custom Range" at bounding box center [417, 135] width 99 height 23
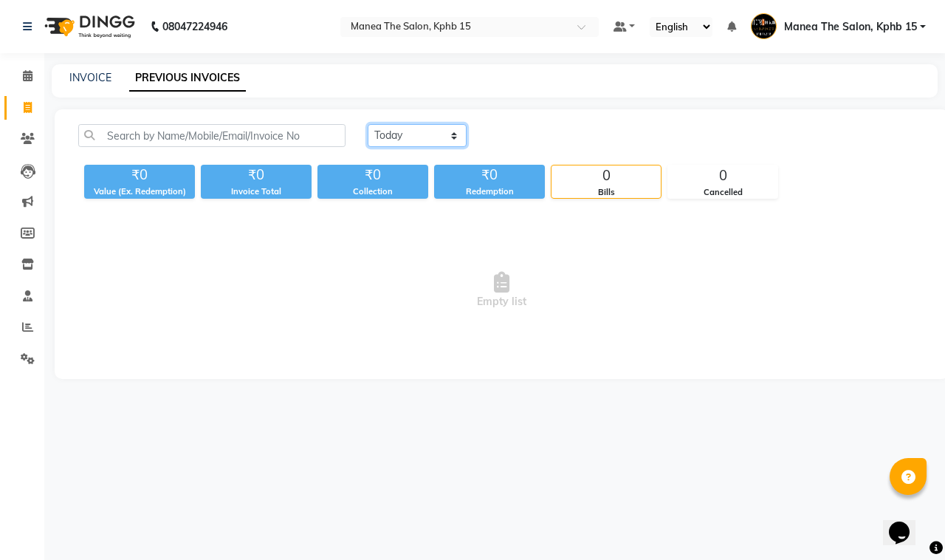
select select "[DATE]"
click at [368, 124] on select "[DATE] [DATE] Custom Range" at bounding box center [417, 135] width 99 height 23
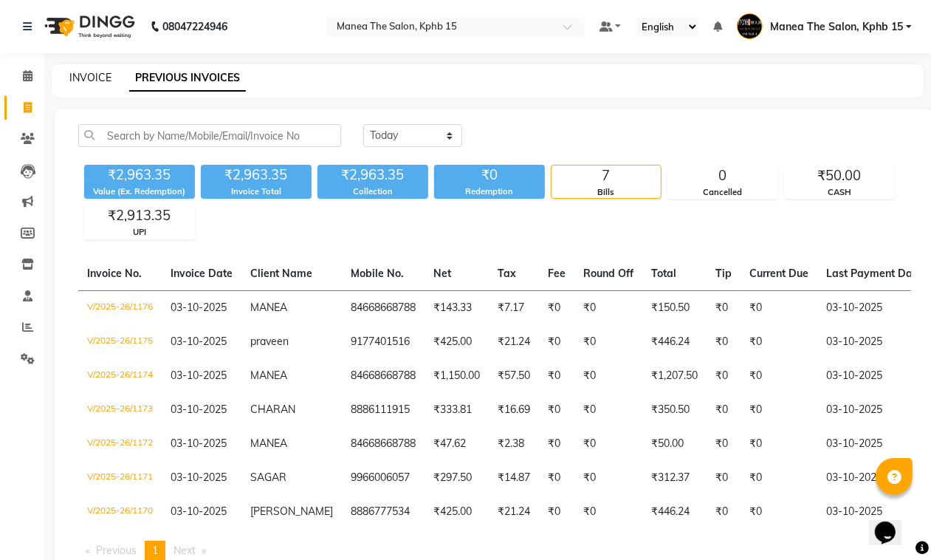
click at [75, 75] on link "INVOICE" at bounding box center [90, 77] width 42 height 13
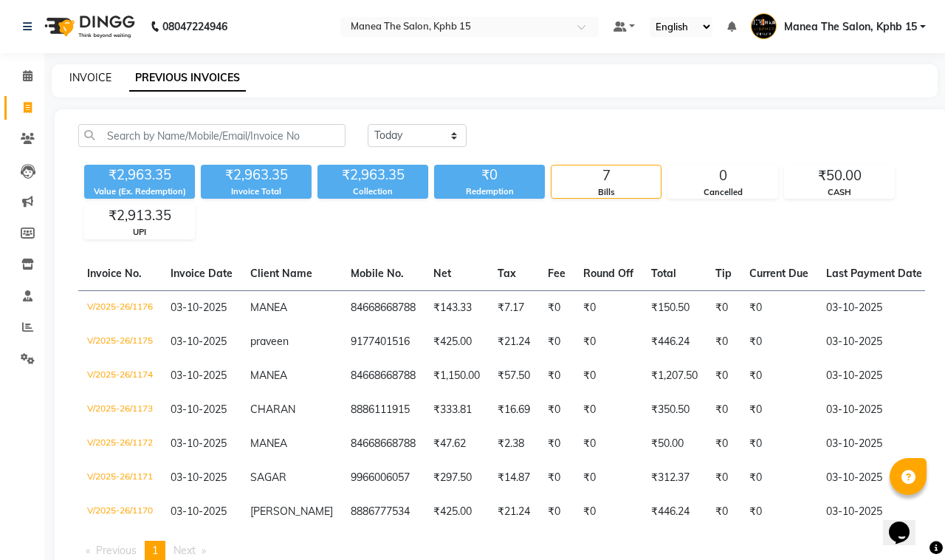
select select "7321"
select select "service"
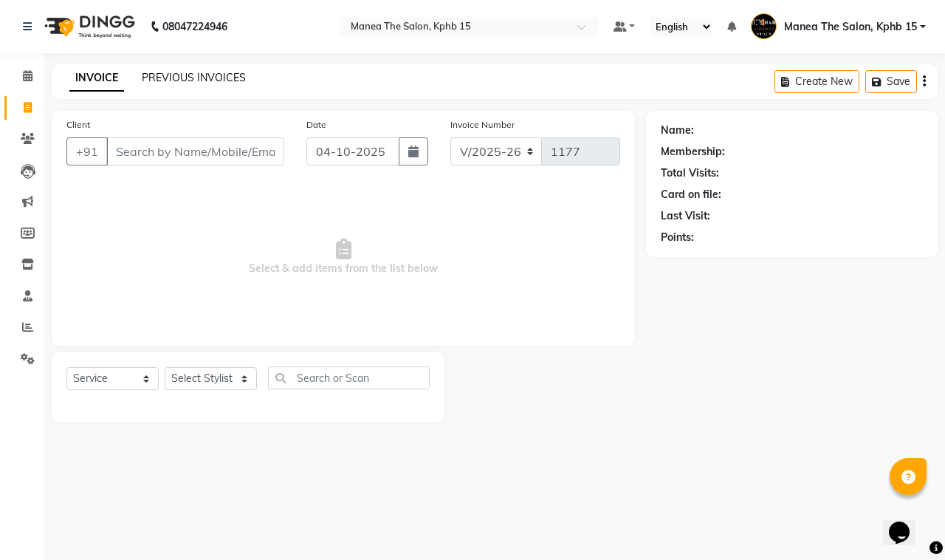
click at [164, 79] on link "PREVIOUS INVOICES" at bounding box center [194, 77] width 104 height 13
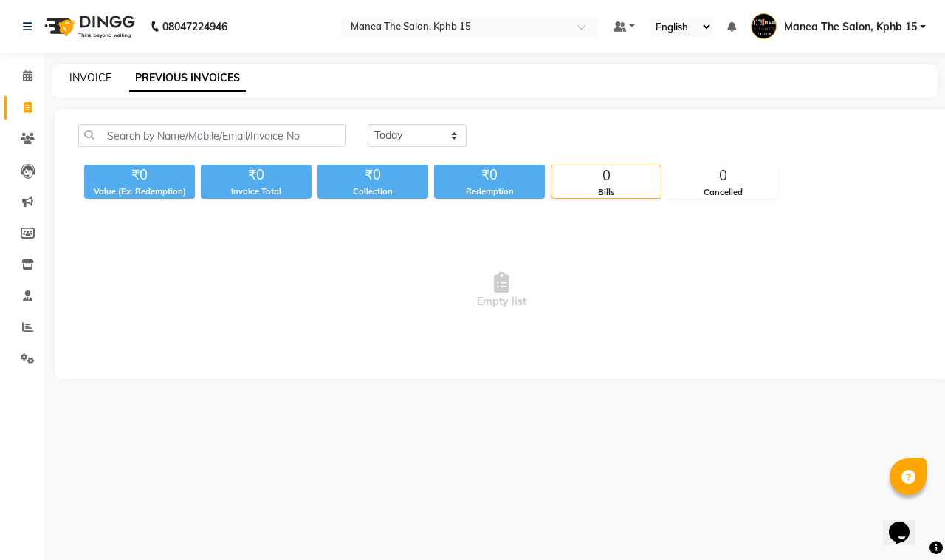
click at [101, 74] on link "INVOICE" at bounding box center [90, 77] width 42 height 13
select select "7321"
select select "service"
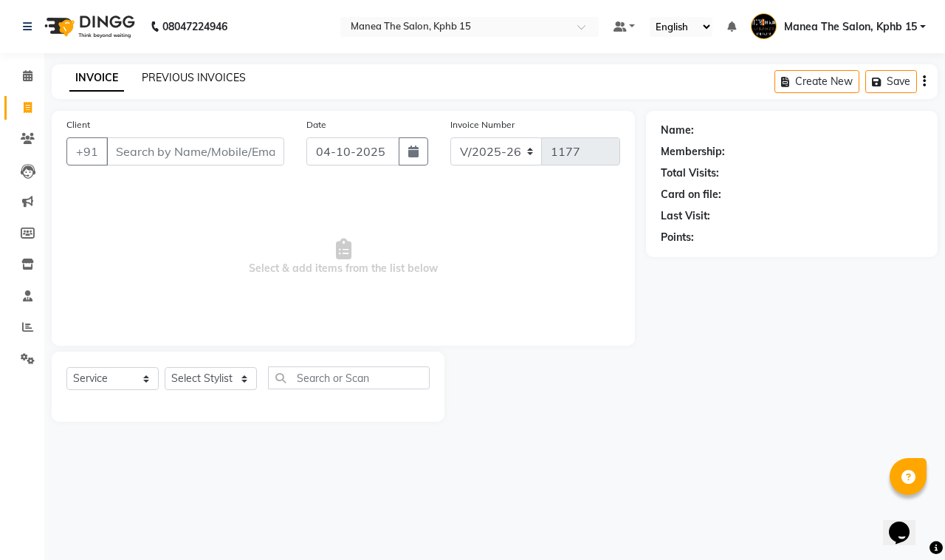
click at [171, 78] on link "PREVIOUS INVOICES" at bounding box center [194, 77] width 104 height 13
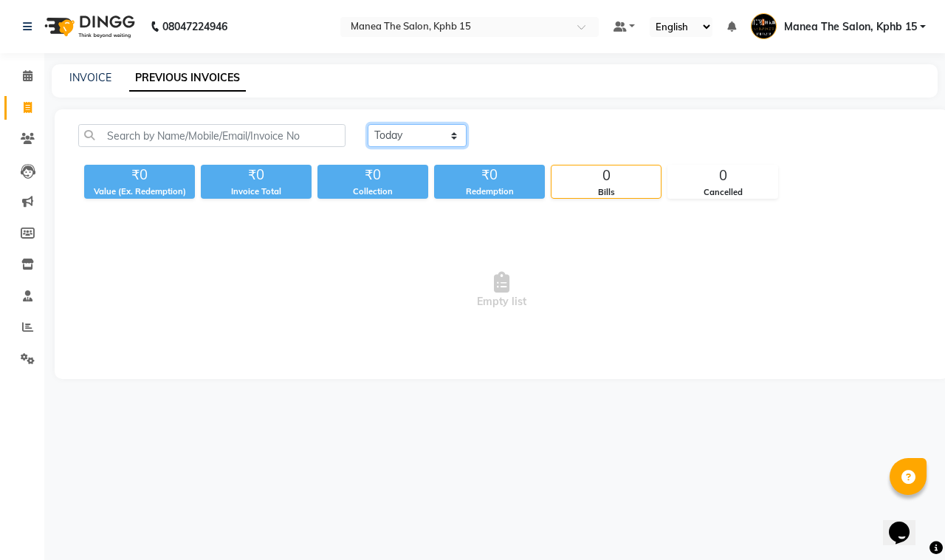
drag, startPoint x: 402, startPoint y: 135, endPoint x: 400, endPoint y: 145, distance: 9.8
click at [402, 135] on select "[DATE] [DATE] Custom Range" at bounding box center [417, 135] width 99 height 23
select select "[DATE]"
click at [368, 124] on select "[DATE] [DATE] Custom Range" at bounding box center [417, 135] width 99 height 23
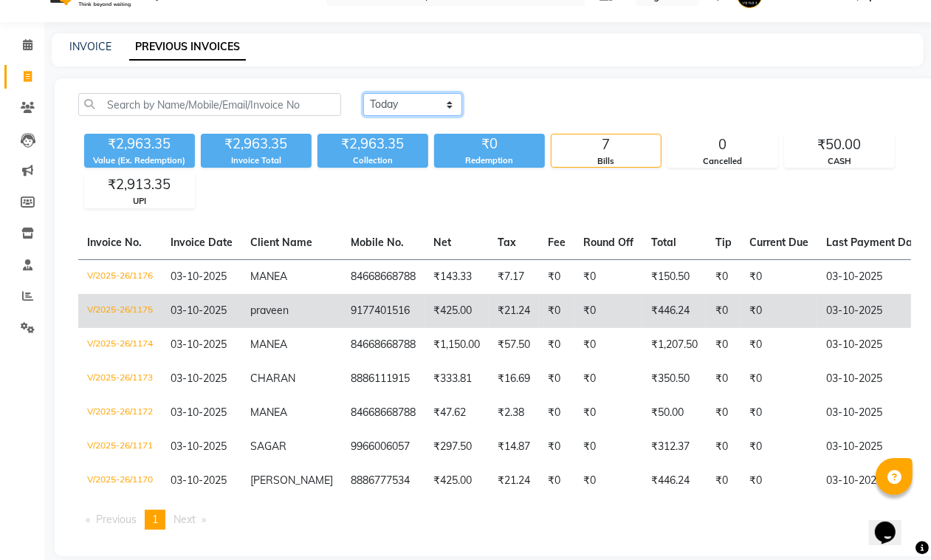
scroll to position [59, 0]
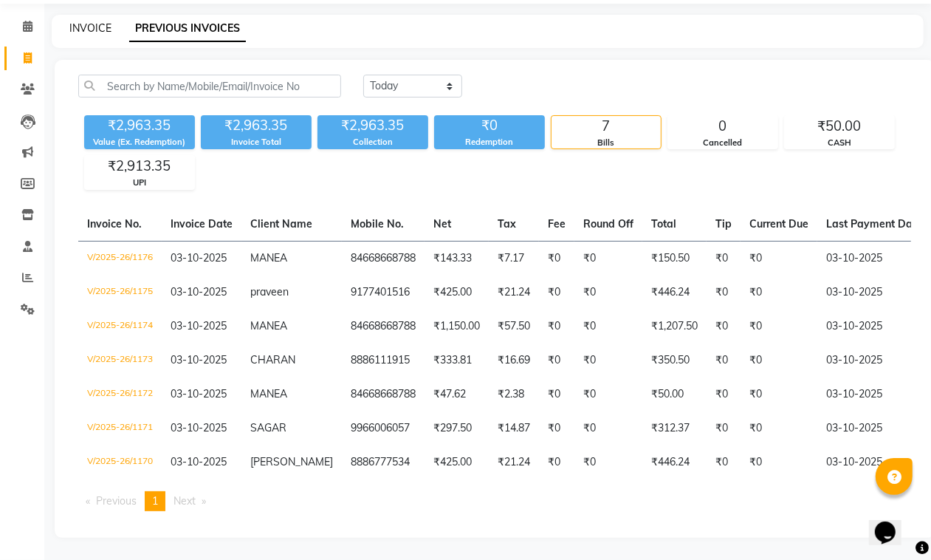
click at [94, 21] on link "INVOICE" at bounding box center [90, 27] width 42 height 13
select select "service"
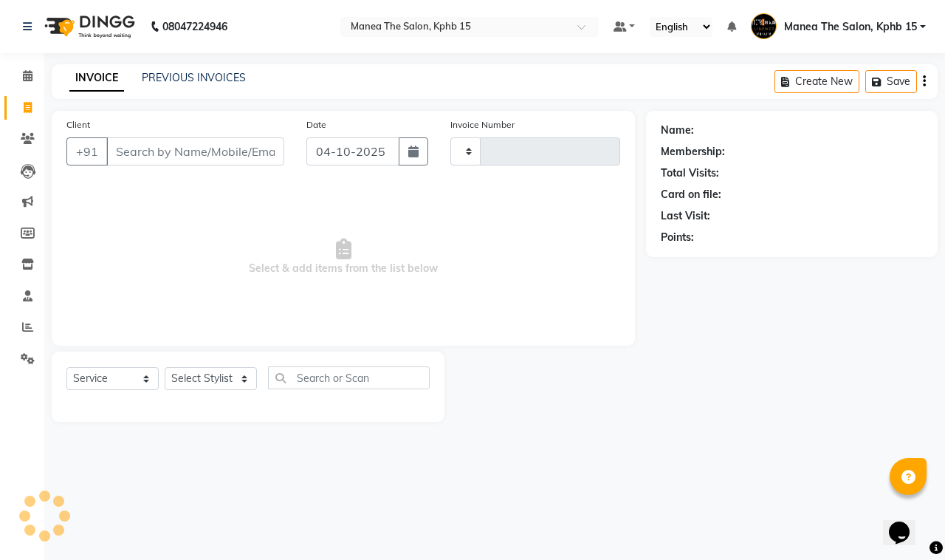
type input "1177"
select select "7321"
click at [142, 145] on input "Client" at bounding box center [195, 151] width 178 height 28
click at [126, 145] on input "Client" at bounding box center [195, 151] width 178 height 28
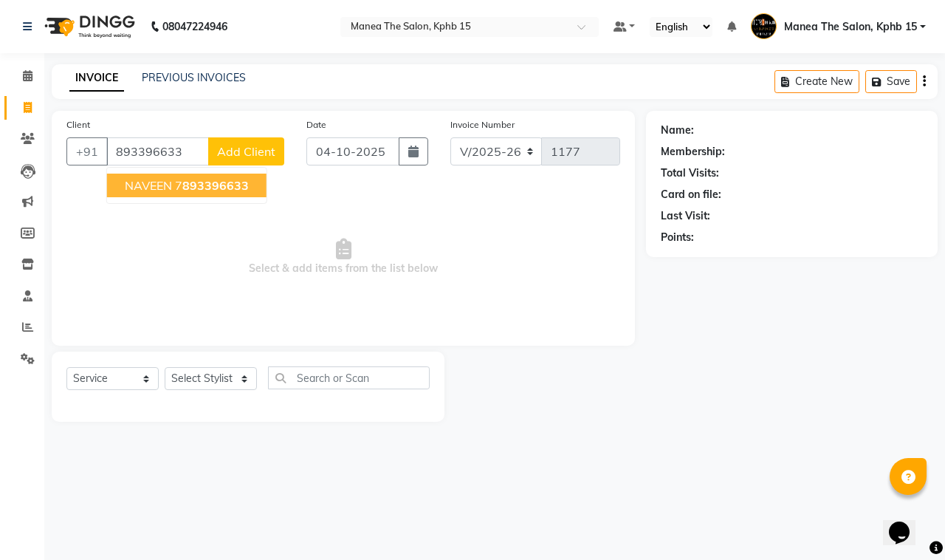
click at [150, 192] on span "NAVEEN" at bounding box center [148, 185] width 47 height 15
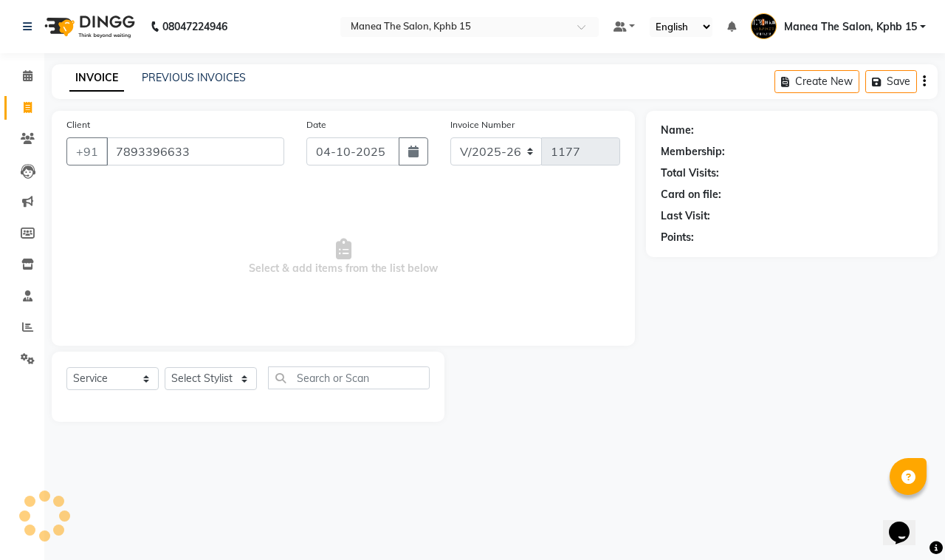
type input "7893396633"
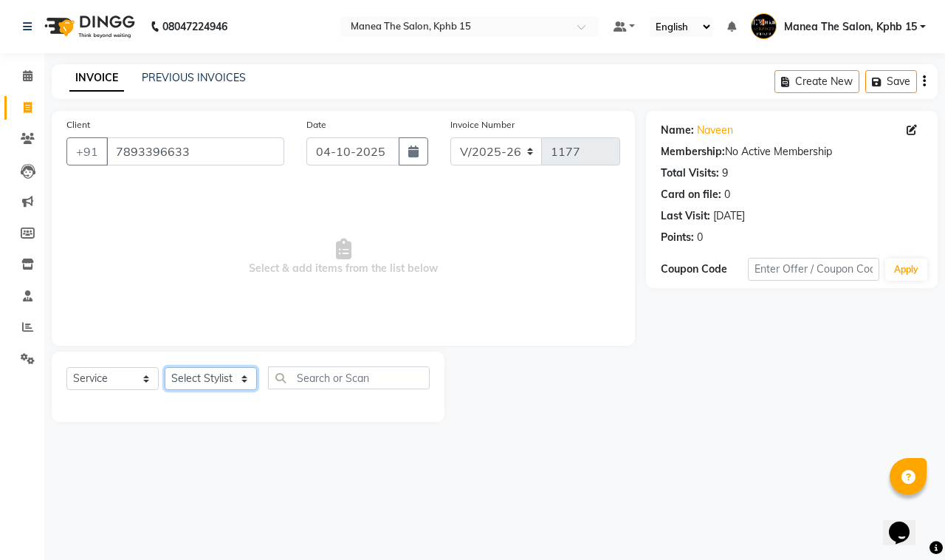
click at [203, 380] on select "Select Stylist [PERSON_NAME] Rohit [PERSON_NAME]" at bounding box center [211, 378] width 92 height 23
select select "93644"
click at [165, 367] on select "Select Stylist [PERSON_NAME] Rohit [PERSON_NAME]" at bounding box center [211, 378] width 92 height 23
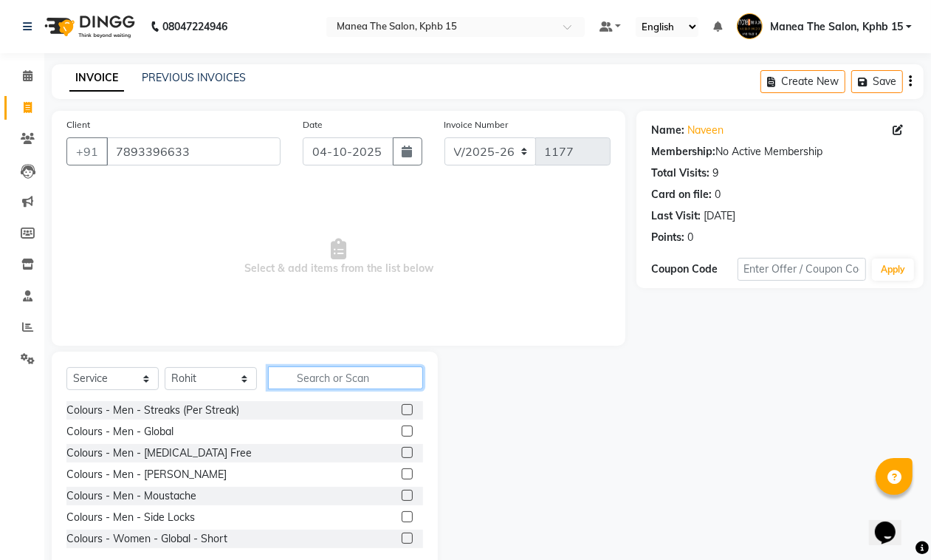
click at [334, 368] on input "text" at bounding box center [345, 377] width 155 height 23
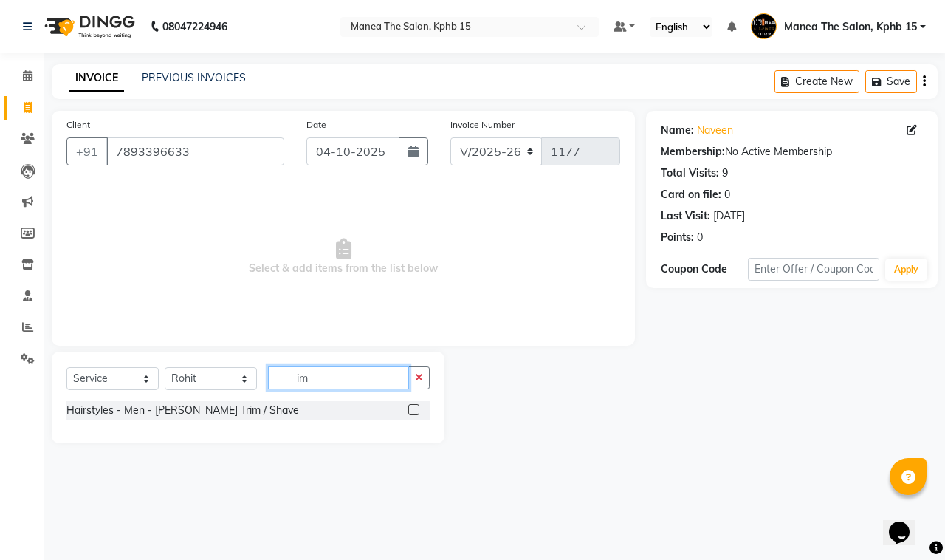
type input "i"
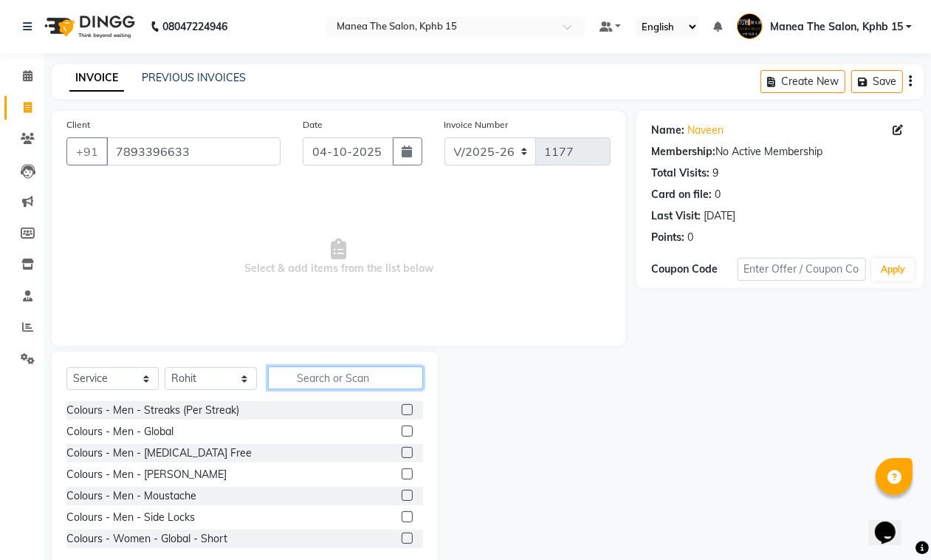
click at [312, 373] on input "text" at bounding box center [345, 377] width 155 height 23
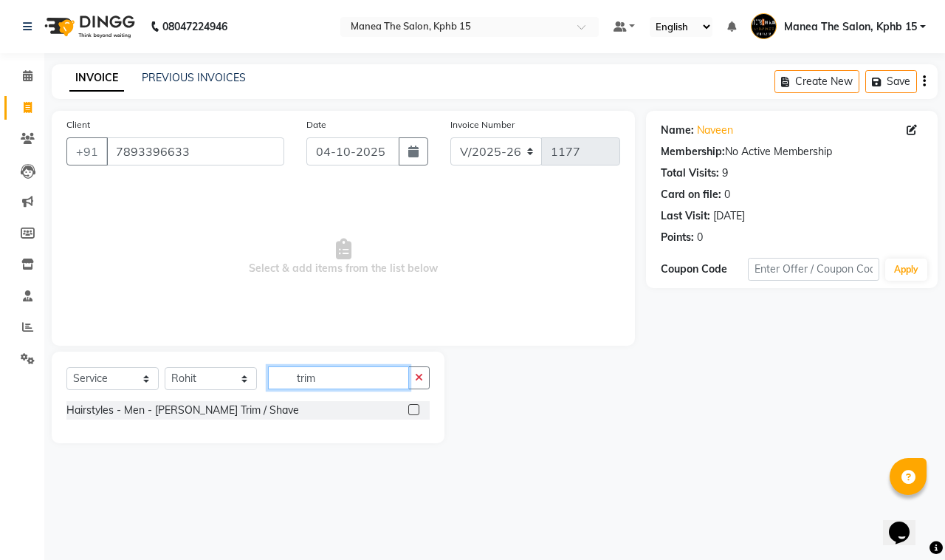
type input "trim"
click at [408, 405] on label at bounding box center [413, 409] width 11 height 11
click at [408, 405] on input "checkbox" at bounding box center [413, 410] width 10 height 10
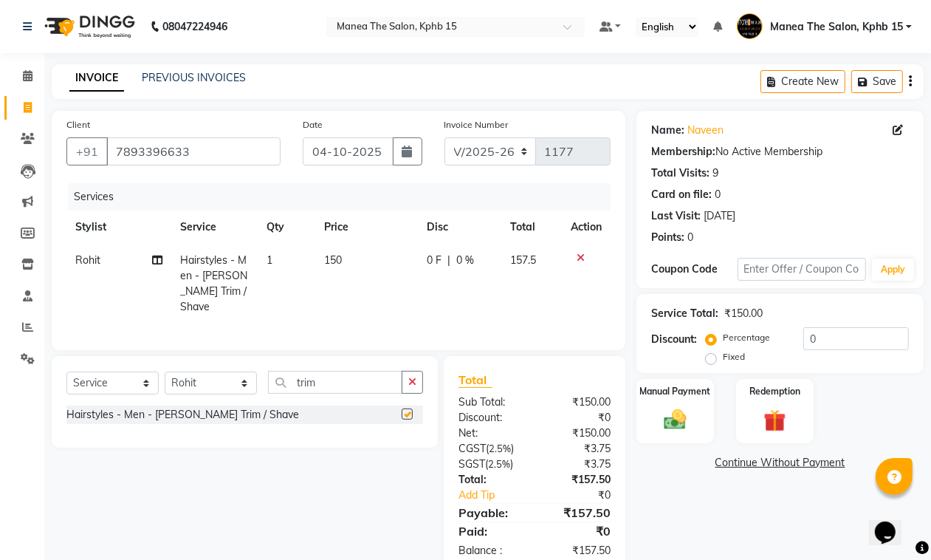
checkbox input "false"
click at [227, 385] on select "Select Stylist [PERSON_NAME] Rohit [PERSON_NAME]" at bounding box center [211, 382] width 92 height 23
select select "62841"
click at [165, 371] on select "Select Stylist [PERSON_NAME] Rohit [PERSON_NAME]" at bounding box center [211, 382] width 92 height 23
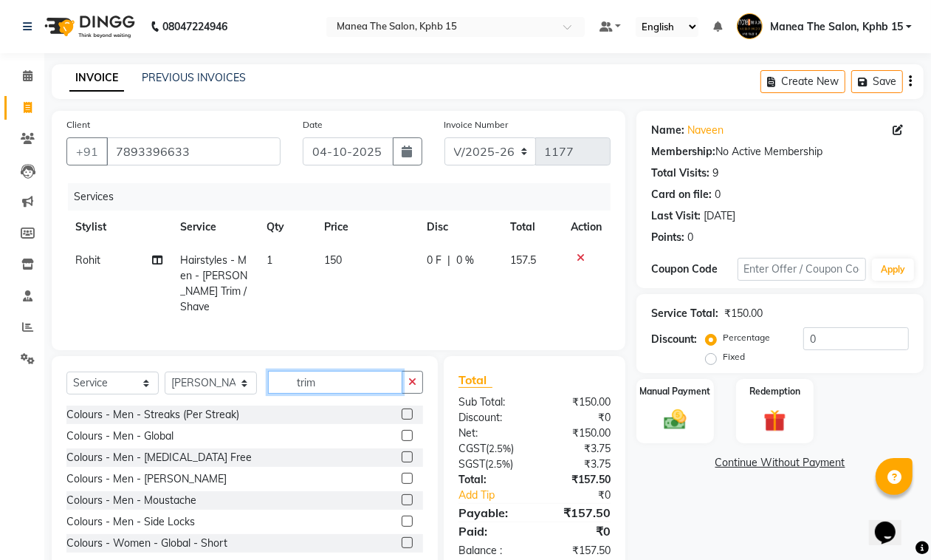
click at [332, 384] on input "trim" at bounding box center [335, 382] width 134 height 23
click at [334, 382] on input "trim" at bounding box center [335, 382] width 134 height 23
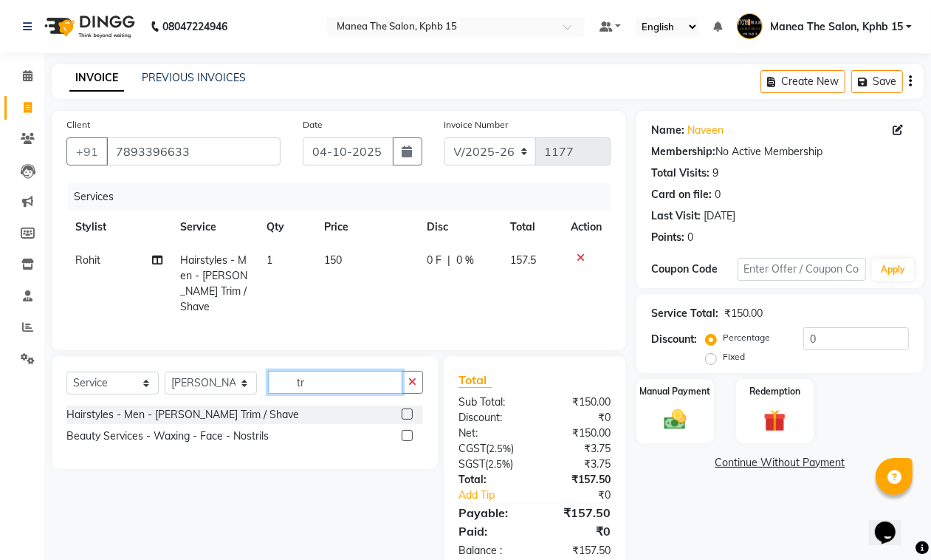
type input "t"
type input "trim"
click at [406, 413] on label at bounding box center [407, 413] width 11 height 11
click at [406, 413] on input "checkbox" at bounding box center [407, 415] width 10 height 10
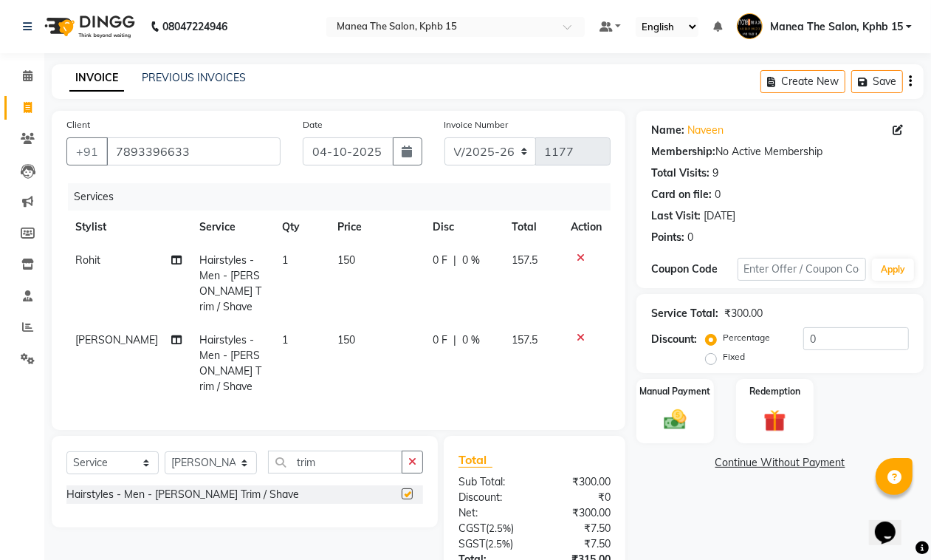
checkbox input "false"
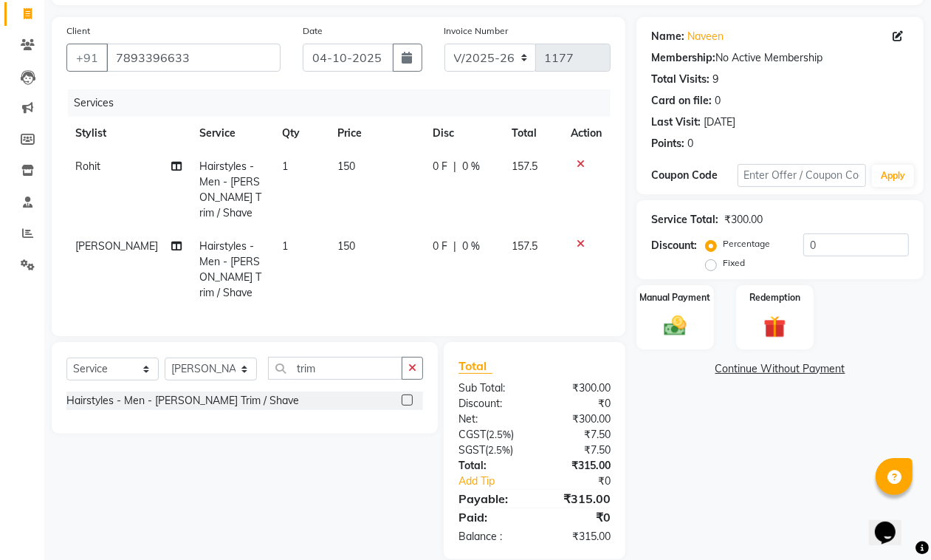
scroll to position [97, 0]
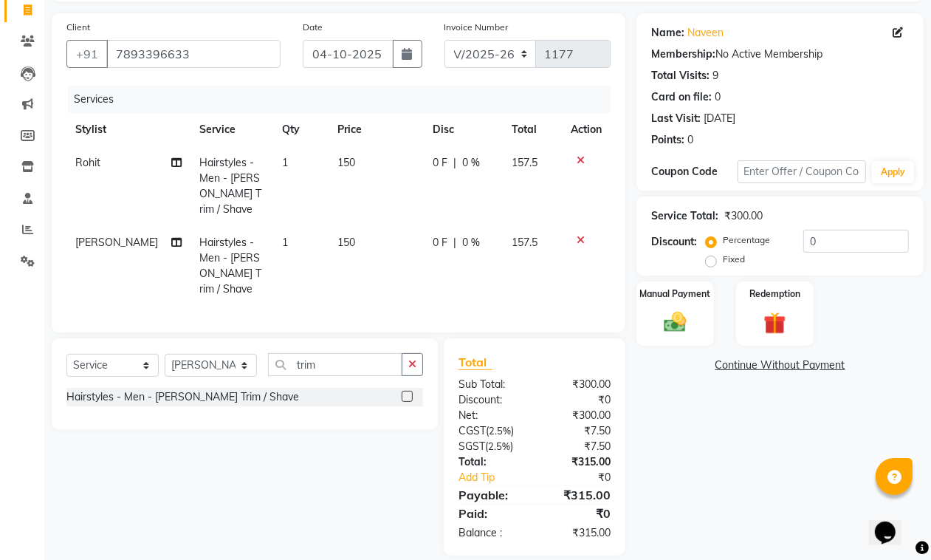
click at [723, 260] on label "Fixed" at bounding box center [734, 258] width 22 height 13
click at [713, 260] on input "Fixed" at bounding box center [714, 259] width 10 height 10
radio input "true"
click at [823, 236] on input "0" at bounding box center [856, 241] width 106 height 23
type input "15"
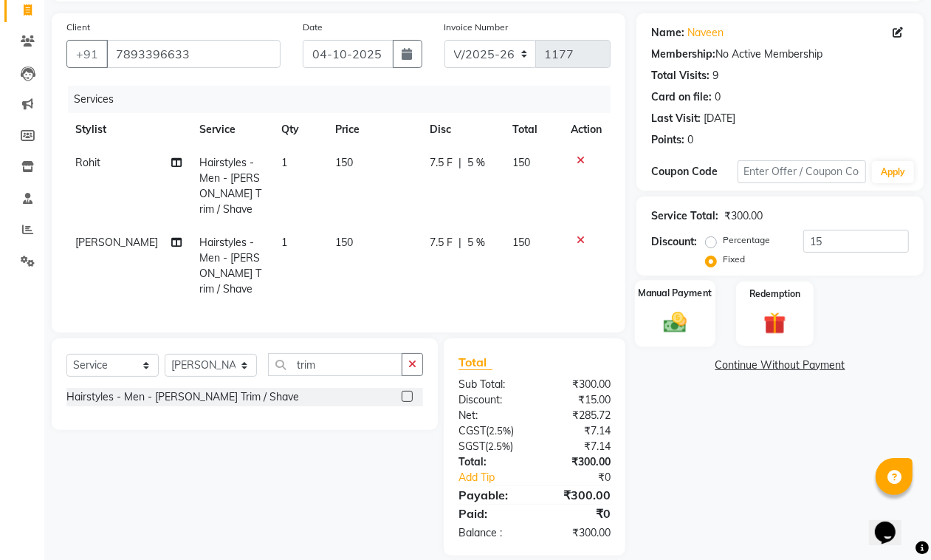
click at [687, 300] on div "Manual Payment" at bounding box center [675, 313] width 80 height 67
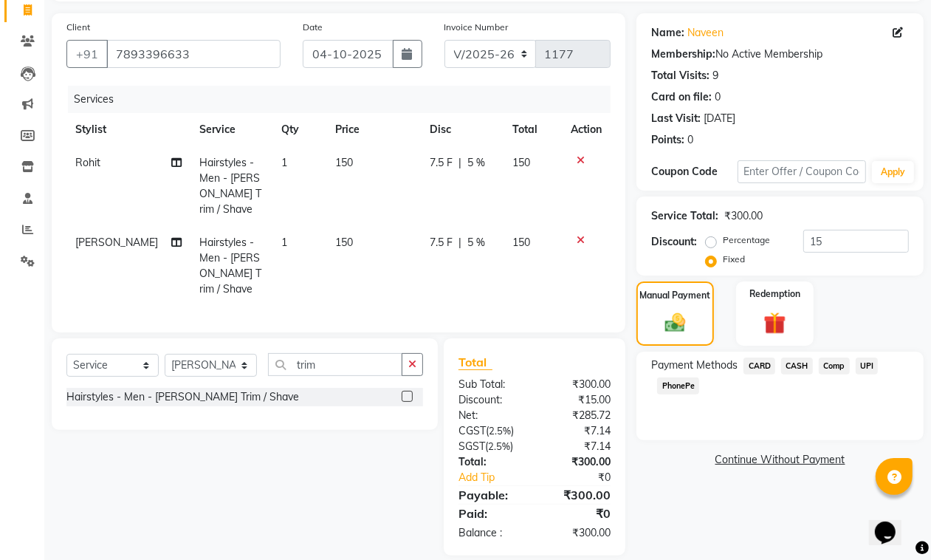
click at [864, 366] on span "UPI" at bounding box center [867, 365] width 23 height 17
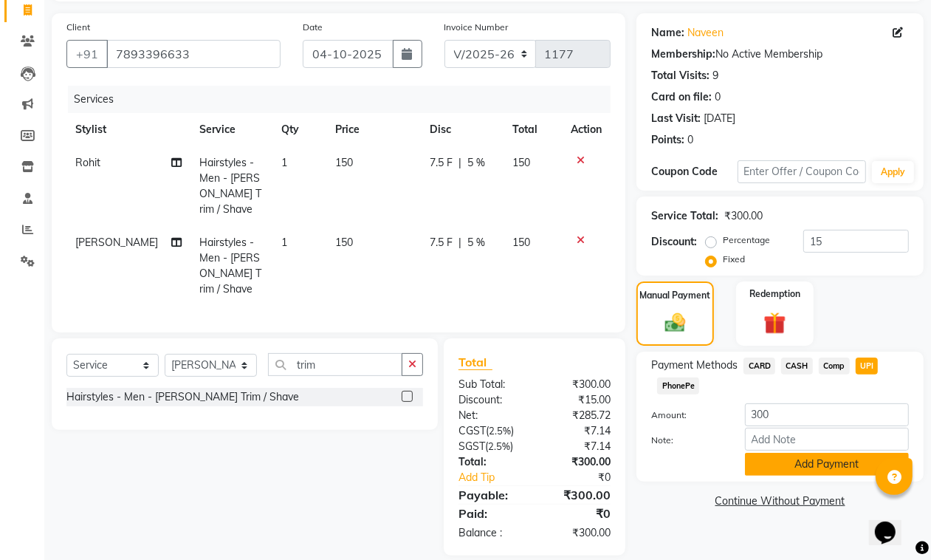
click at [833, 463] on button "Add Payment" at bounding box center [827, 464] width 164 height 23
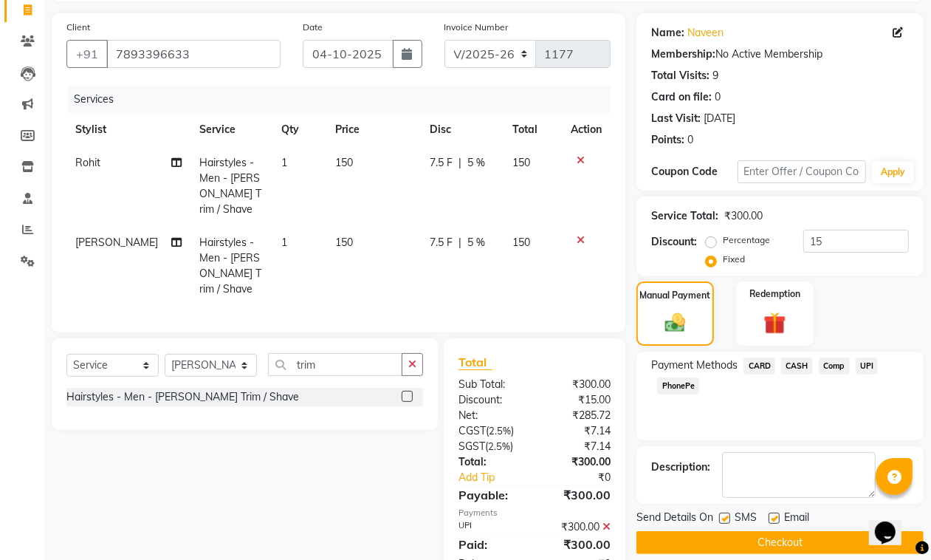
scroll to position [128, 0]
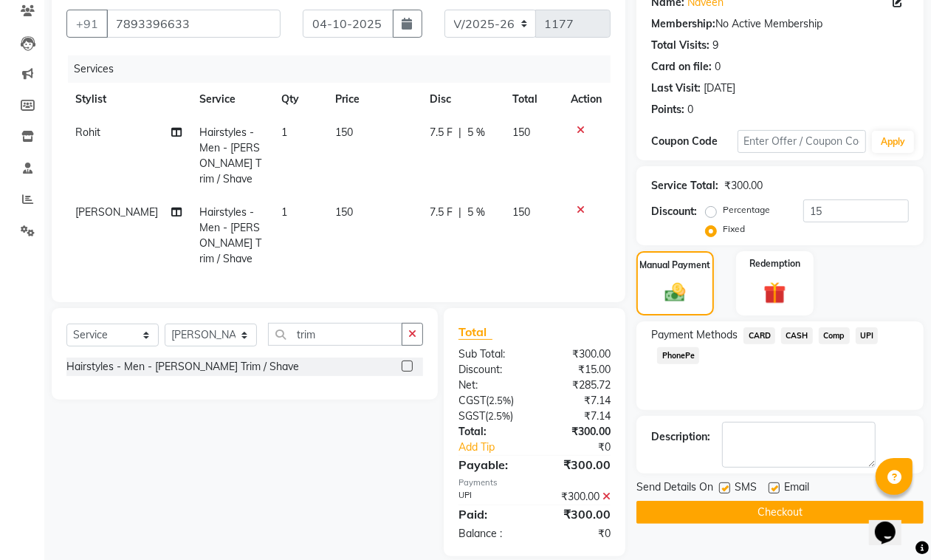
click at [775, 484] on label at bounding box center [773, 487] width 11 height 11
click at [775, 484] on input "checkbox" at bounding box center [773, 489] width 10 height 10
checkbox input "false"
click at [770, 506] on button "Checkout" at bounding box center [779, 512] width 287 height 23
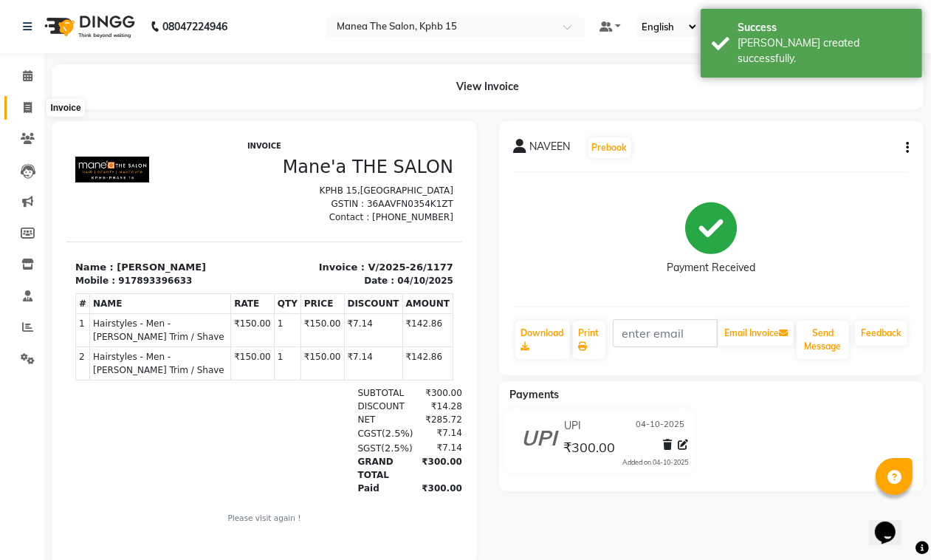
click at [26, 103] on icon at bounding box center [28, 107] width 8 height 11
select select "service"
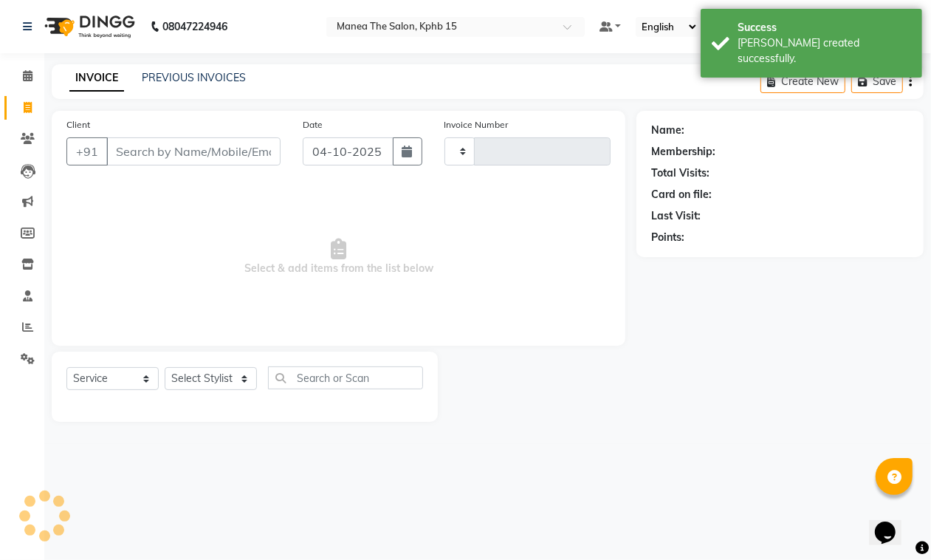
type input "1178"
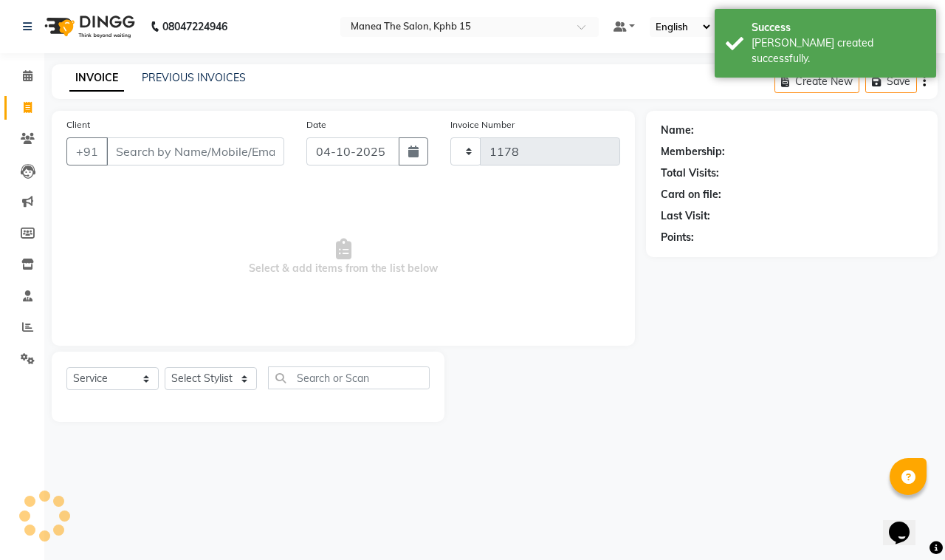
select select "7321"
click at [161, 75] on link "PREVIOUS INVOICES" at bounding box center [194, 77] width 104 height 13
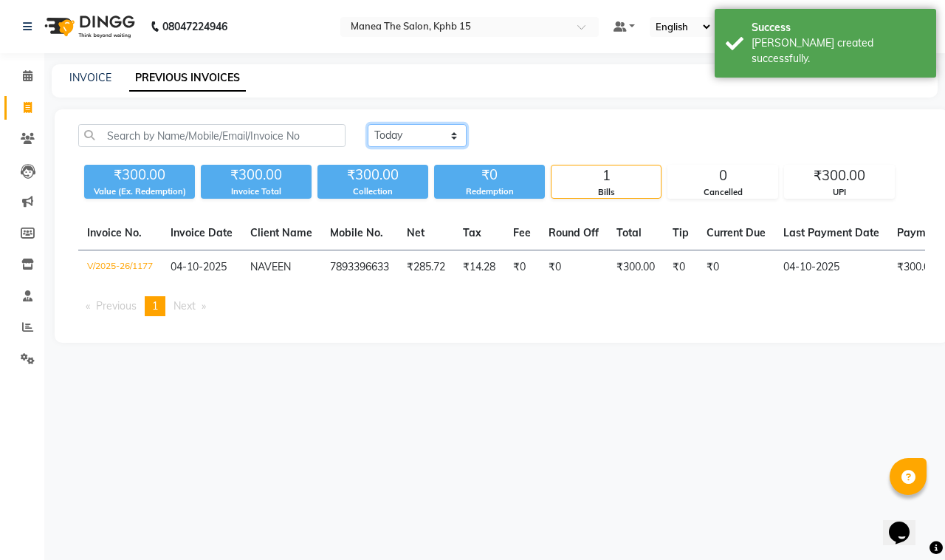
click at [393, 137] on select "[DATE] [DATE] Custom Range" at bounding box center [417, 135] width 99 height 23
select select "[DATE]"
click at [368, 124] on select "[DATE] [DATE] Custom Range" at bounding box center [417, 135] width 99 height 23
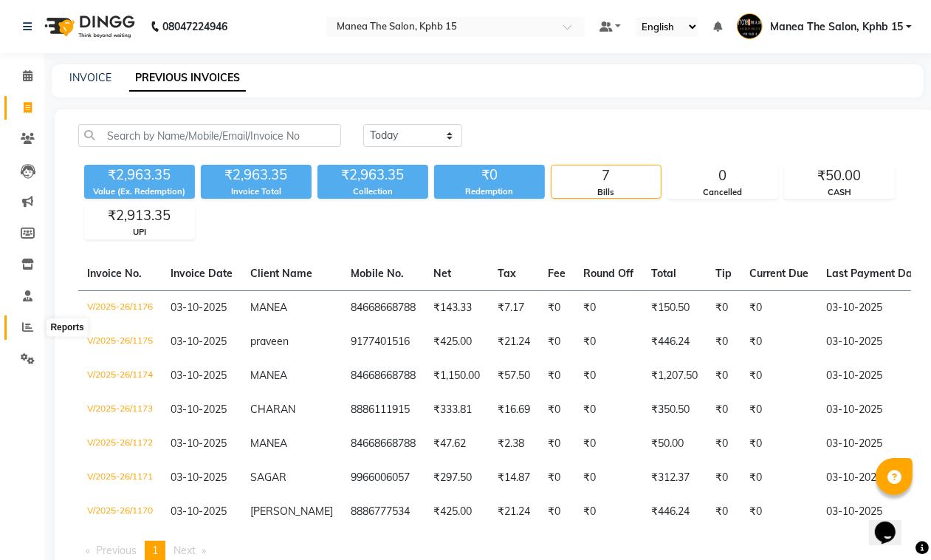
click at [24, 332] on icon at bounding box center [27, 326] width 11 height 11
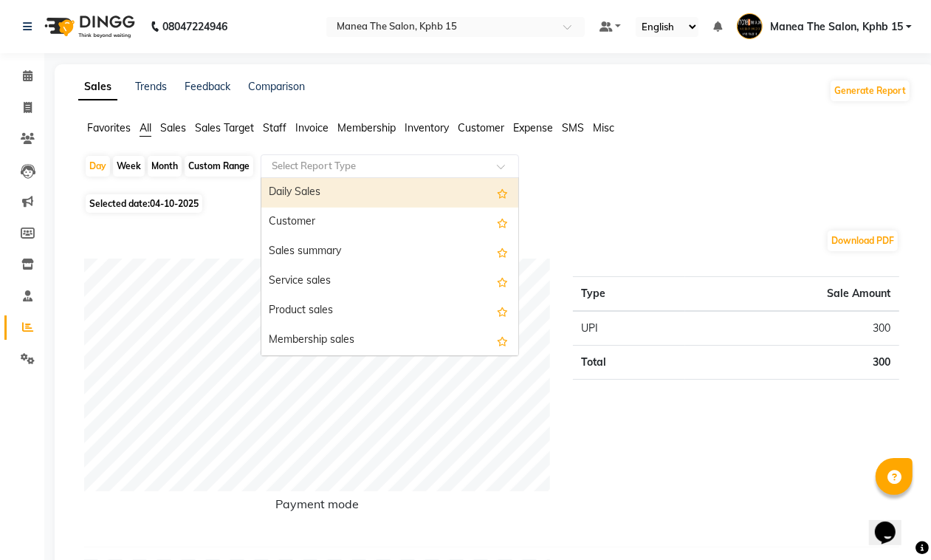
click at [323, 168] on input "text" at bounding box center [375, 166] width 213 height 15
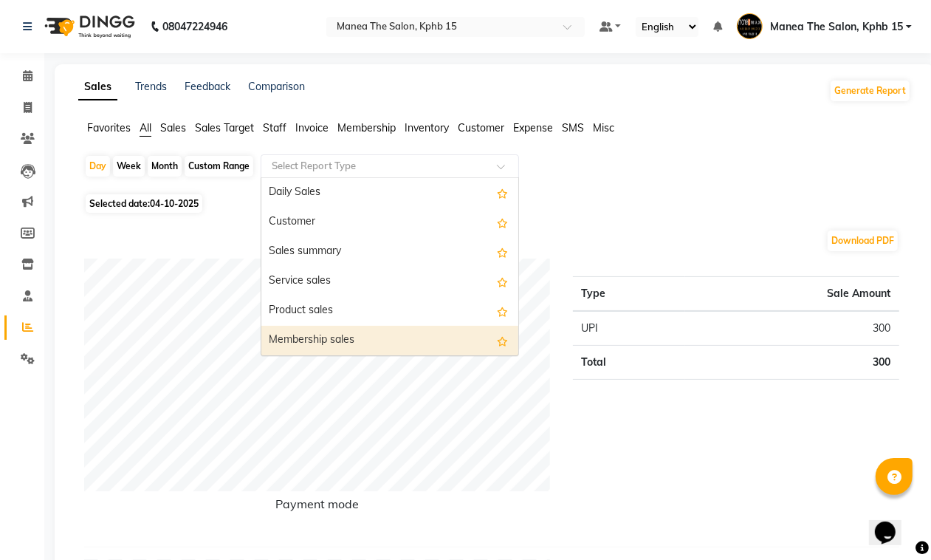
click at [578, 429] on div "Type Sale Amount UPI 300 Total 300" at bounding box center [736, 396] width 349 height 276
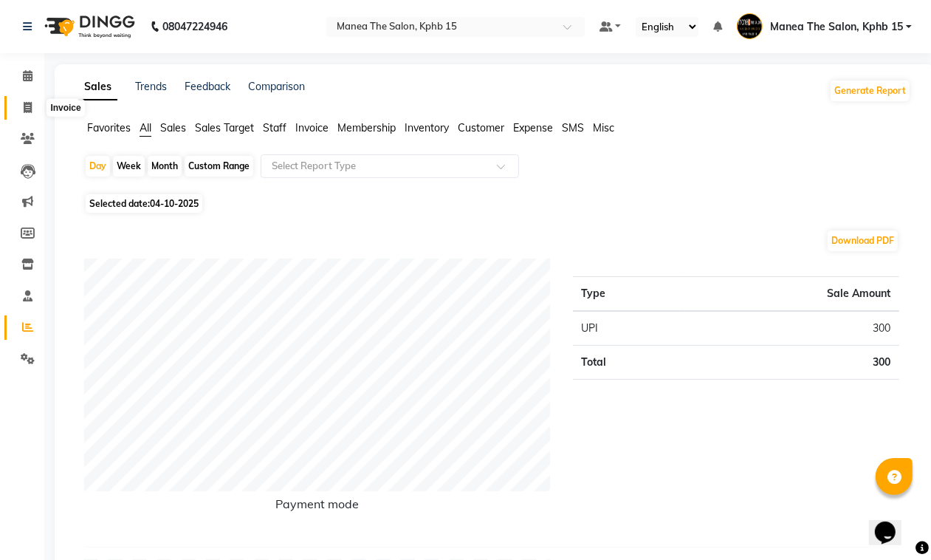
click at [27, 107] on icon at bounding box center [28, 107] width 8 height 11
select select "service"
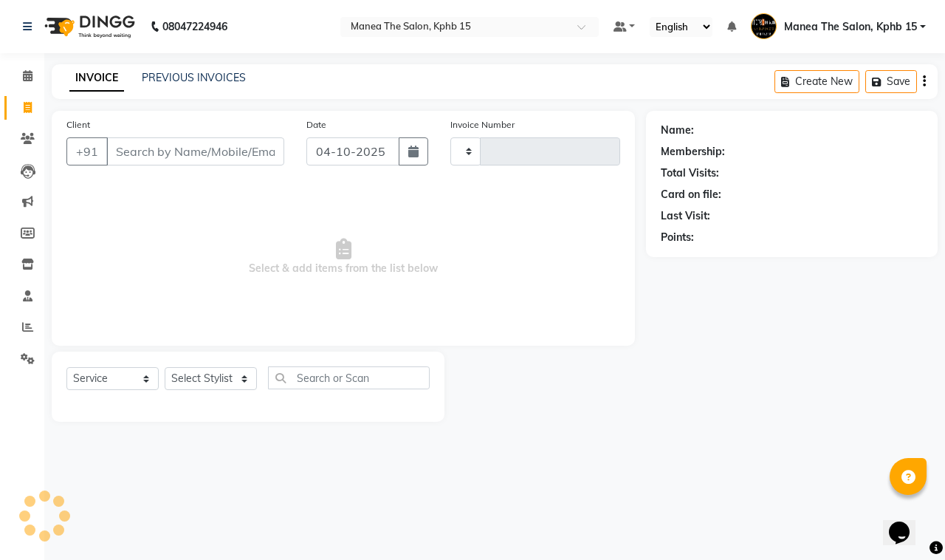
type input "1178"
select select "7321"
click at [187, 71] on link "PREVIOUS INVOICES" at bounding box center [194, 77] width 104 height 13
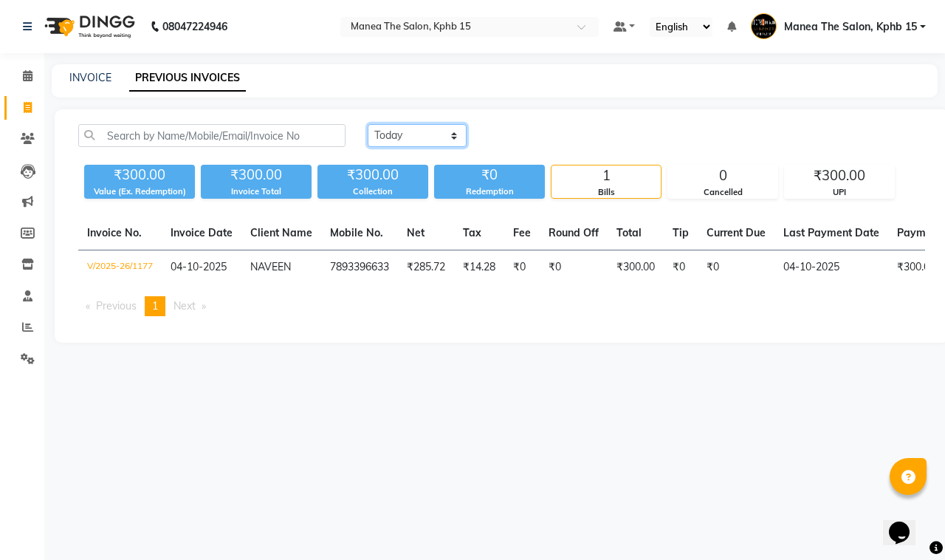
click at [400, 131] on select "[DATE] [DATE] Custom Range" at bounding box center [417, 135] width 99 height 23
select select "[DATE]"
click at [368, 124] on select "[DATE] [DATE] Custom Range" at bounding box center [417, 135] width 99 height 23
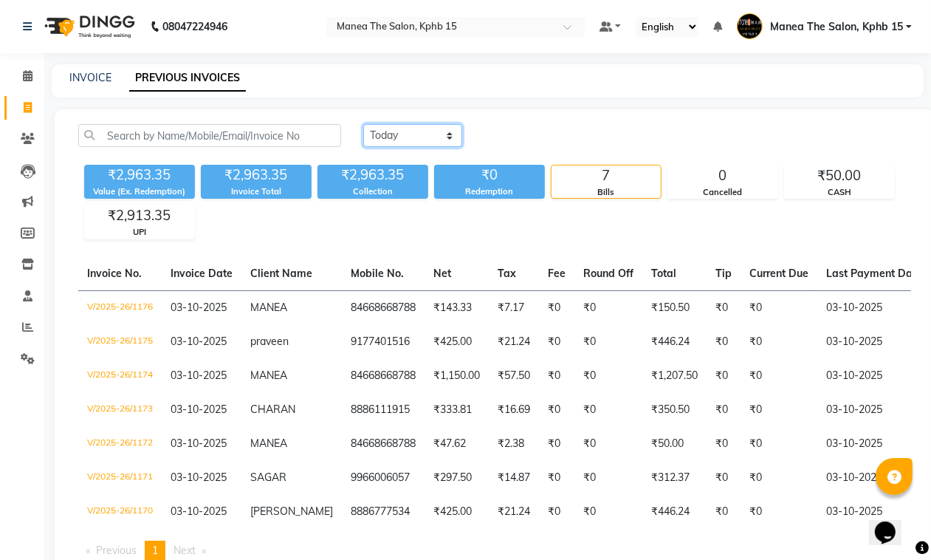
scroll to position [59, 0]
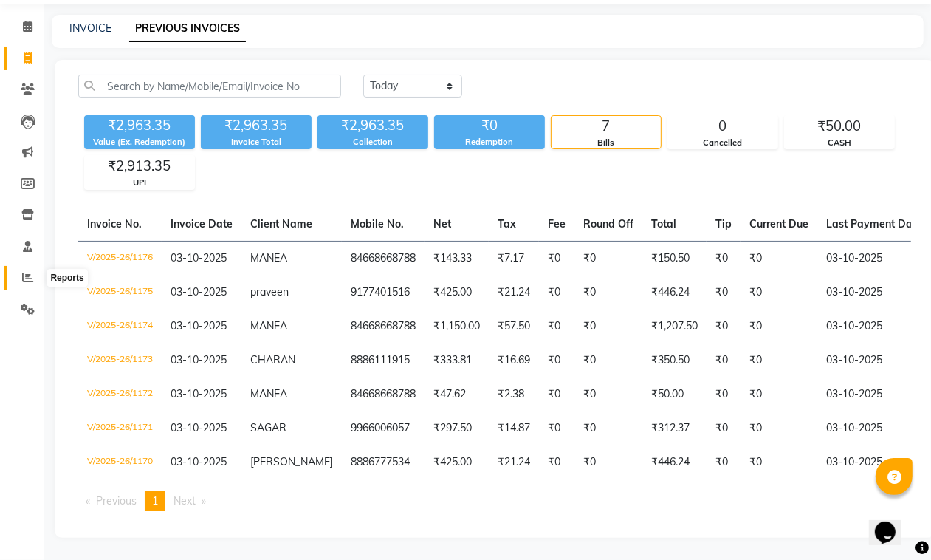
click at [16, 269] on span at bounding box center [28, 277] width 26 height 17
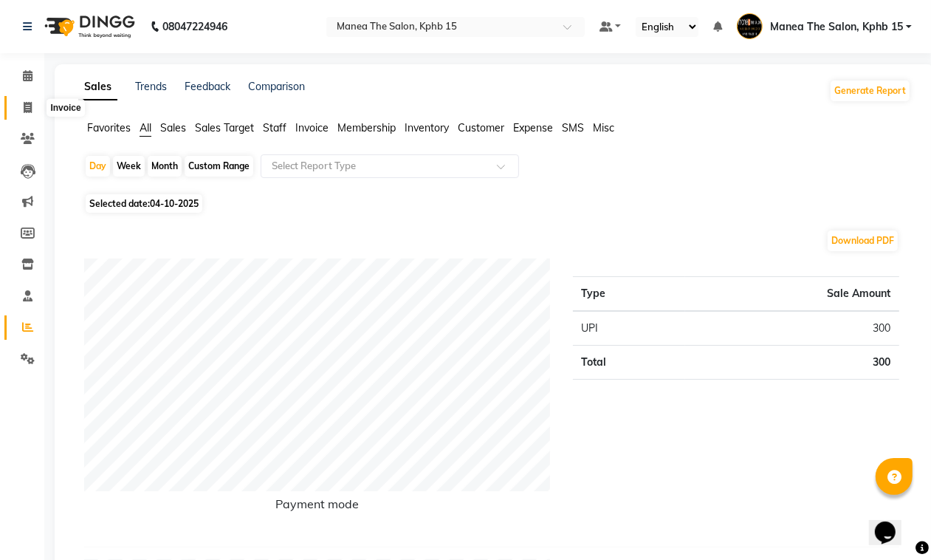
click at [31, 105] on icon at bounding box center [28, 107] width 8 height 11
select select "7321"
select select "service"
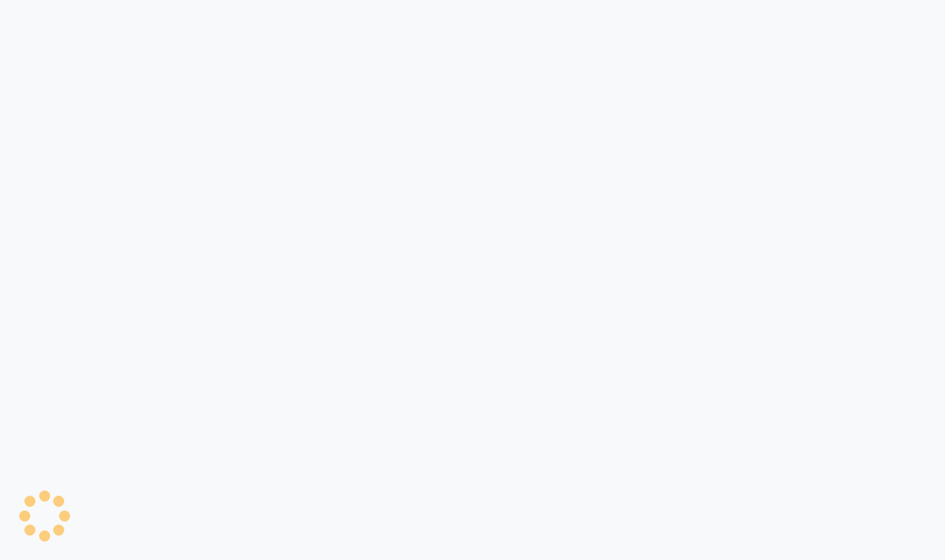
select select "7321"
select select "service"
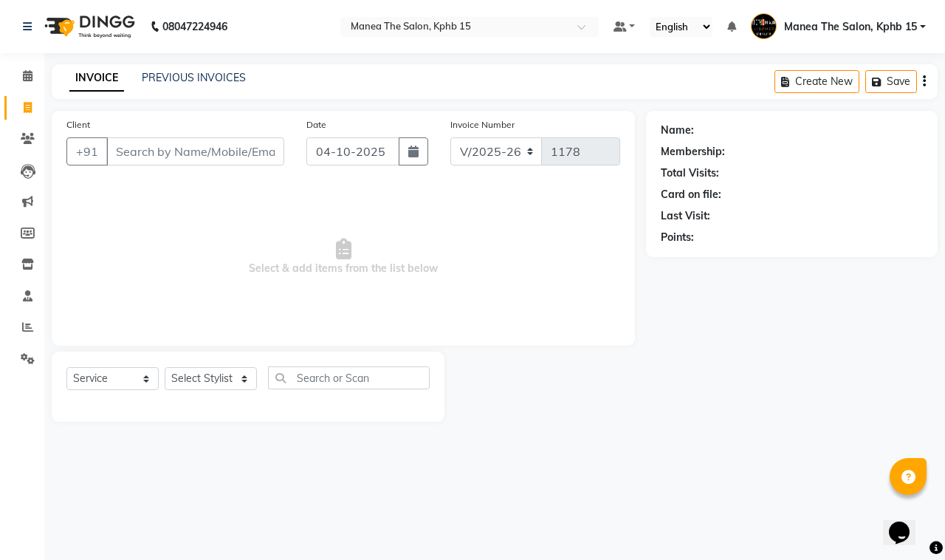
click at [205, 156] on input "Client" at bounding box center [195, 151] width 178 height 28
